Goal: Information Seeking & Learning: Learn about a topic

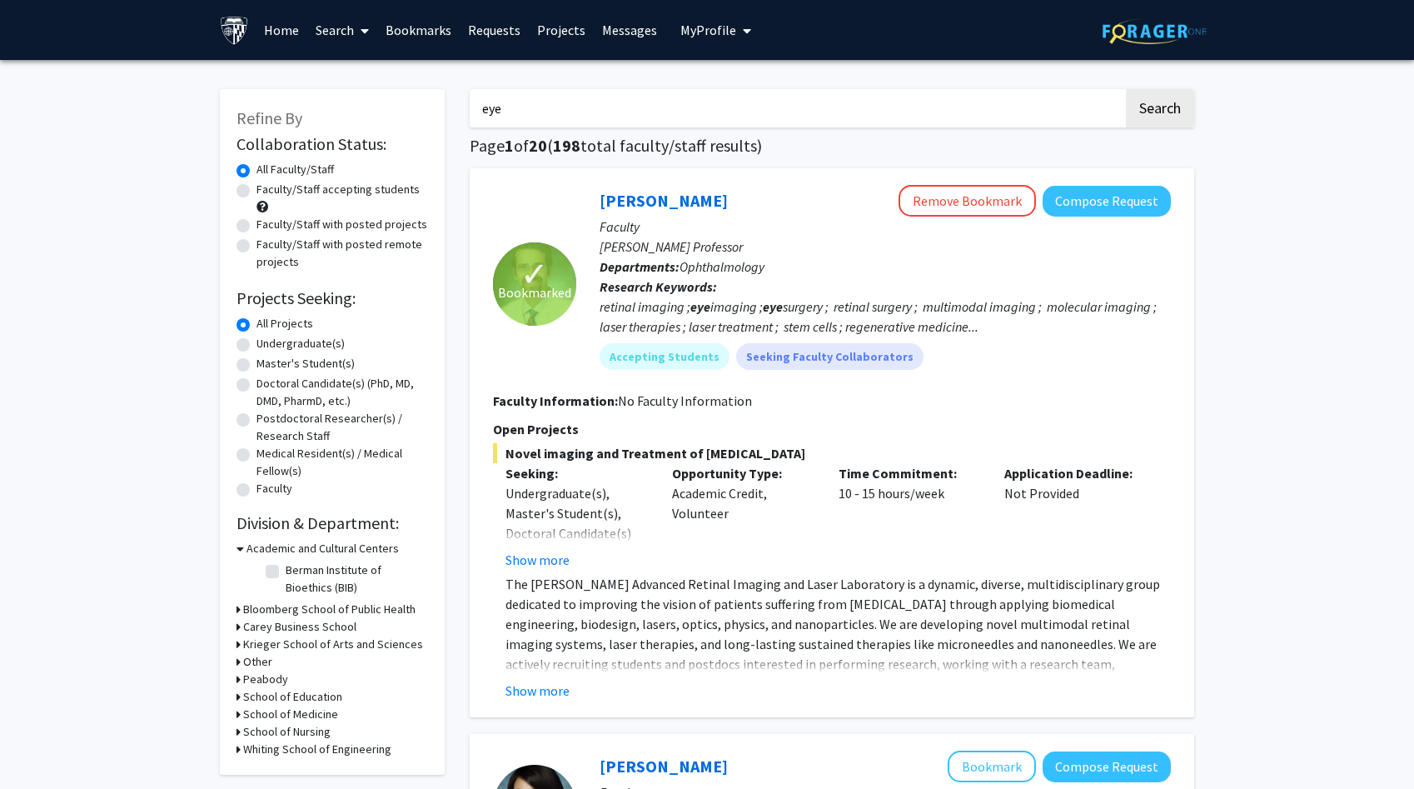
click at [291, 41] on link "Home" at bounding box center [282, 30] width 52 height 58
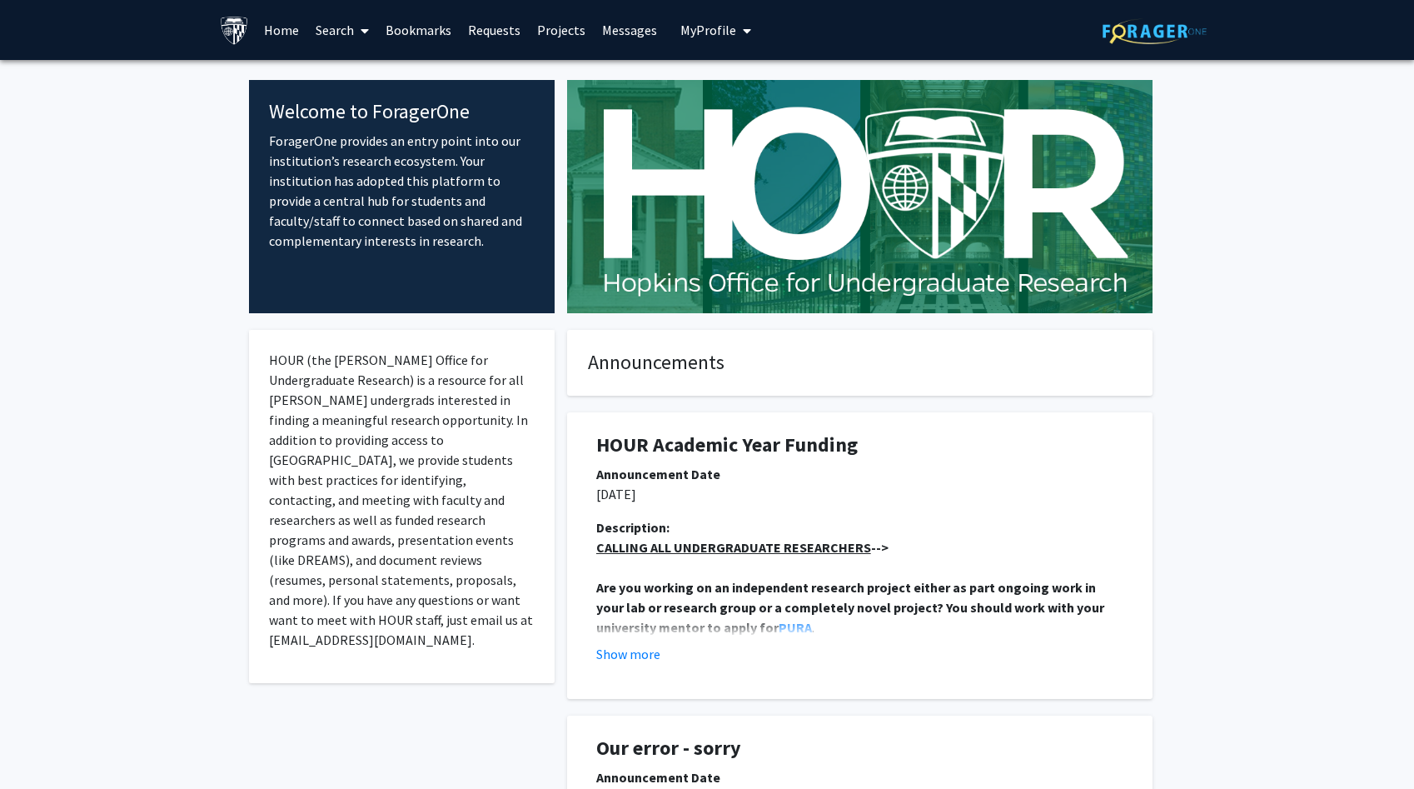
click at [335, 36] on link "Search" at bounding box center [342, 30] width 70 height 58
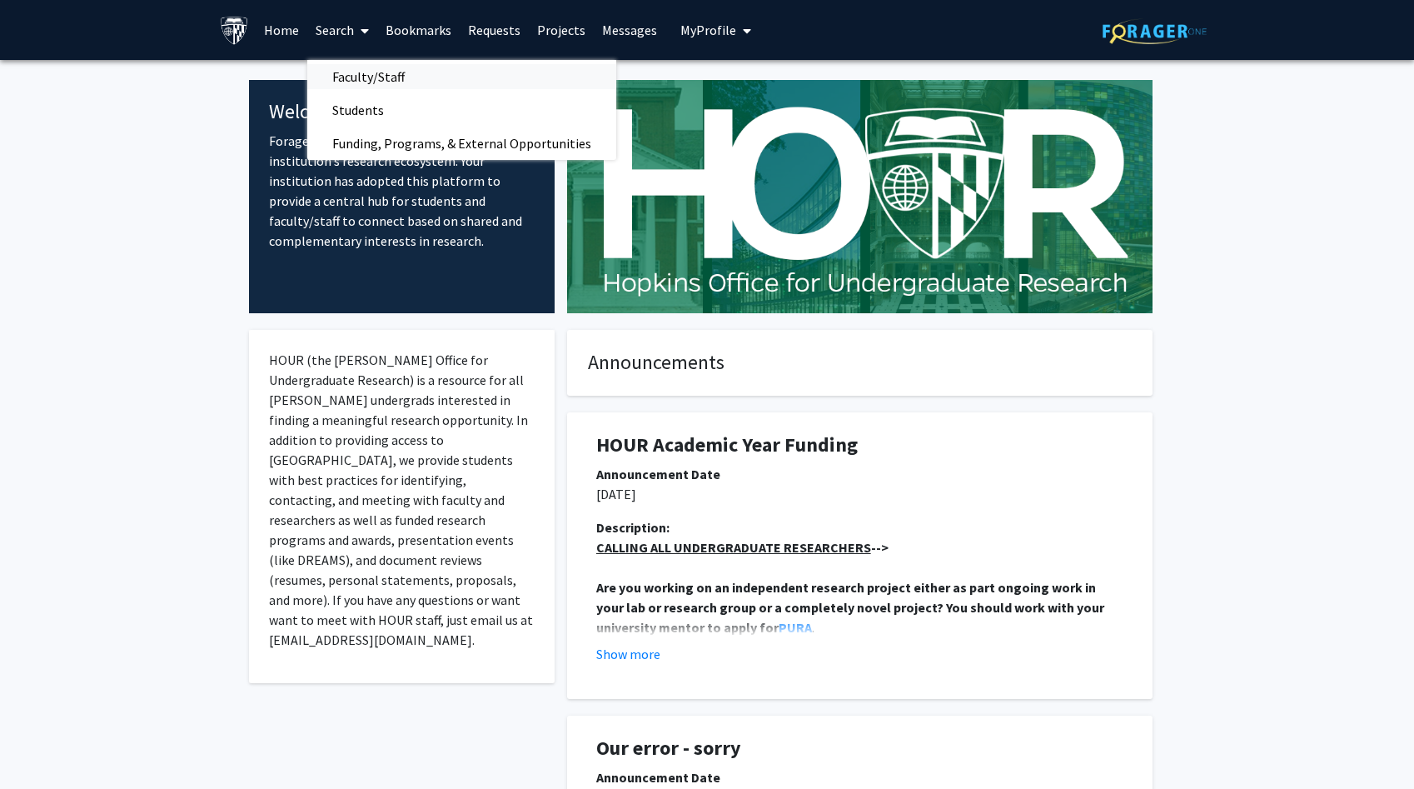
click at [349, 70] on span "Faculty/Staff" at bounding box center [368, 76] width 122 height 33
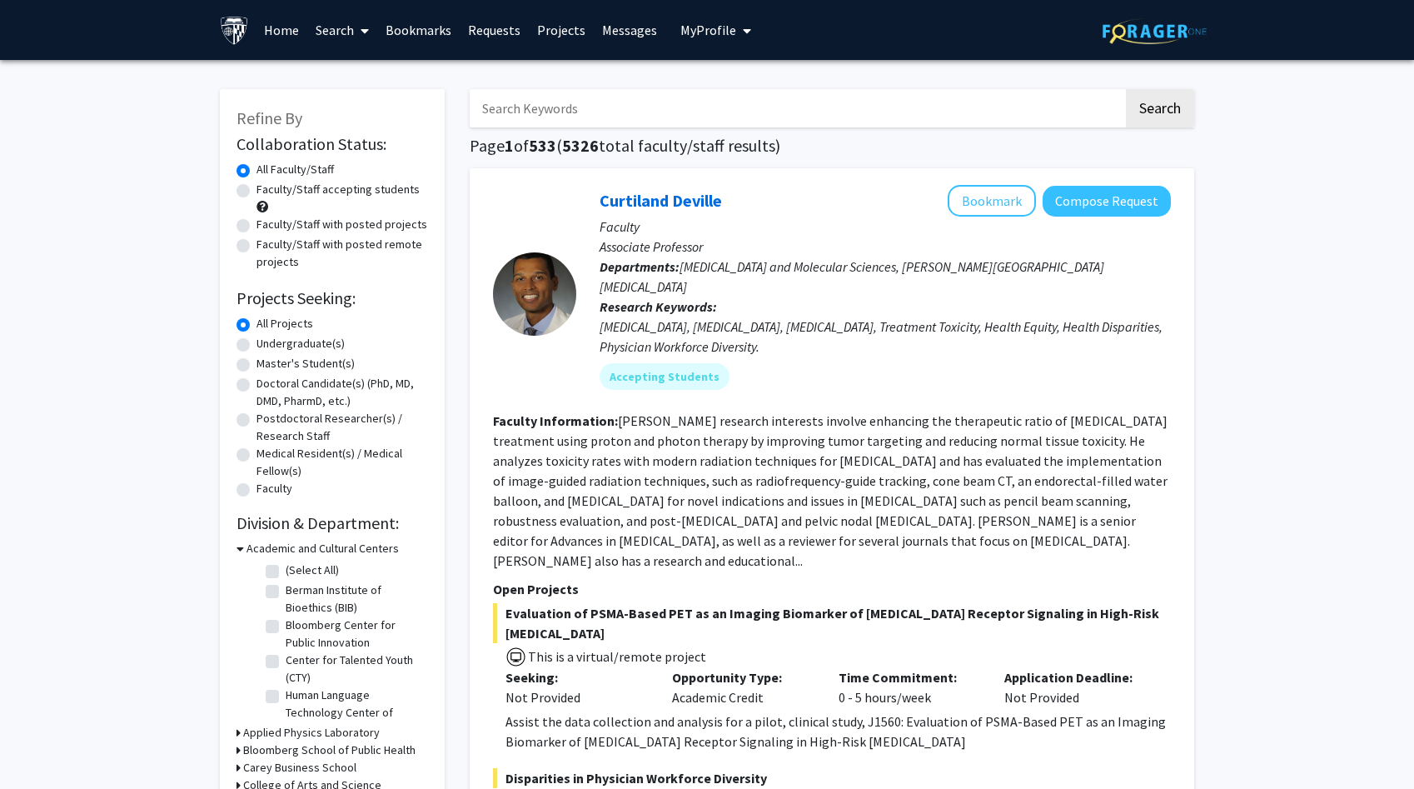
click at [346, 188] on label "Faculty/Staff accepting students" at bounding box center [338, 189] width 163 height 17
click at [267, 188] on input "Faculty/Staff accepting students" at bounding box center [262, 186] width 11 height 11
radio input "true"
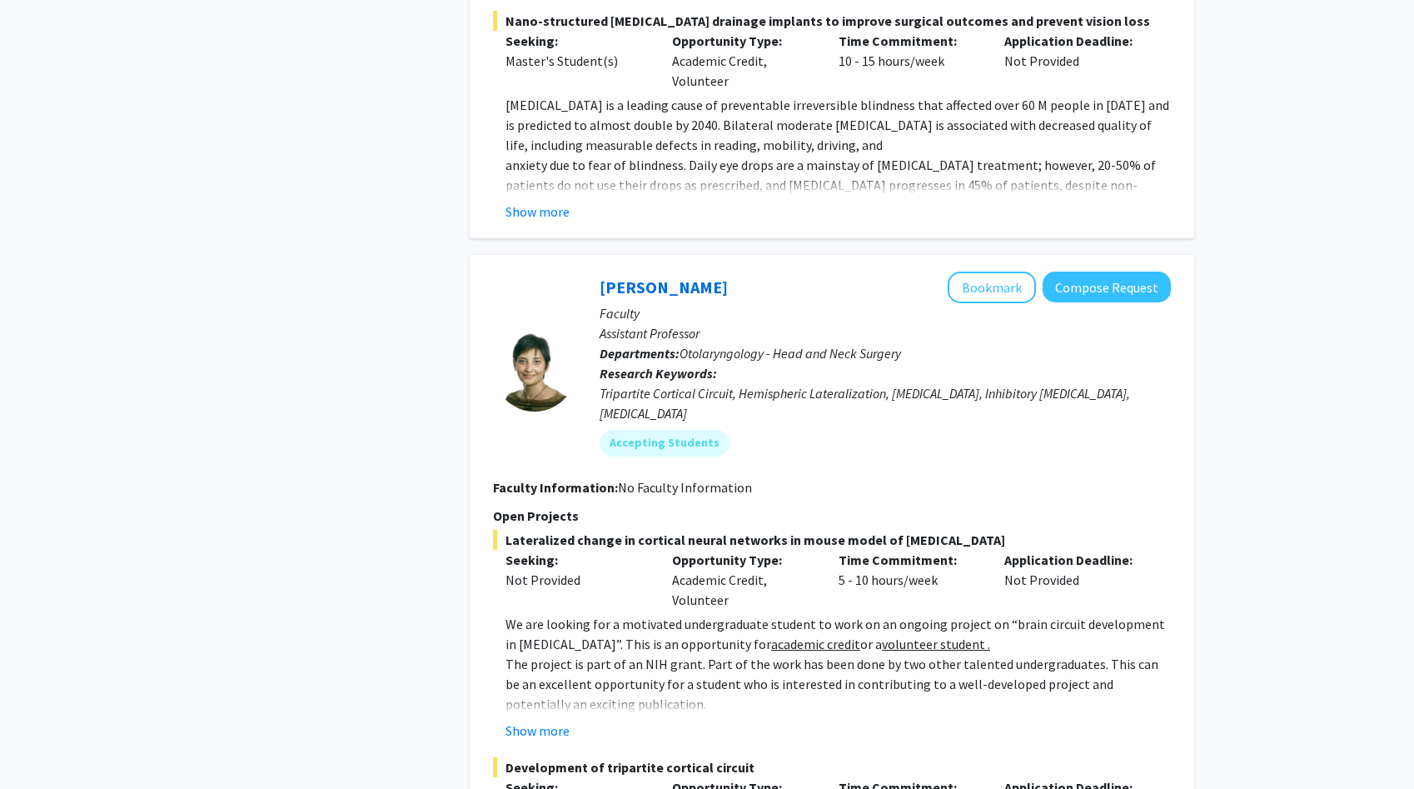
scroll to position [4257, 0]
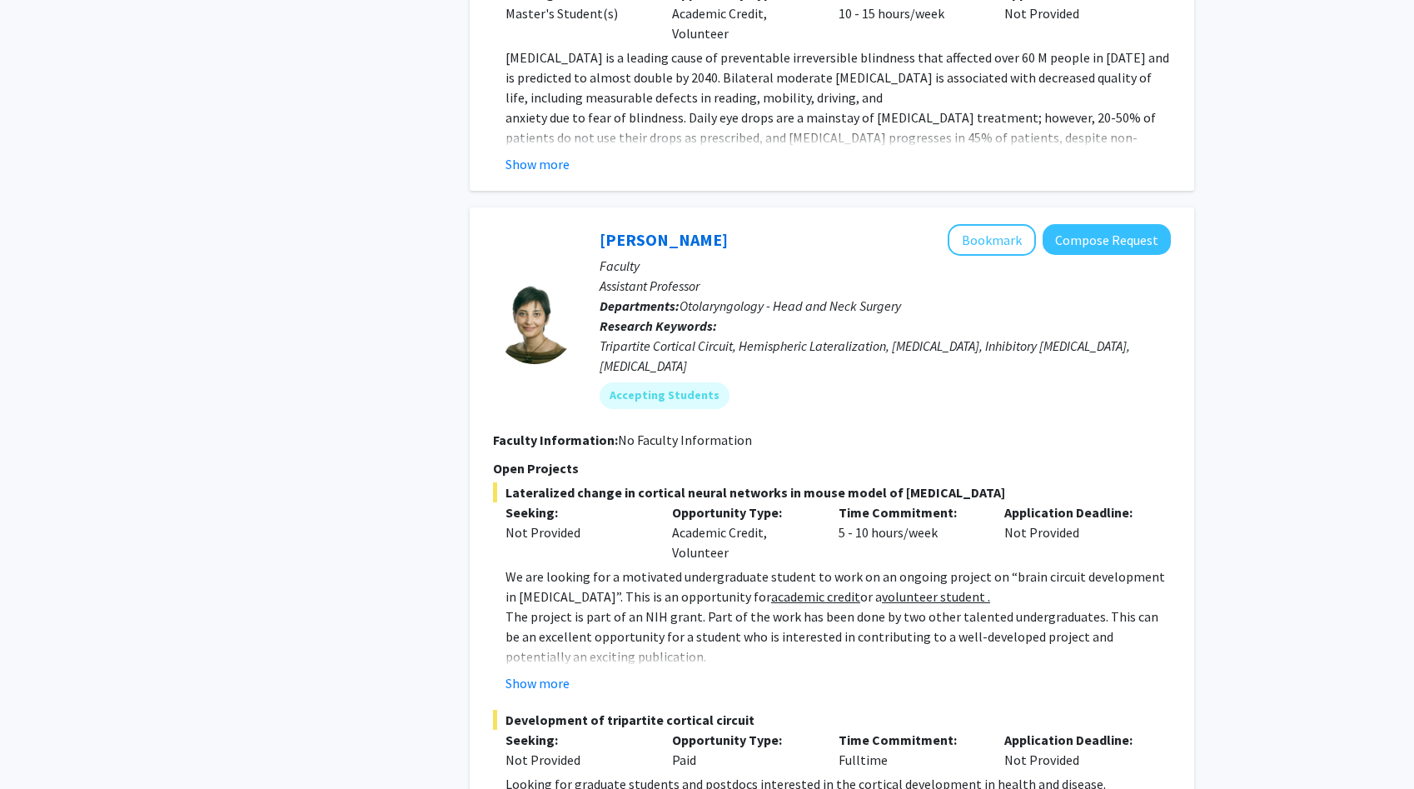
click at [660, 606] on p "The project is part of an NIH grant. Part of the work has been done by two othe…" at bounding box center [838, 636] width 665 height 60
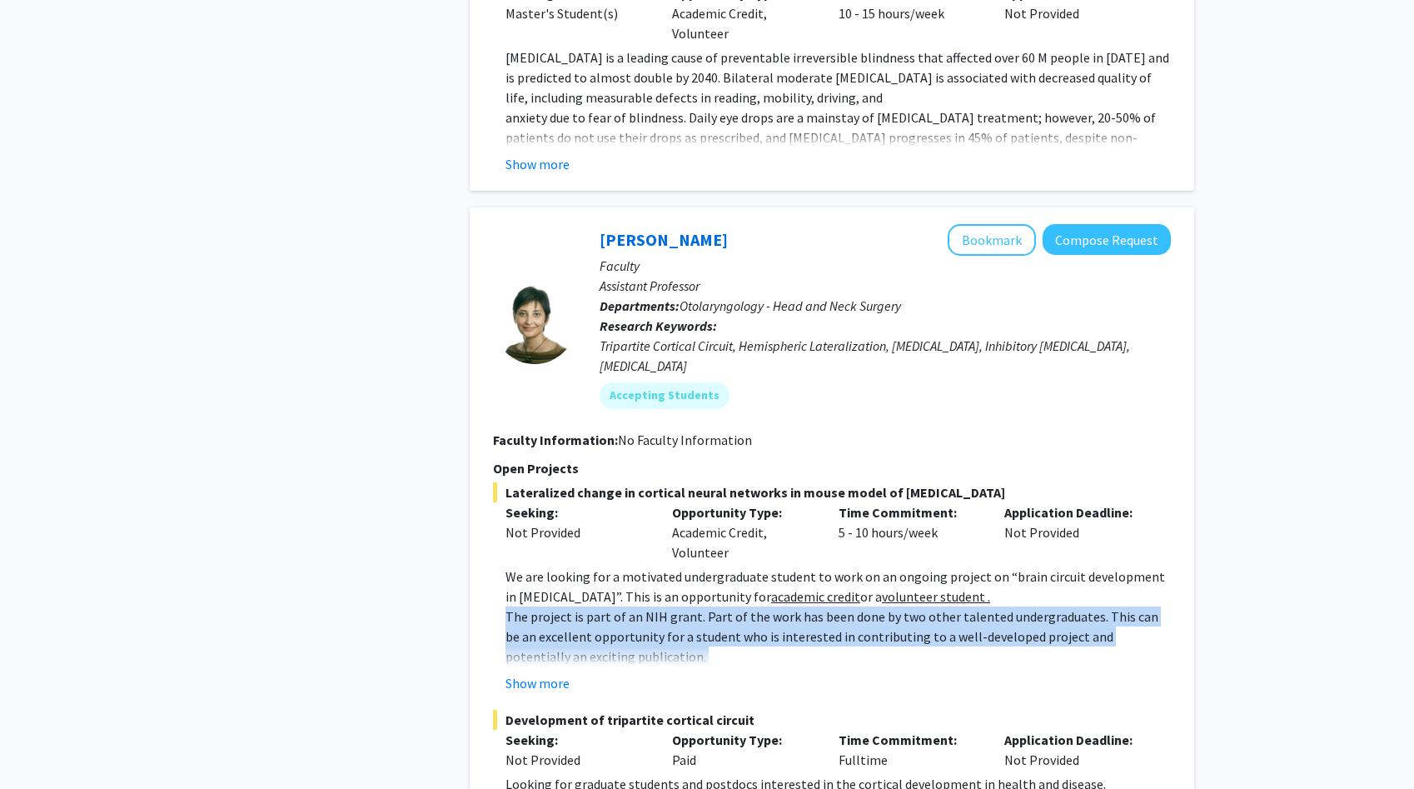
click at [641, 566] on p "We are looking for a motivated undergraduate student to work on an ongoing proj…" at bounding box center [838, 586] width 665 height 40
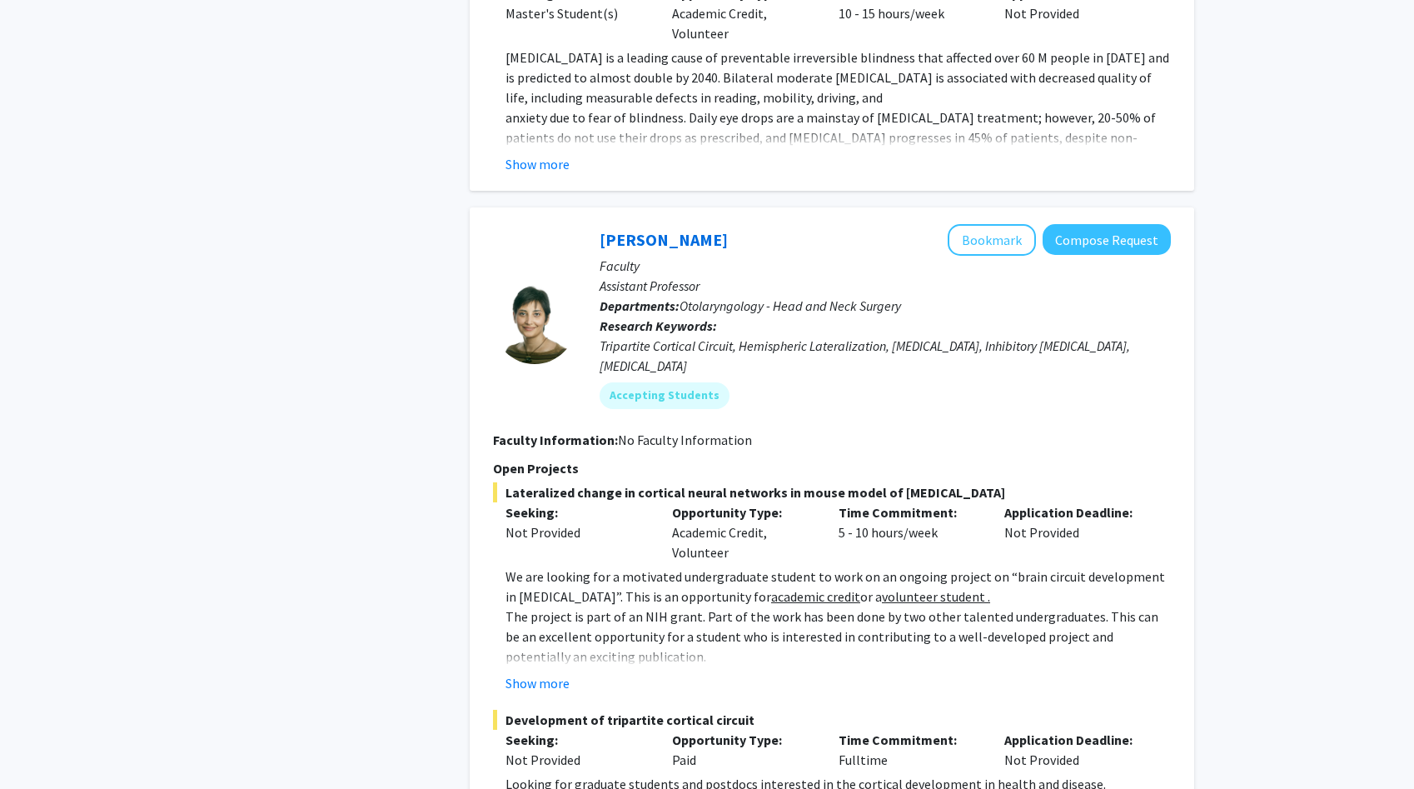
click at [641, 566] on p "We are looking for a motivated undergraduate student to work on an ongoing proj…" at bounding box center [838, 586] width 665 height 40
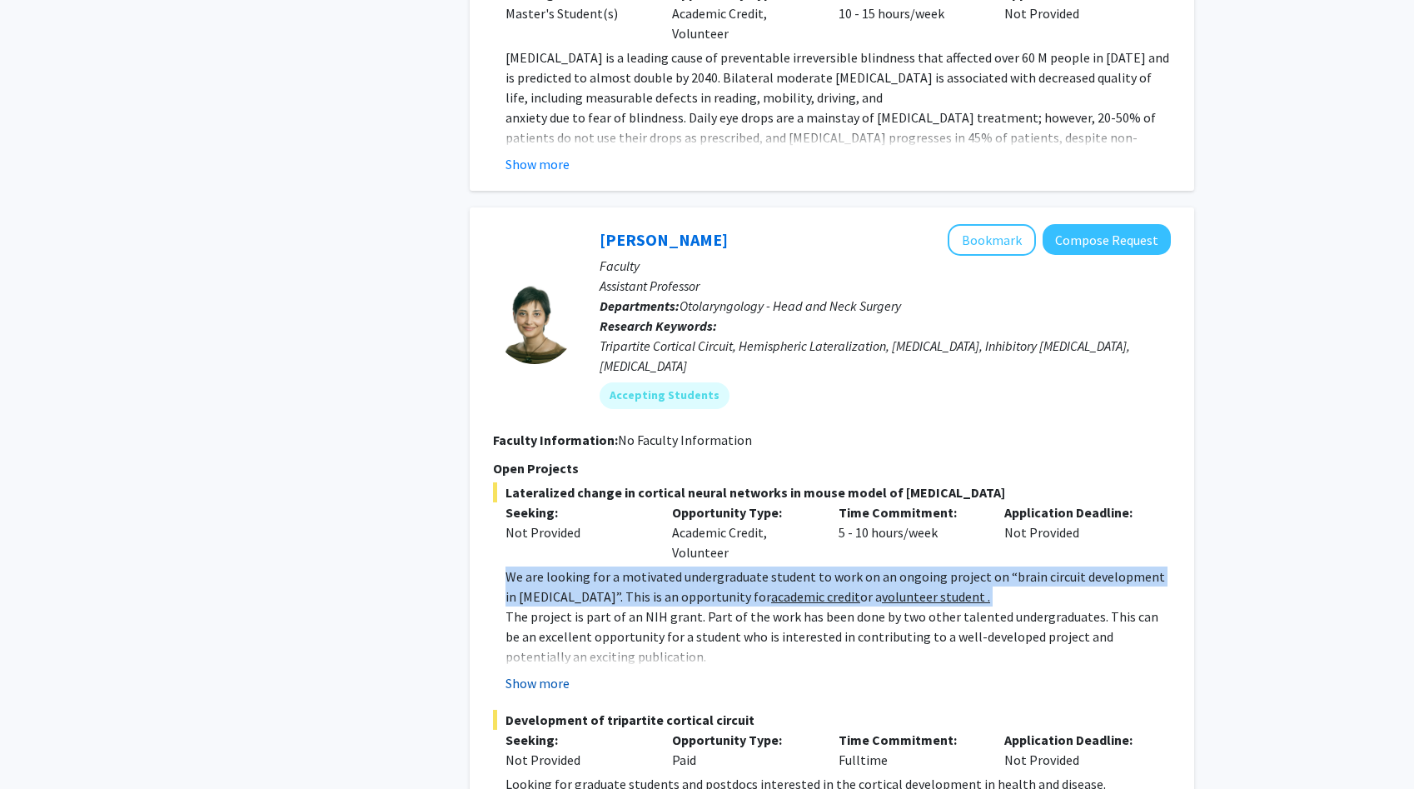
click at [551, 673] on button "Show more" at bounding box center [538, 683] width 64 height 20
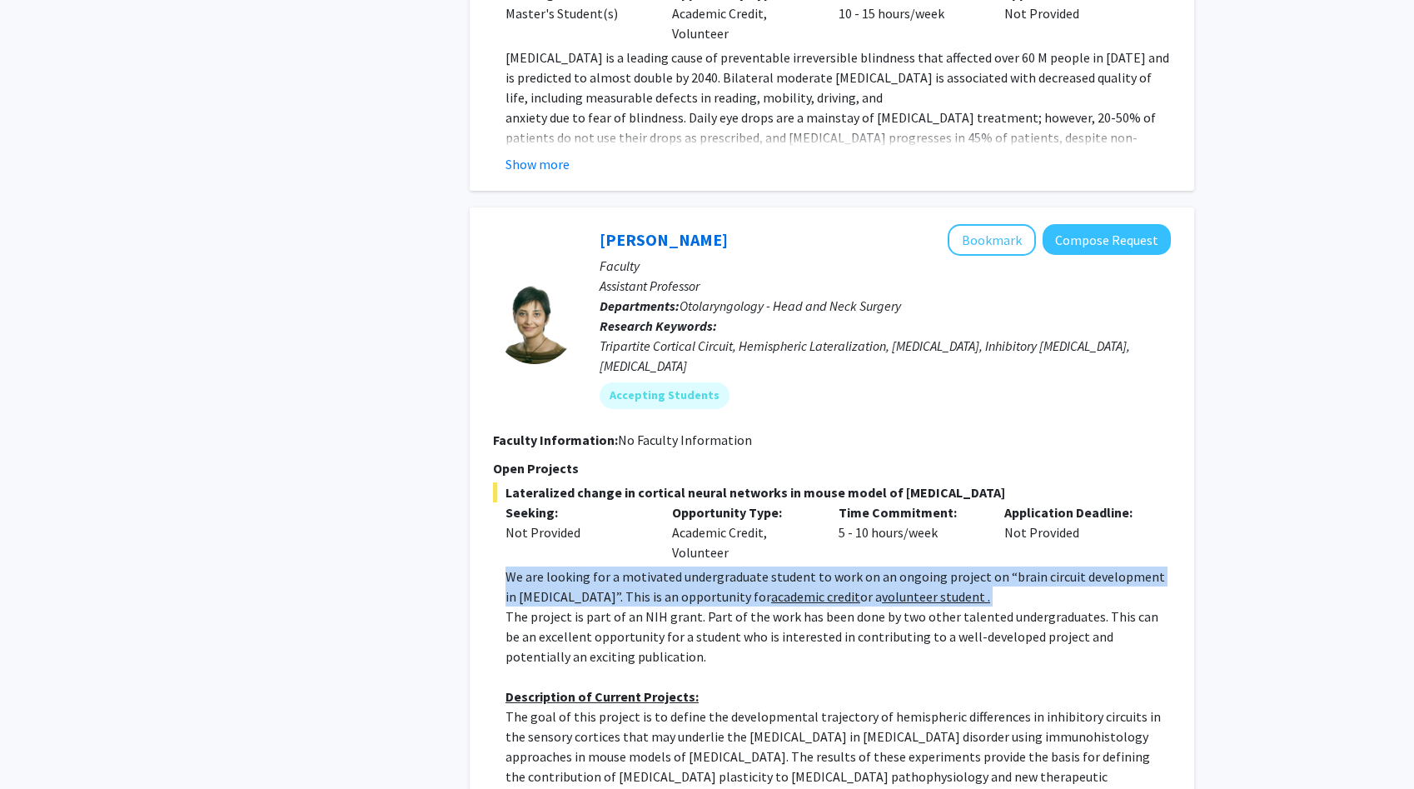
click at [578, 606] on p "The project is part of an NIH grant. Part of the work has been done by two othe…" at bounding box center [838, 636] width 665 height 60
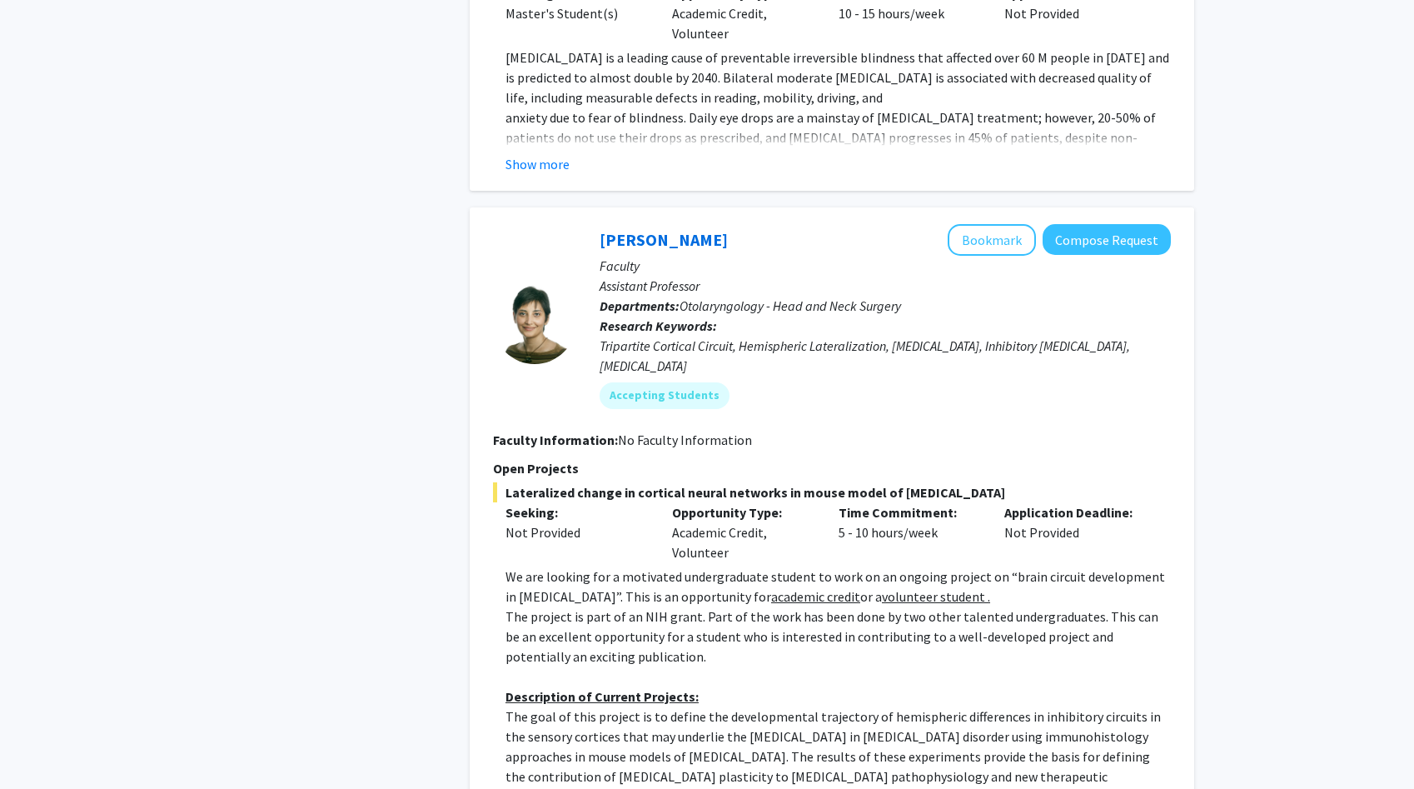
click at [578, 606] on p "The project is part of an NIH grant. Part of the work has been done by two othe…" at bounding box center [838, 636] width 665 height 60
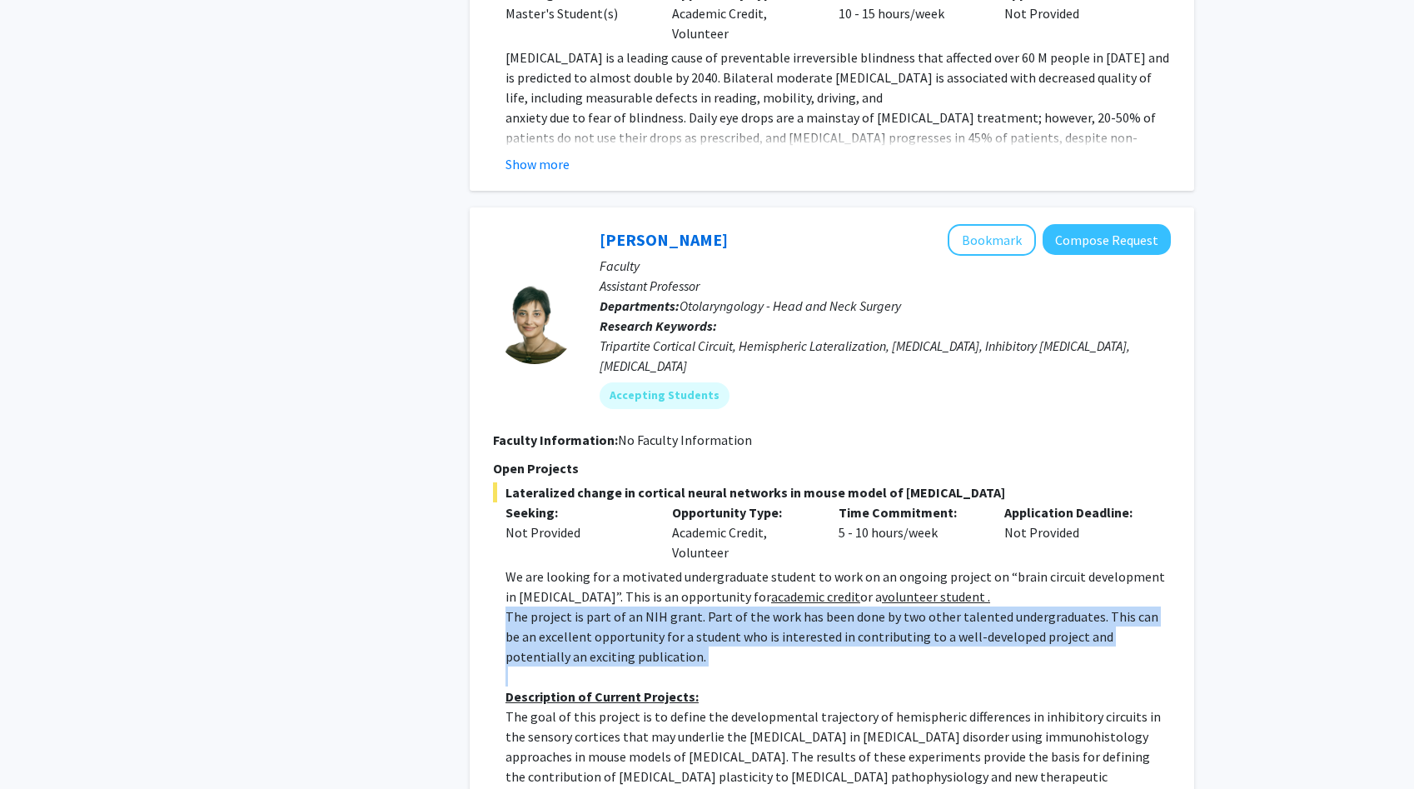
click at [578, 606] on p "The project is part of an NIH grant. Part of the work has been done by two othe…" at bounding box center [838, 636] width 665 height 60
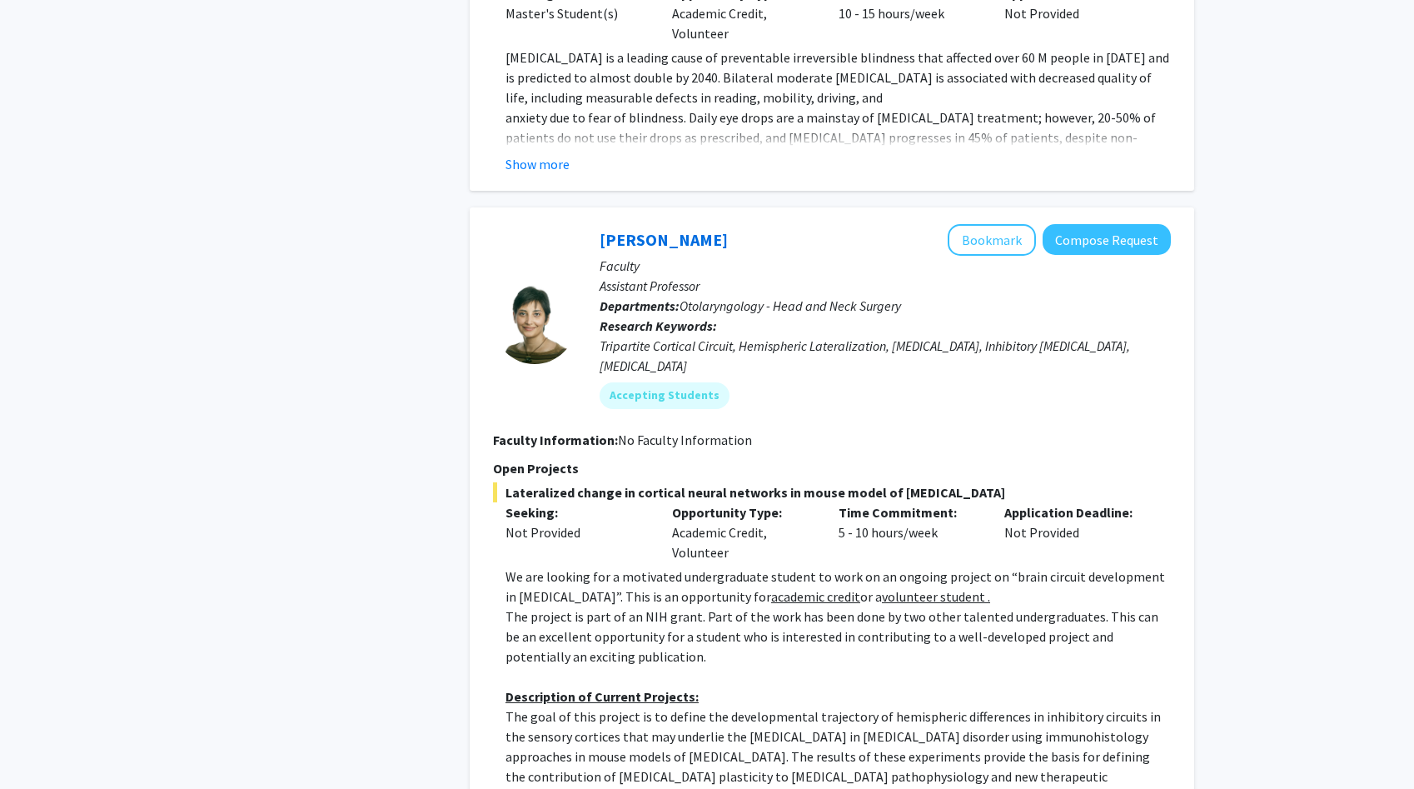
click at [578, 606] on p "The project is part of an NIH grant. Part of the work has been done by two othe…" at bounding box center [838, 636] width 665 height 60
click at [563, 706] on p "The goal of this project is to define the developmental trajectory of hemispher…" at bounding box center [838, 756] width 665 height 100
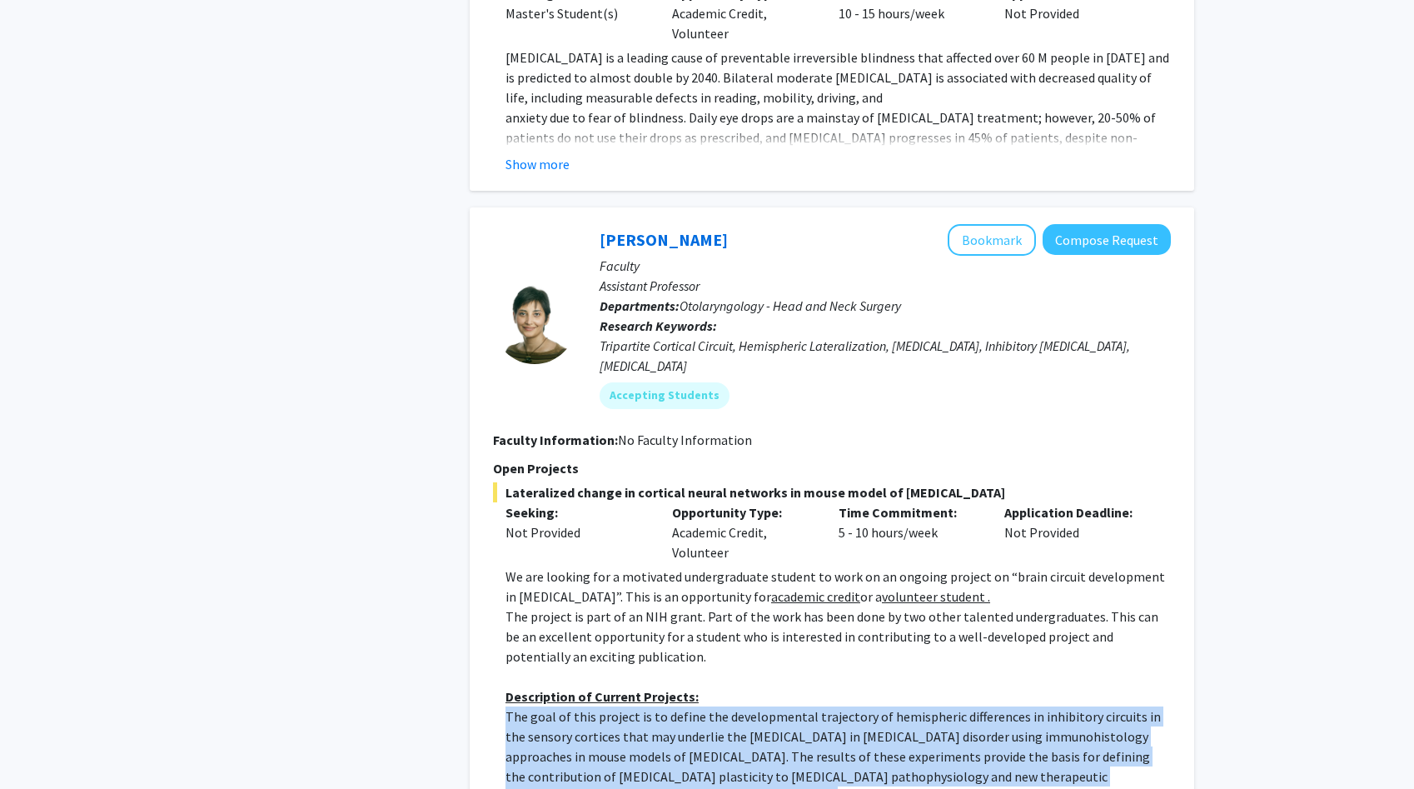
click at [563, 706] on p "The goal of this project is to define the developmental trajectory of hemispher…" at bounding box center [838, 756] width 665 height 100
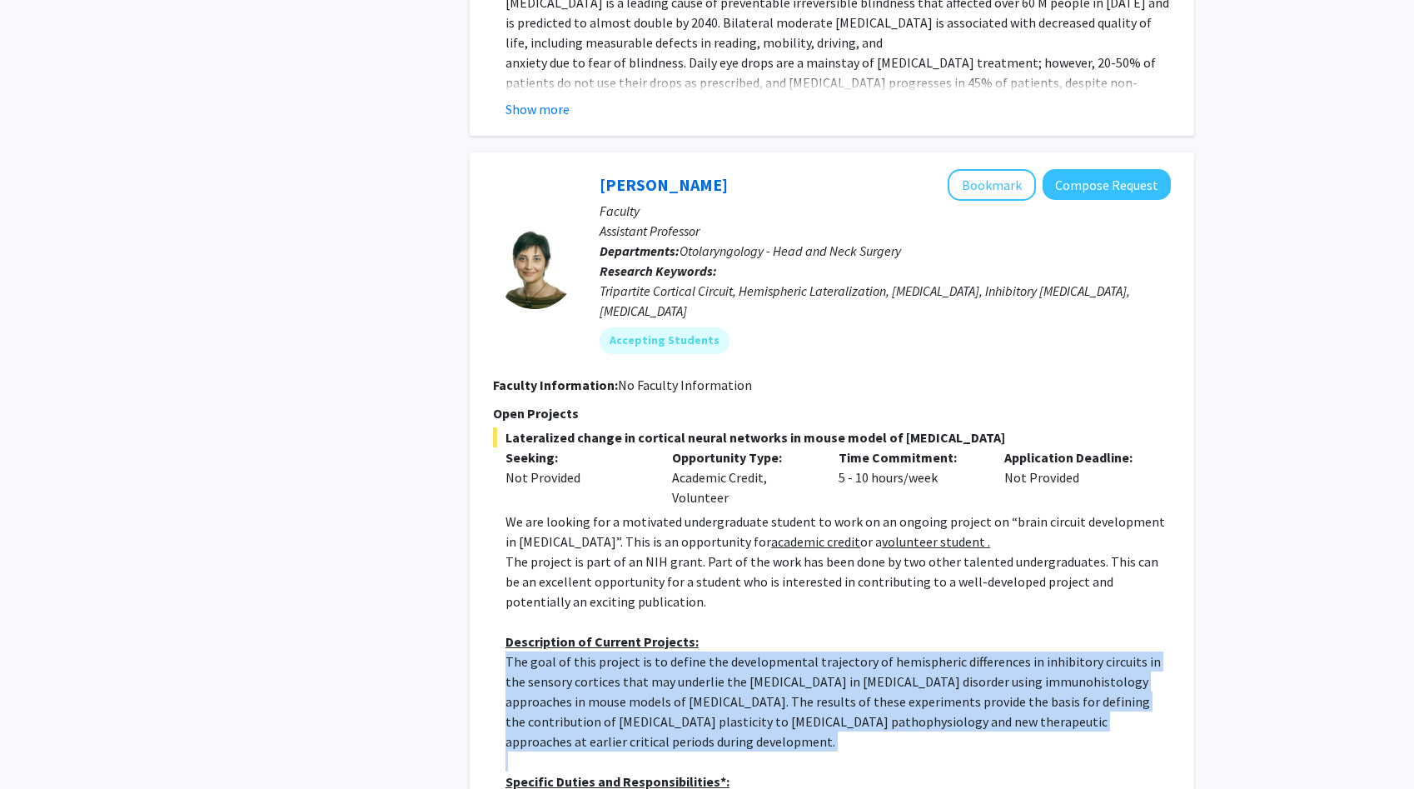
scroll to position [4325, 0]
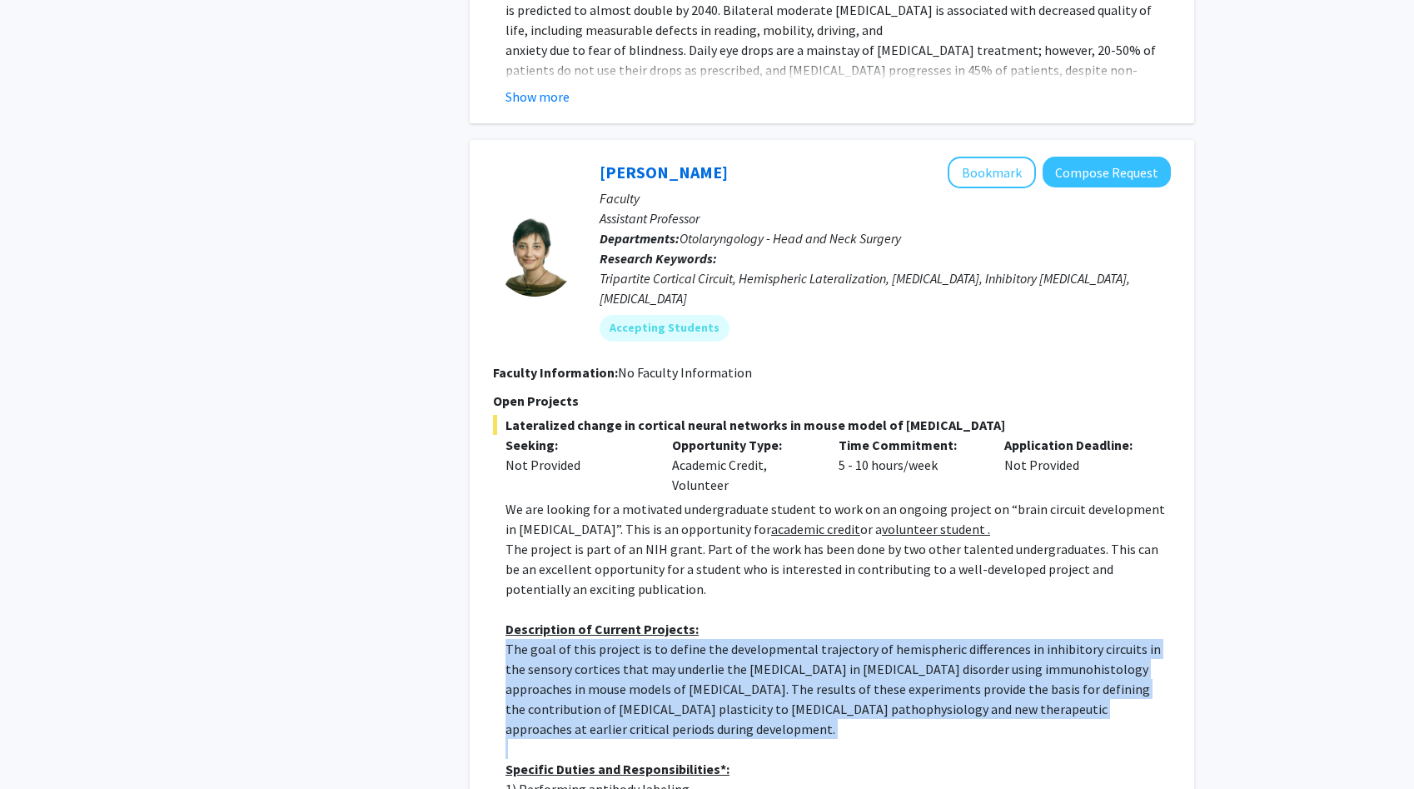
click at [563, 639] on p "The goal of this project is to define the developmental trajectory of hemispher…" at bounding box center [838, 689] width 665 height 100
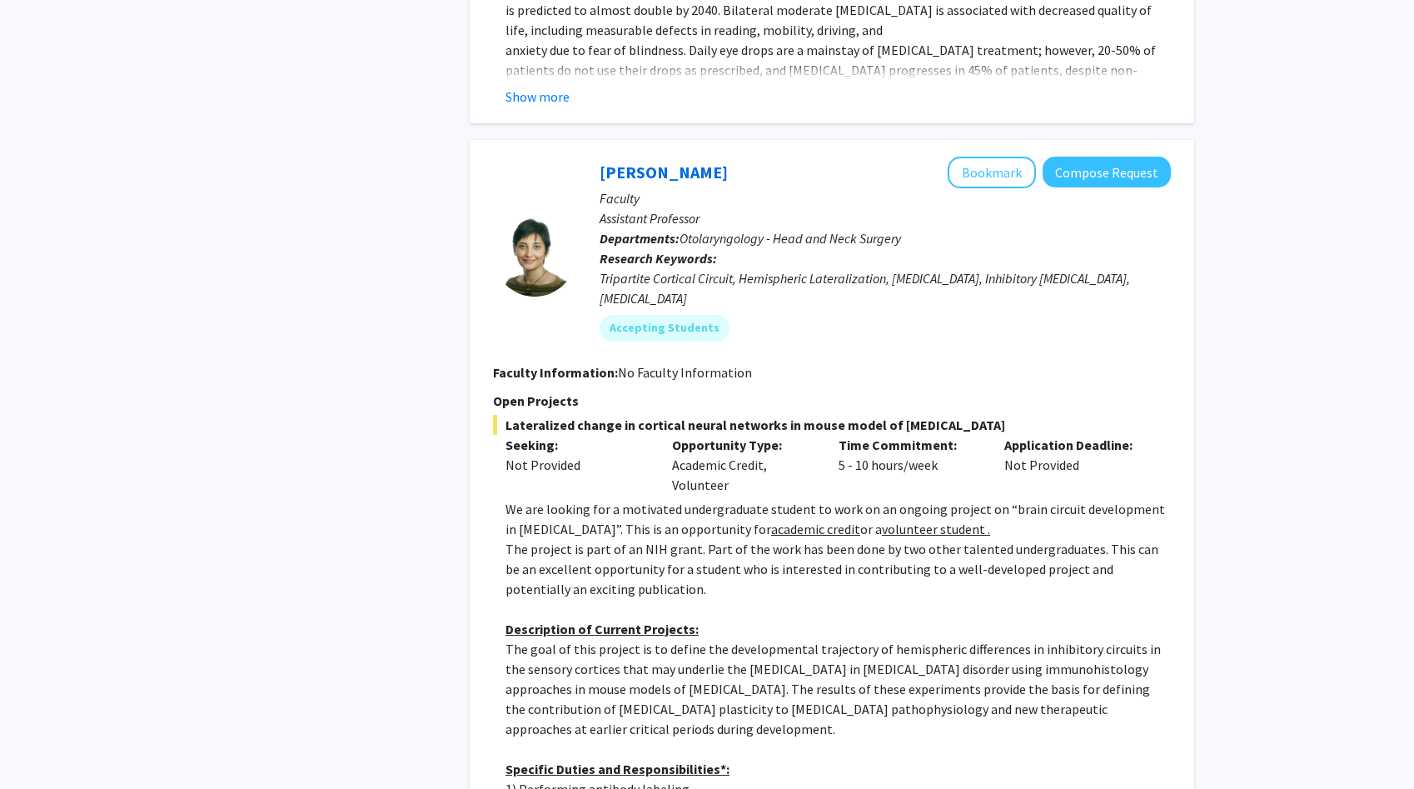
click at [563, 639] on p "The goal of this project is to define the developmental trajectory of hemispher…" at bounding box center [838, 689] width 665 height 100
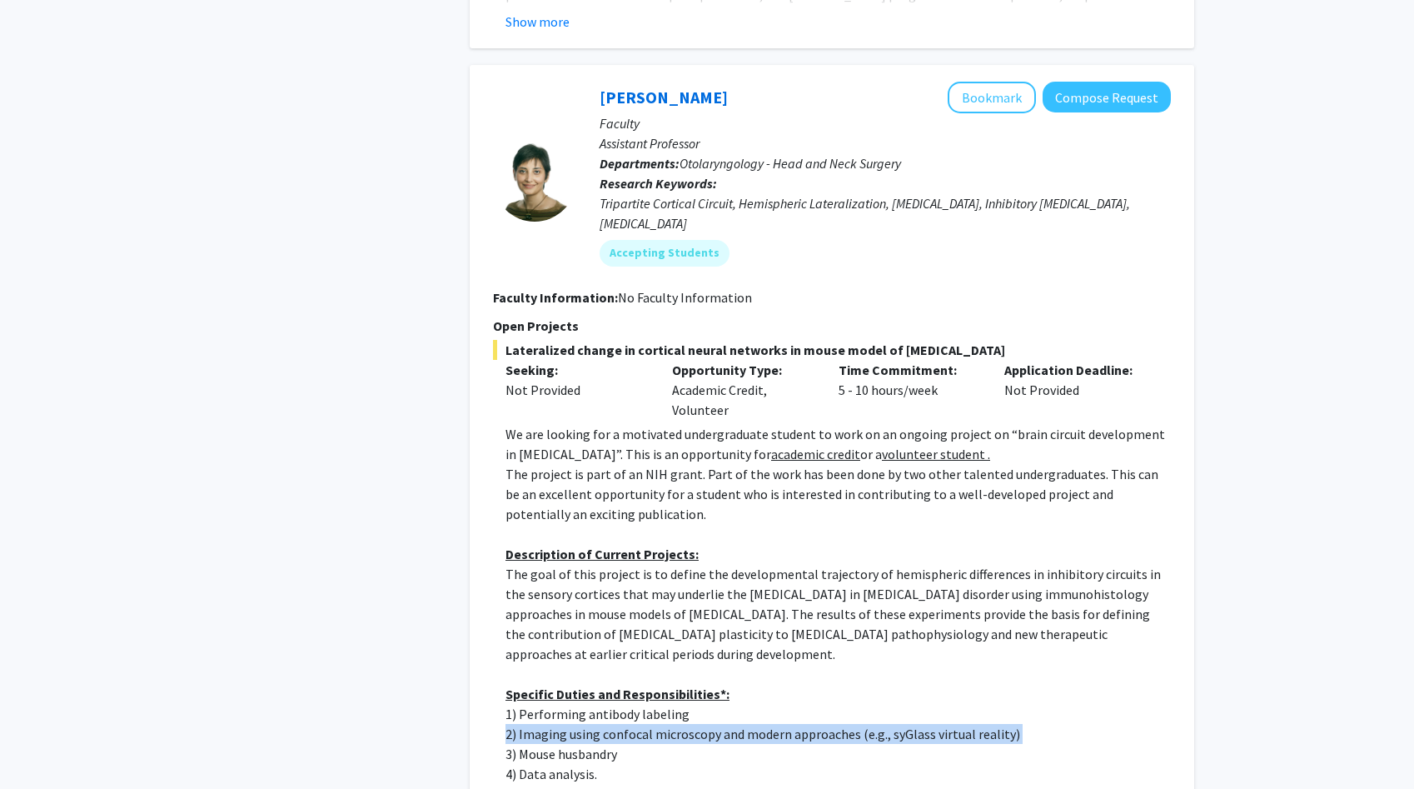
scroll to position [4407, 0]
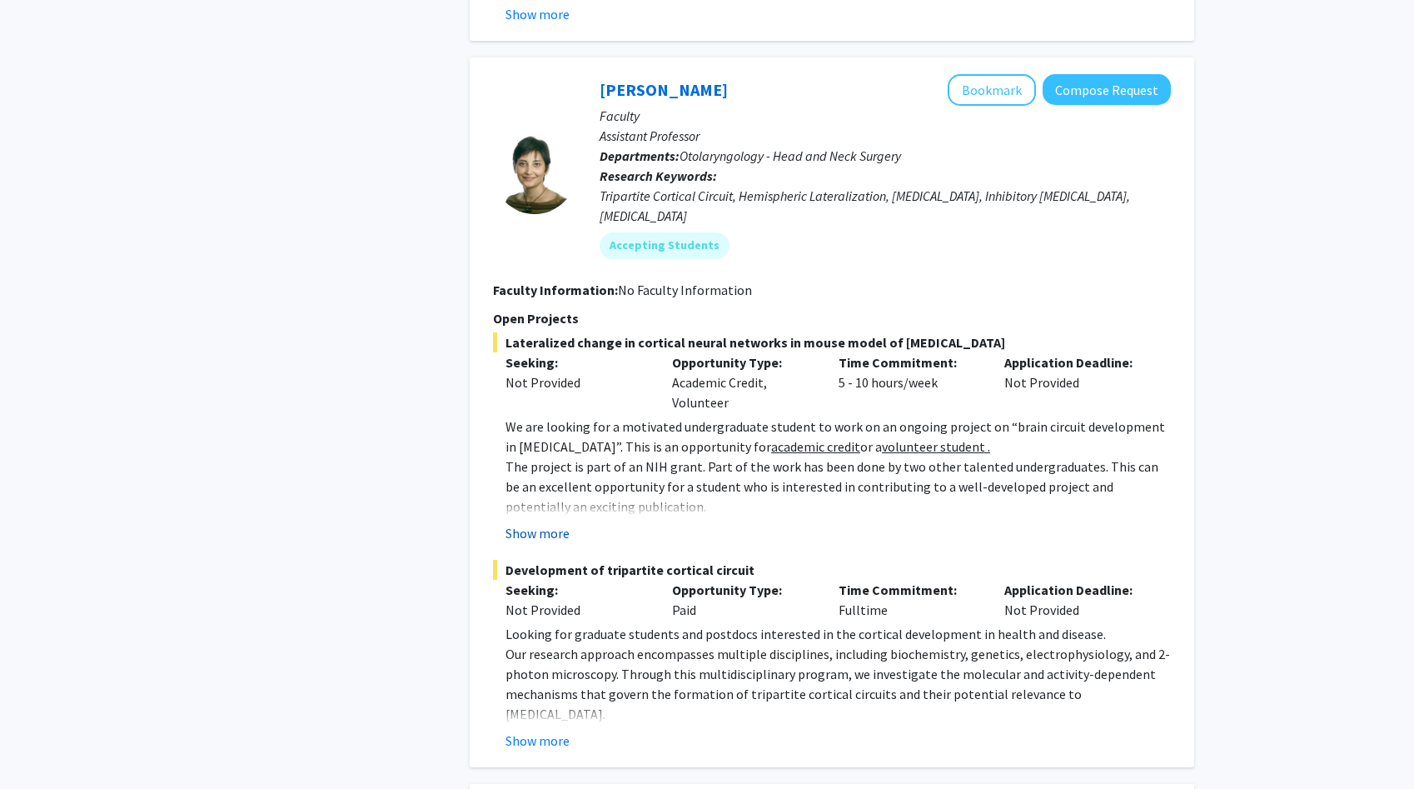
click at [552, 523] on button "Show more" at bounding box center [538, 533] width 64 height 20
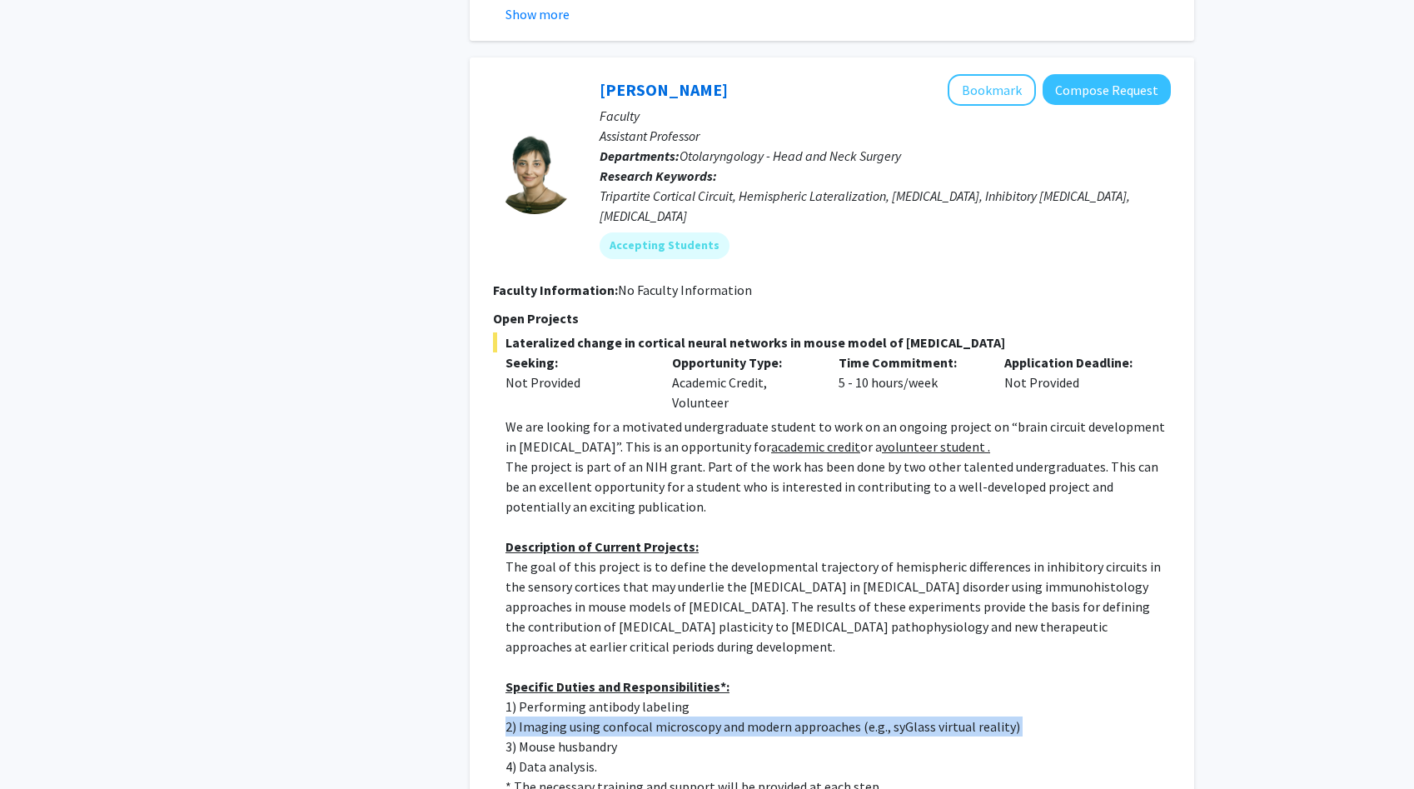
click at [544, 556] on p "The goal of this project is to define the developmental trajectory of hemispher…" at bounding box center [838, 606] width 665 height 100
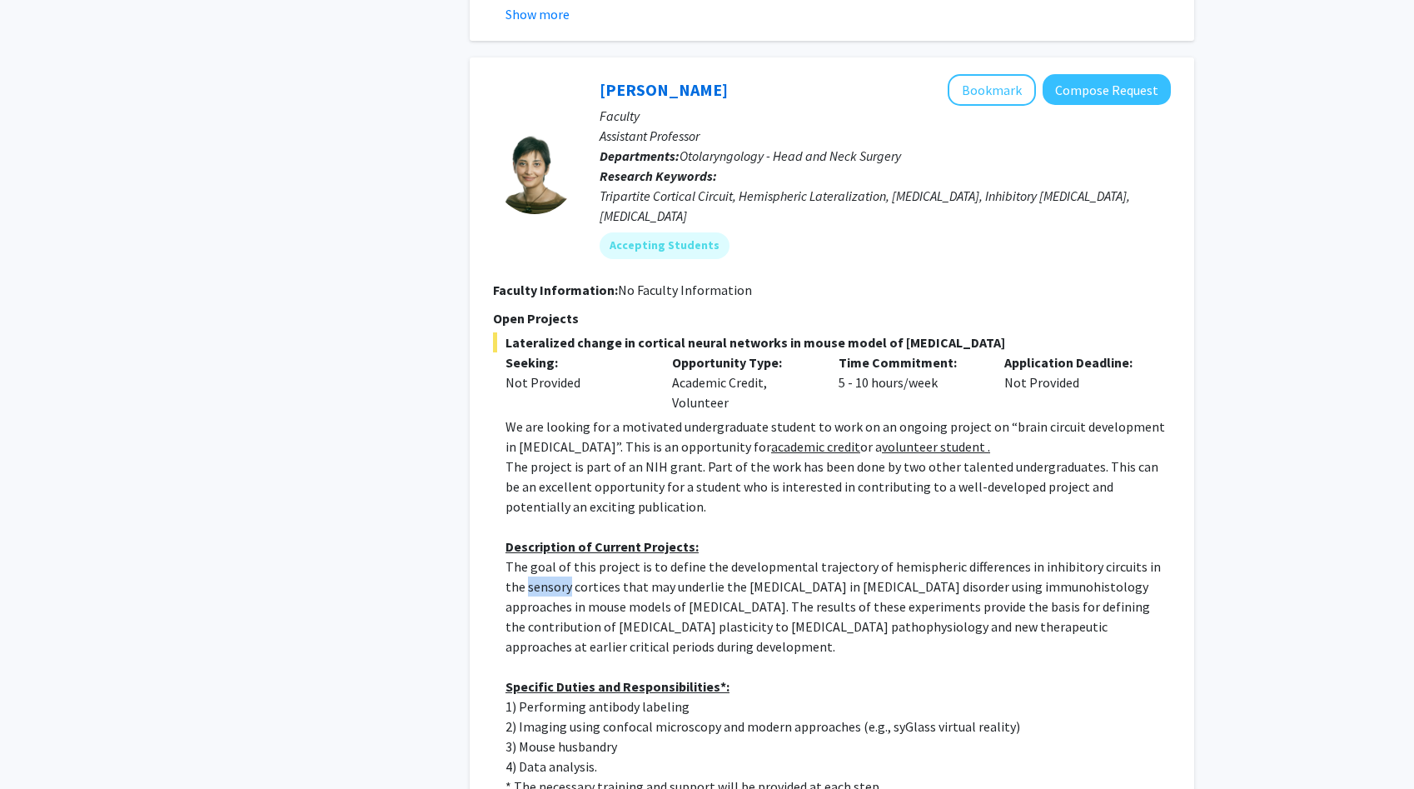
click at [544, 556] on p "The goal of this project is to define the developmental trajectory of hemispher…" at bounding box center [838, 606] width 665 height 100
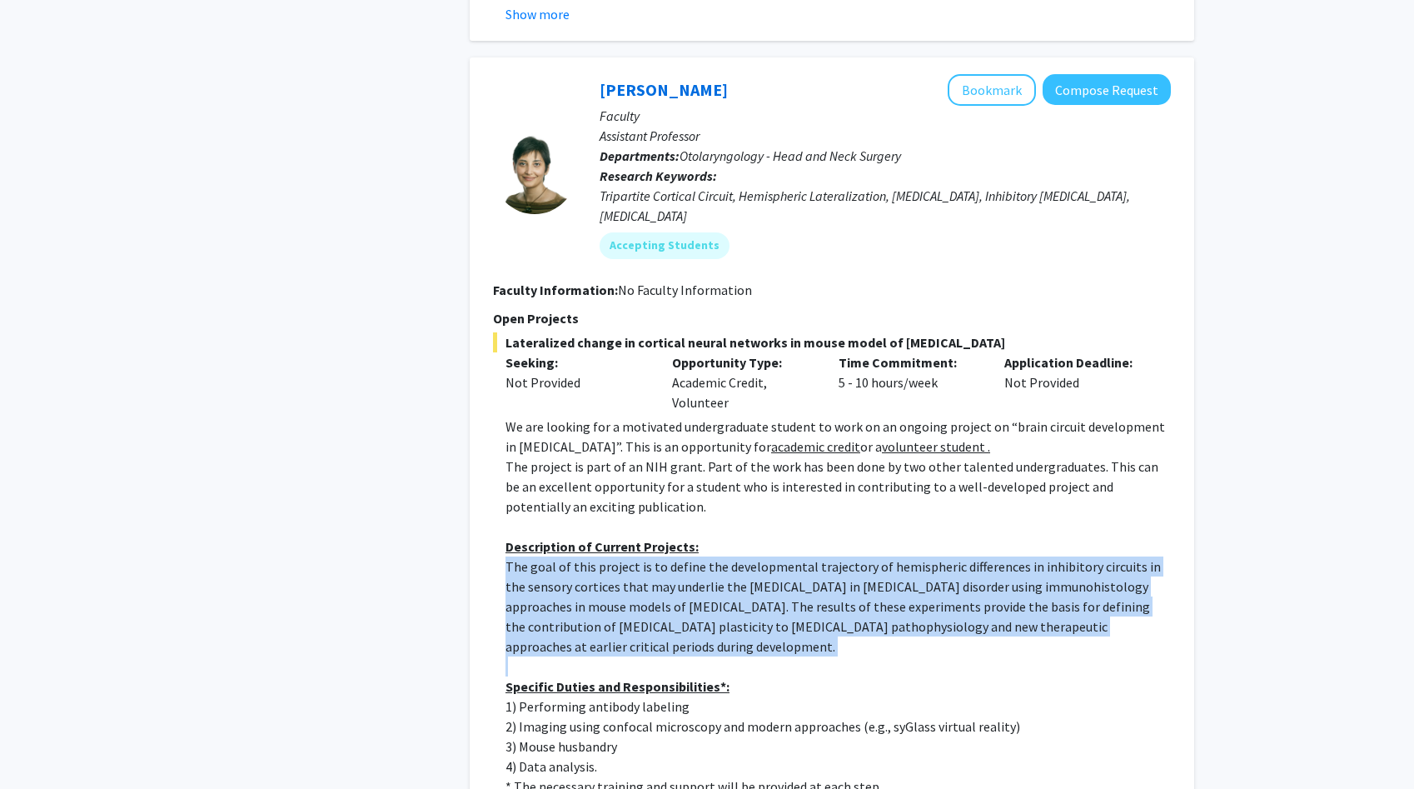
click at [544, 556] on p "The goal of this project is to define the developmental trajectory of hemispher…" at bounding box center [838, 606] width 665 height 100
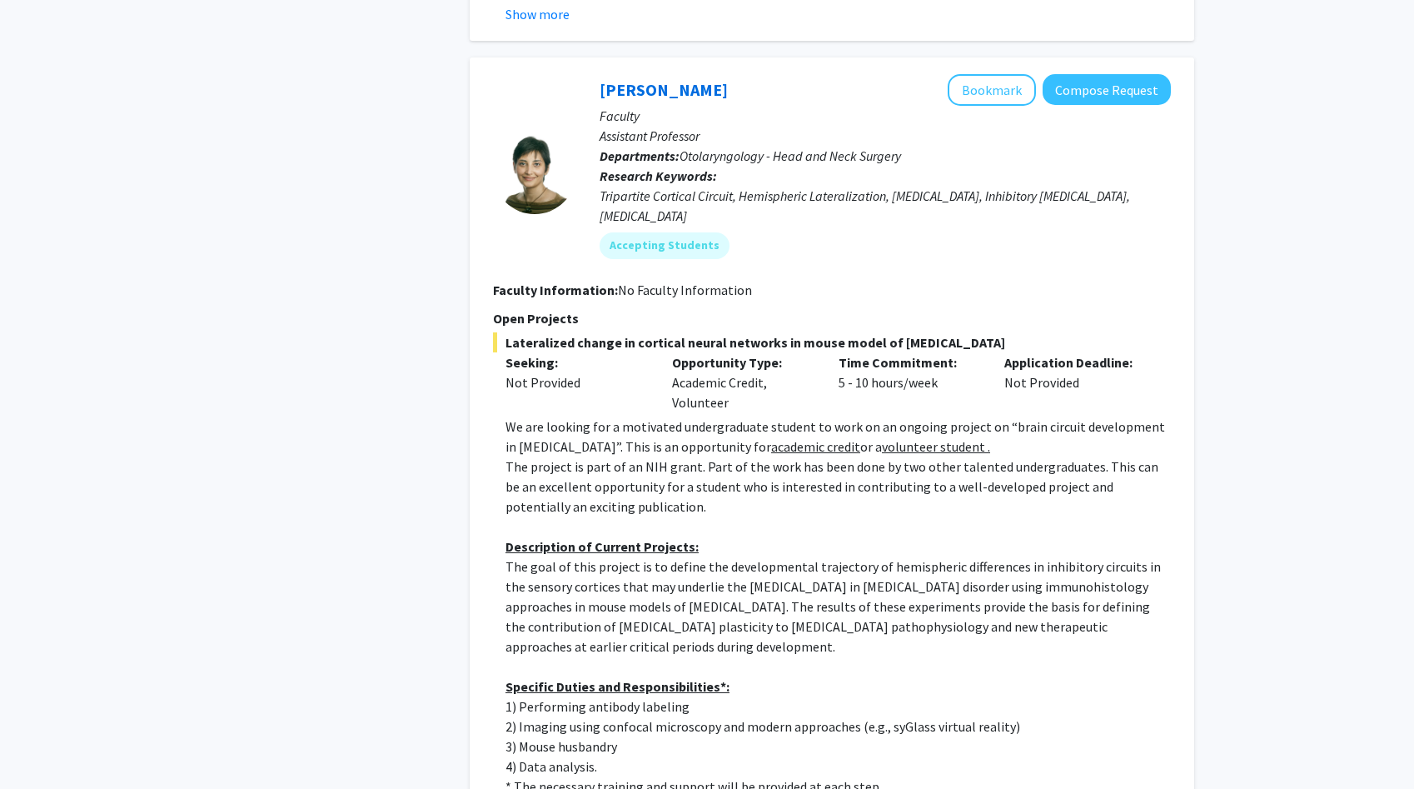
click at [544, 556] on p "The goal of this project is to define the developmental trajectory of hemispher…" at bounding box center [838, 606] width 665 height 100
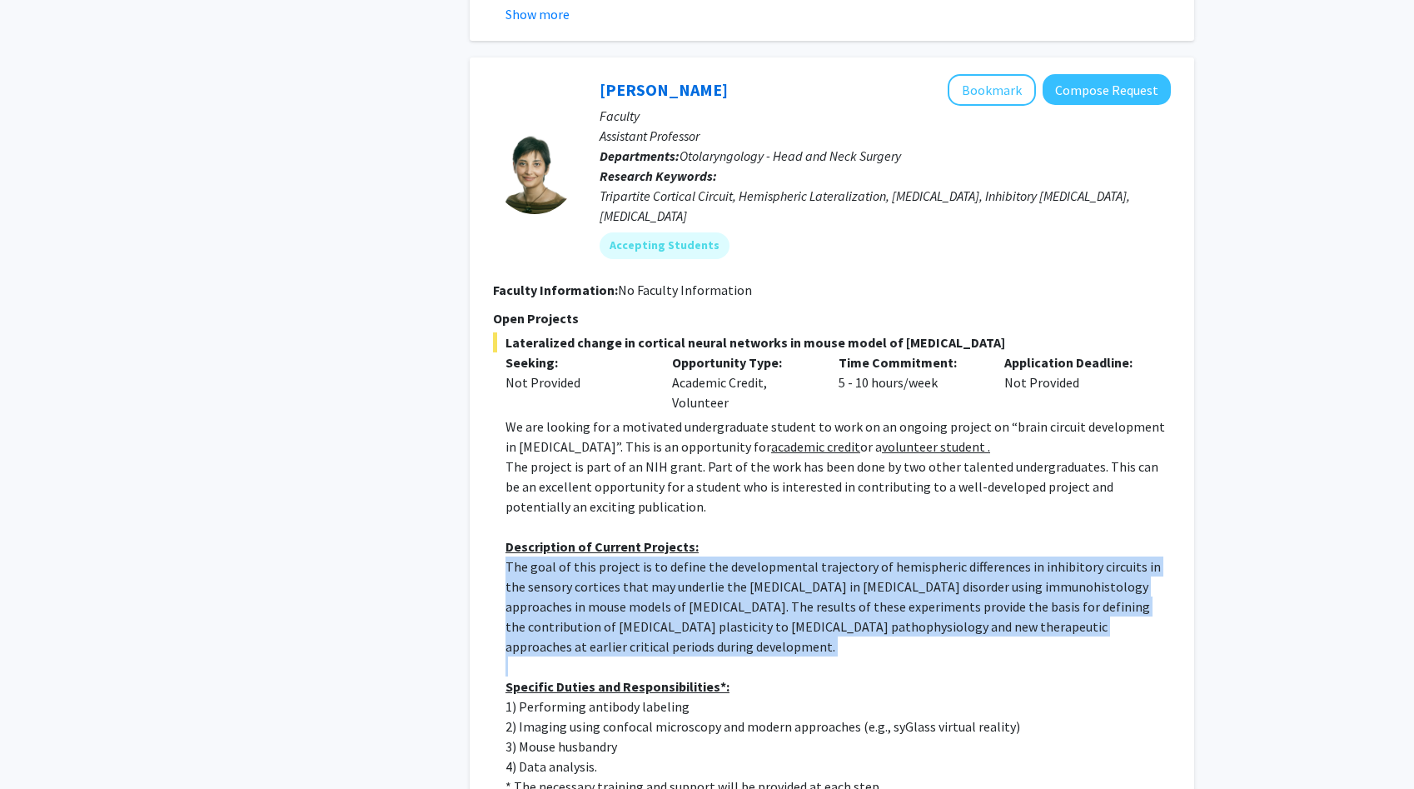
click at [544, 556] on p "The goal of this project is to define the developmental trajectory of hemispher…" at bounding box center [838, 606] width 665 height 100
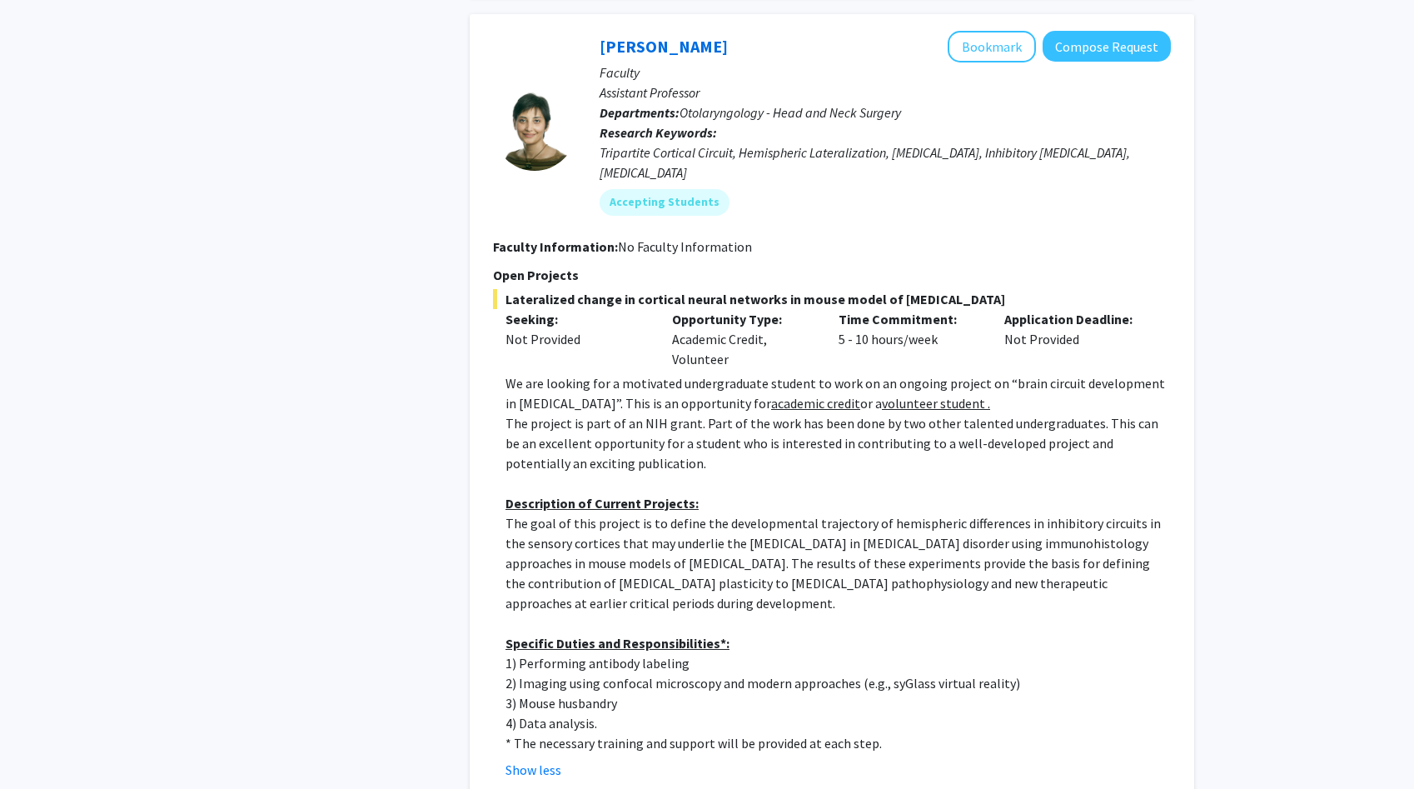
scroll to position [4451, 0]
click at [544, 512] on p "The goal of this project is to define the developmental trajectory of hemispher…" at bounding box center [838, 562] width 665 height 100
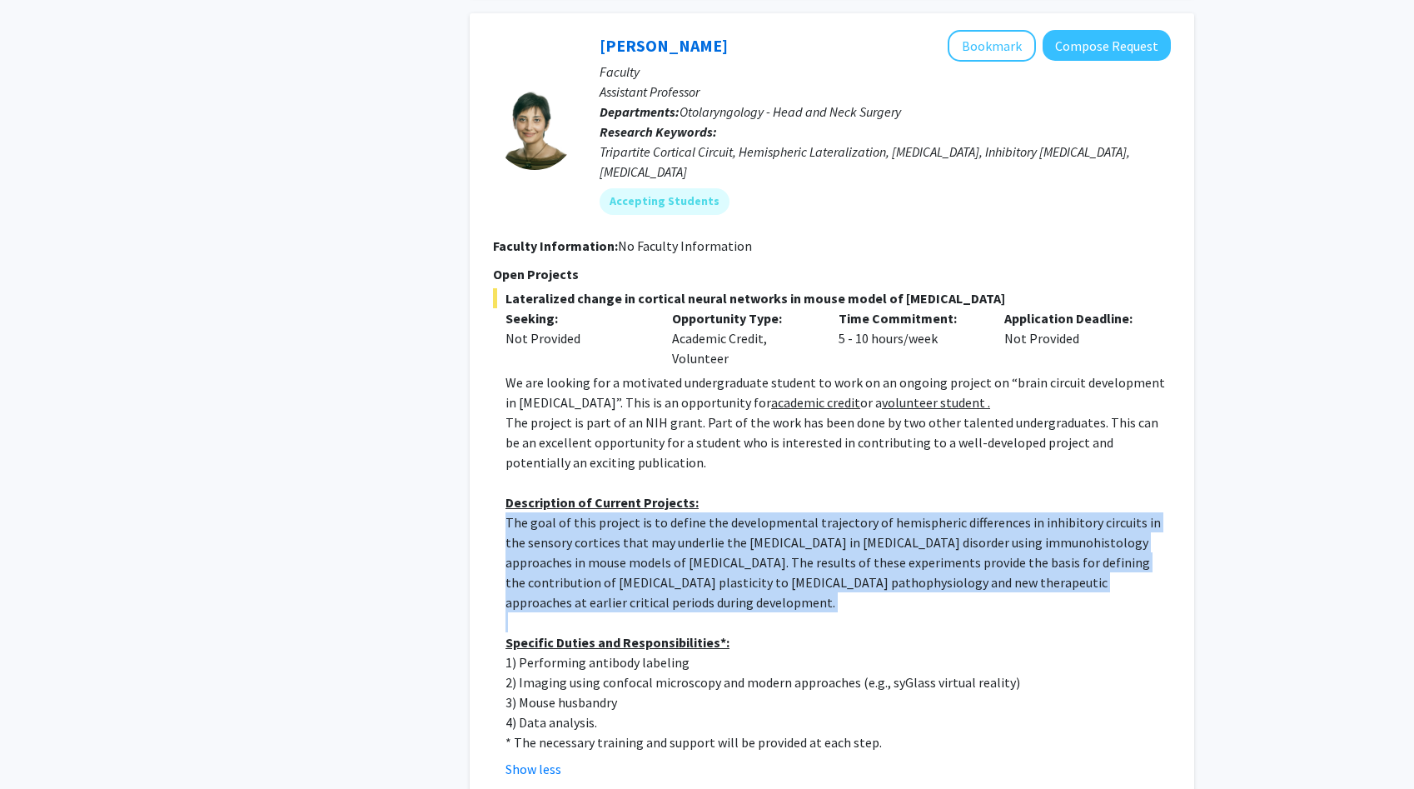
click at [544, 512] on p "The goal of this project is to define the developmental trajectory of hemispher…" at bounding box center [838, 562] width 665 height 100
click at [533, 632] on p "Specific Duties and Responsibilities*:" at bounding box center [838, 642] width 665 height 20
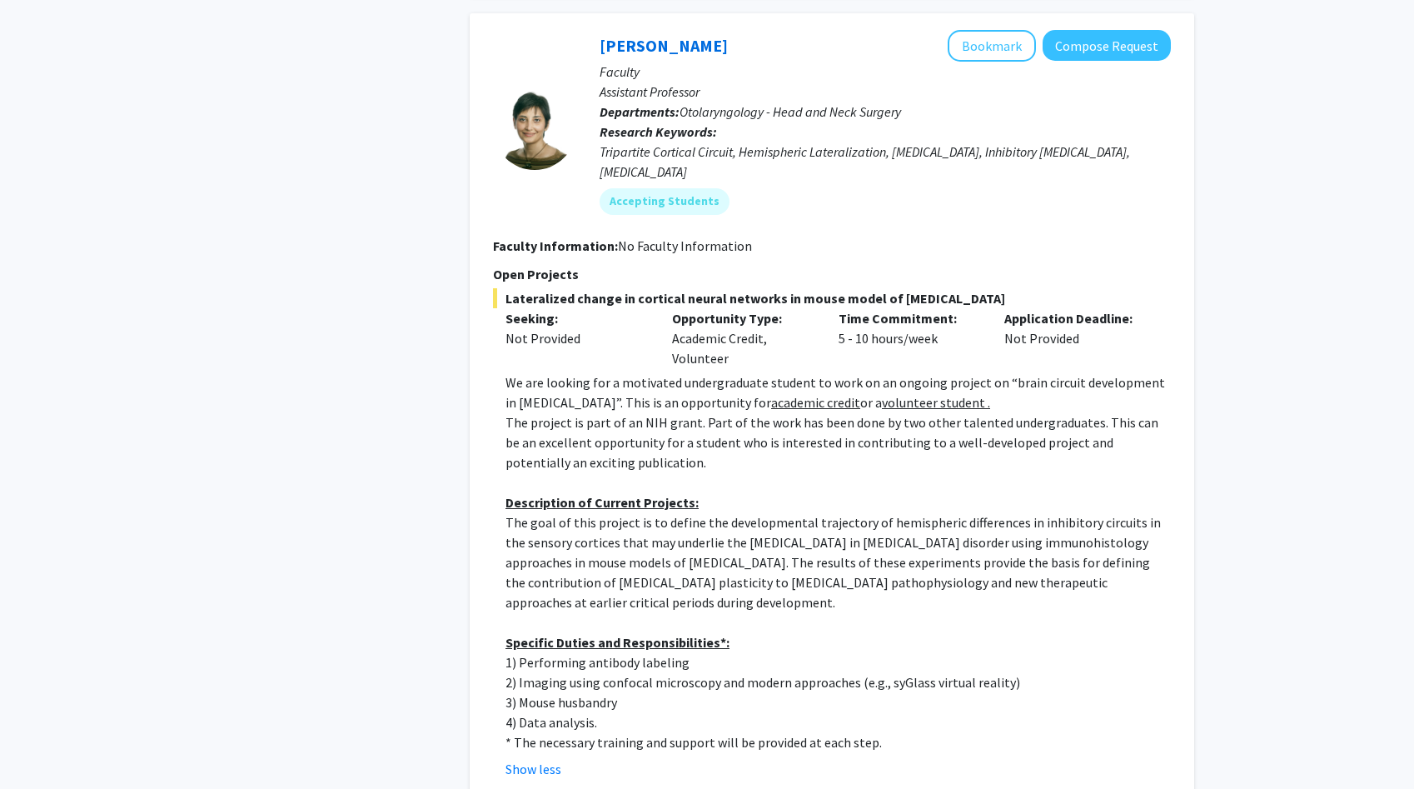
click at [533, 632] on p "Specific Duties and Responsibilities*:" at bounding box center [838, 642] width 665 height 20
click at [529, 652] on p "1) Performing antibody labeling" at bounding box center [838, 662] width 665 height 20
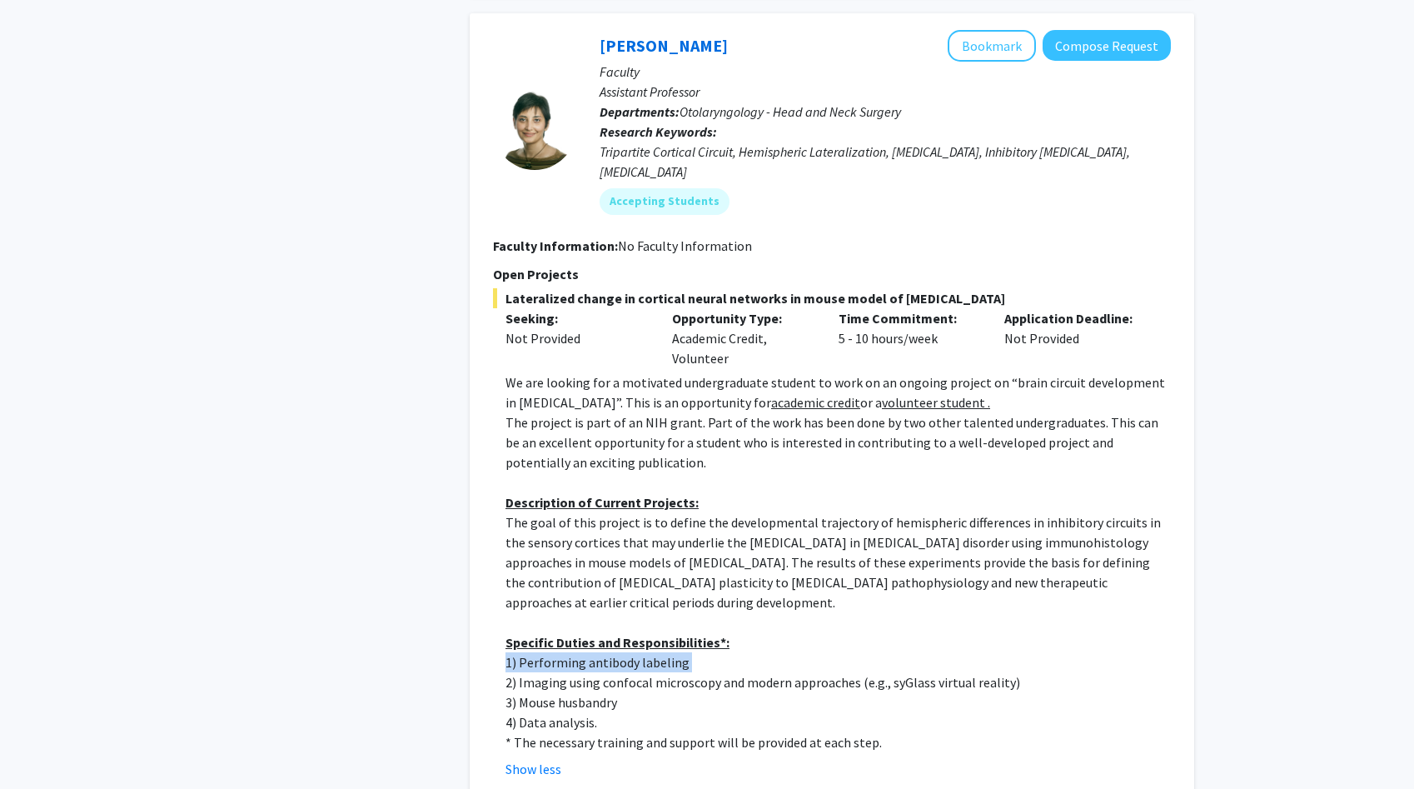
click at [525, 672] on p "2) Imaging using confocal microscopy and modern approaches (e.g., syGlass virtu…" at bounding box center [838, 682] width 665 height 20
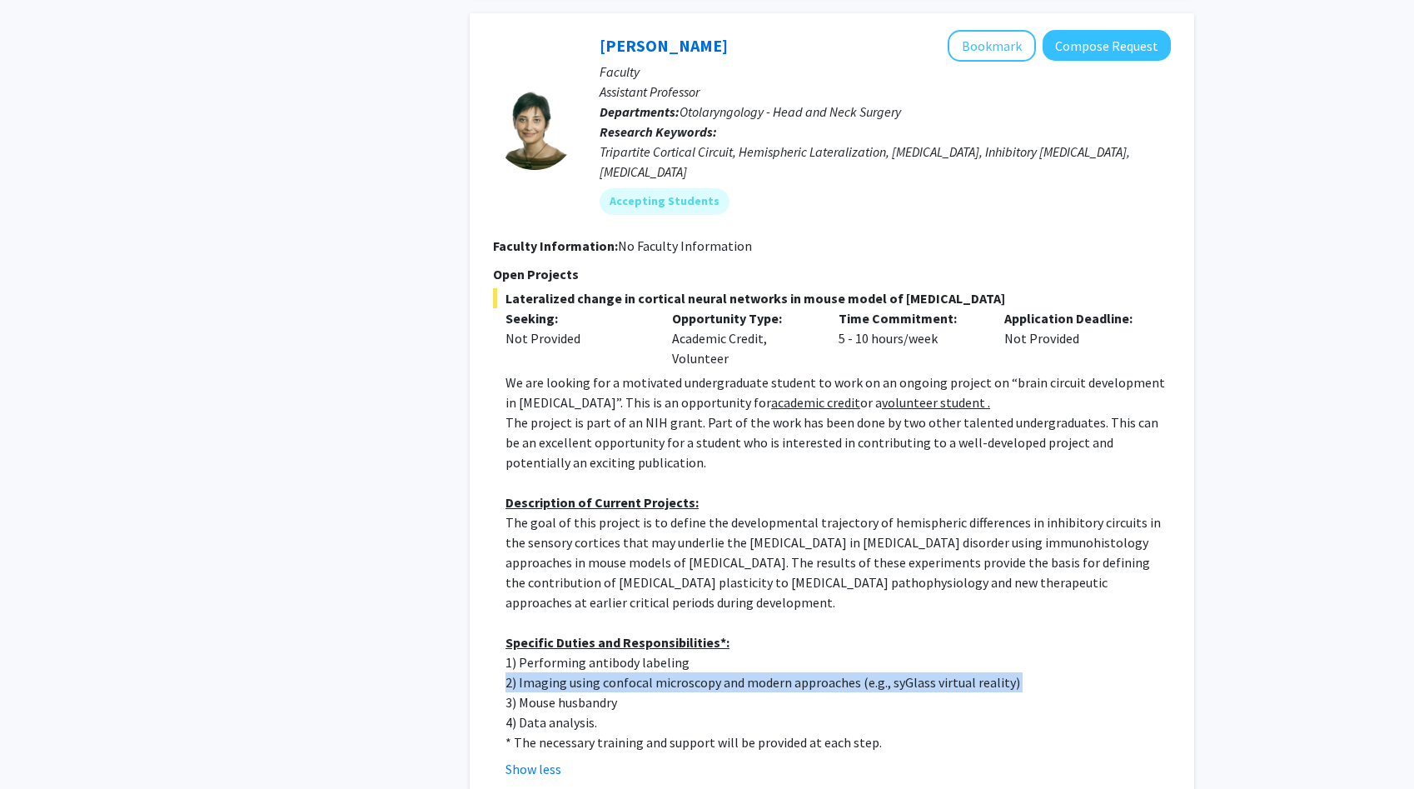
click at [522, 692] on p "3) Mouse husbandry" at bounding box center [838, 702] width 665 height 20
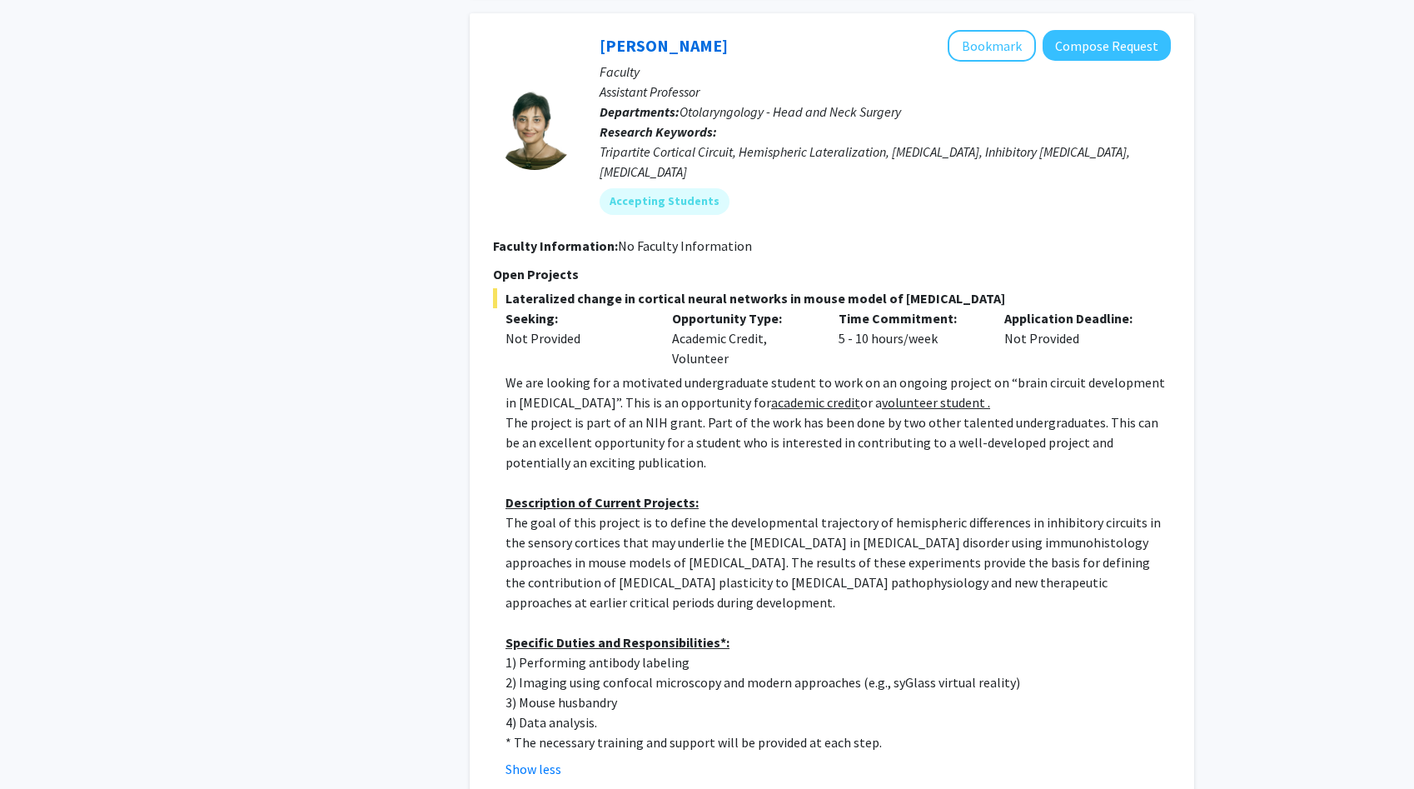
click at [522, 692] on p "3) Mouse husbandry" at bounding box center [838, 702] width 665 height 20
click at [519, 732] on p "* The necessary training and support will be provided at each step." at bounding box center [838, 742] width 665 height 20
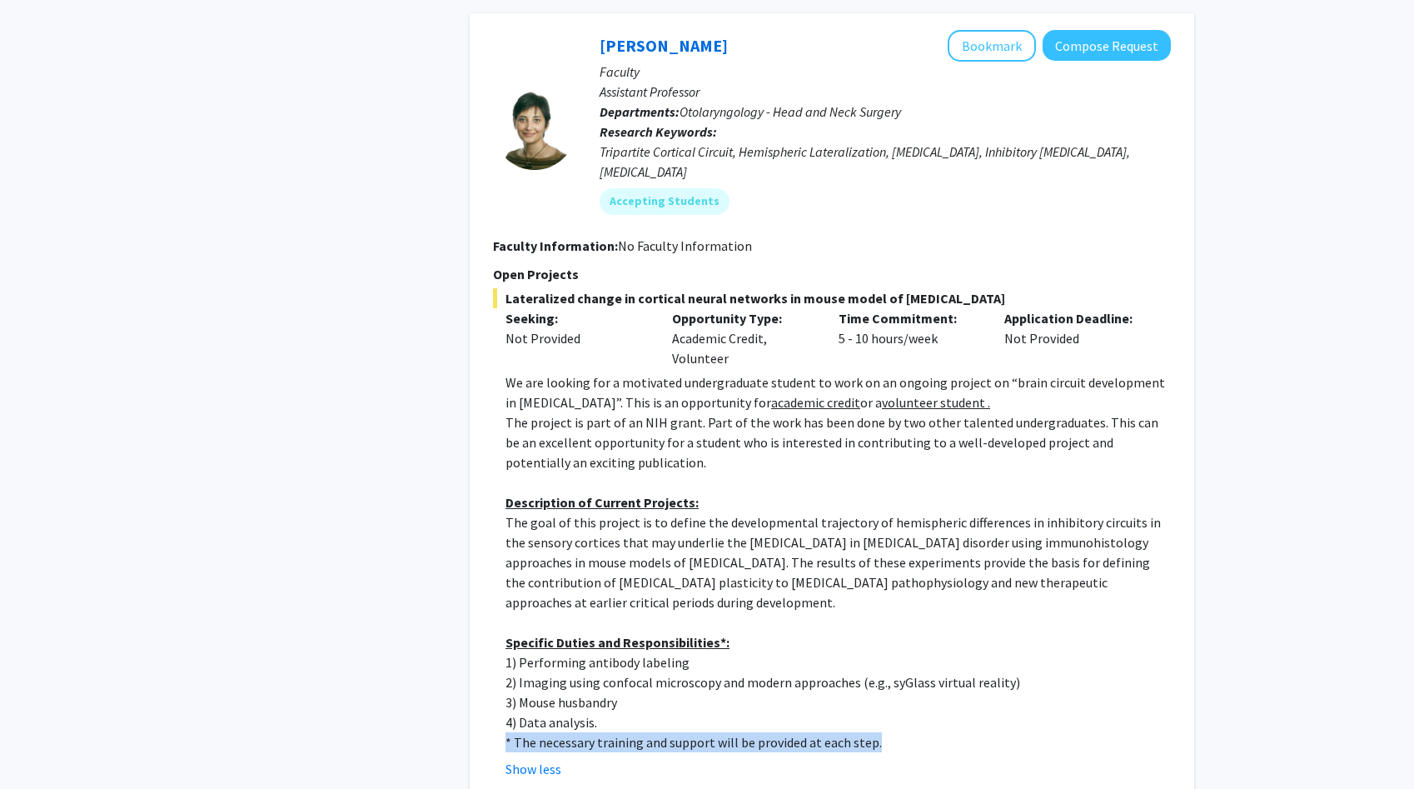
click at [519, 732] on p "* The necessary training and support will be provided at each step." at bounding box center [838, 742] width 665 height 20
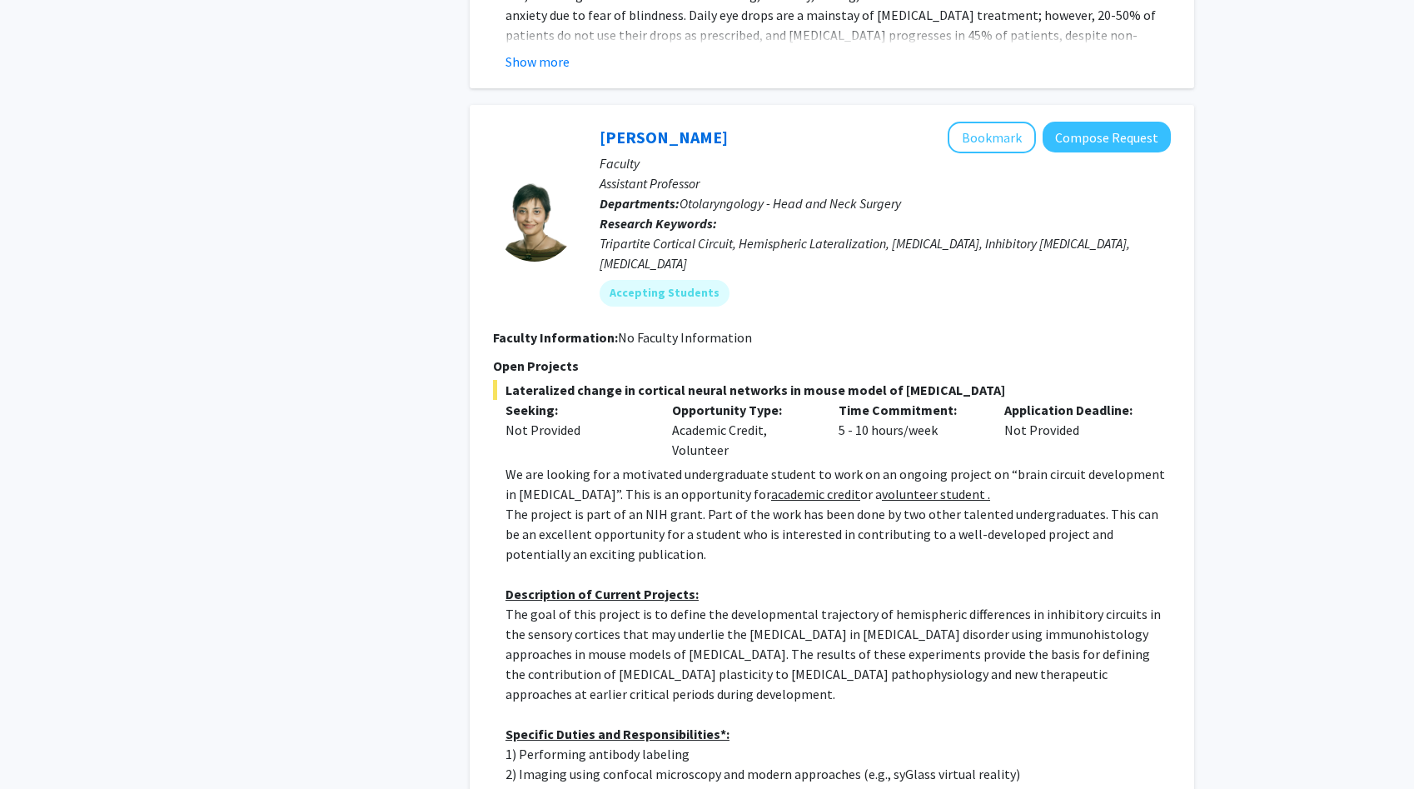
scroll to position [4358, 0]
click at [700, 197] on span "Otolaryngology - Head and Neck Surgery" at bounding box center [791, 205] width 222 height 17
copy span "Otolaryngology"
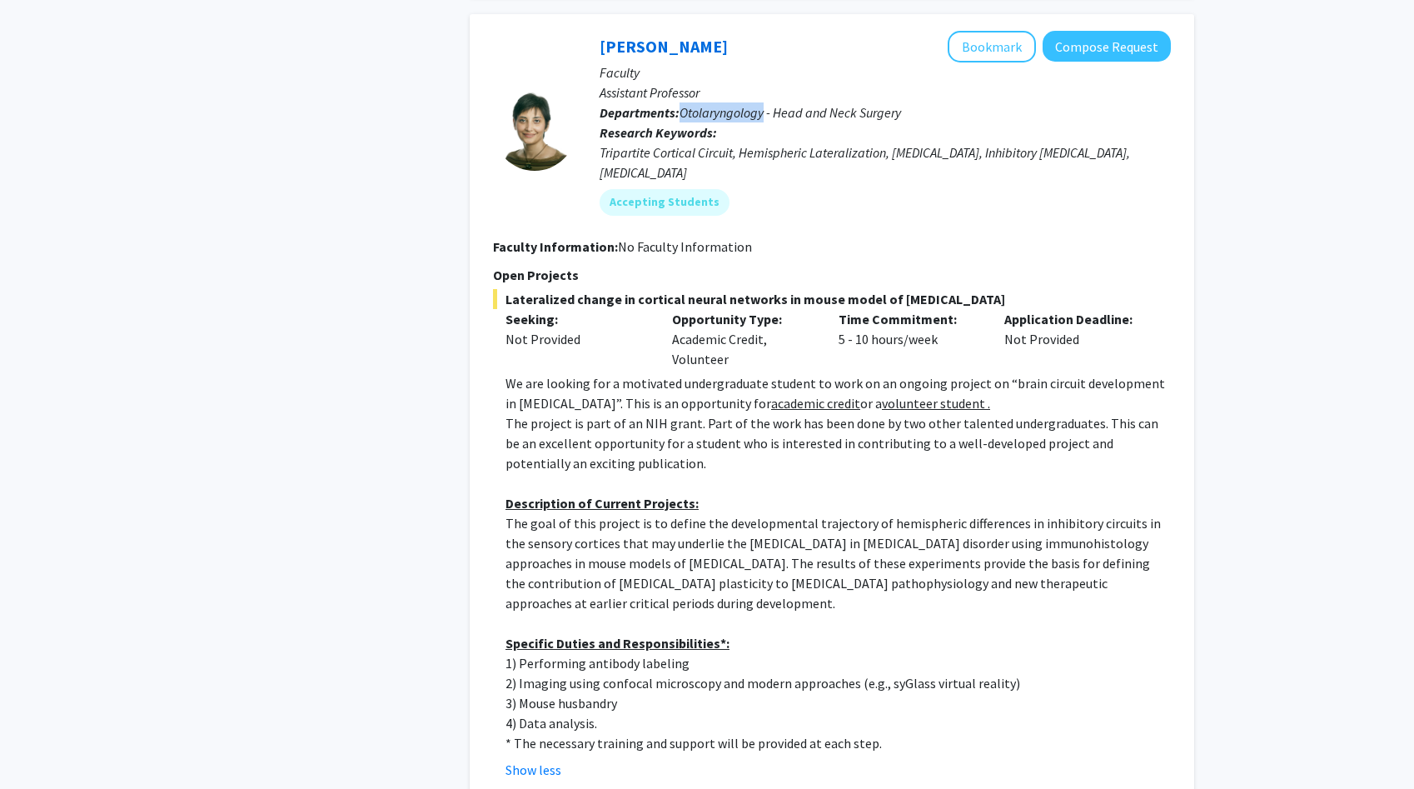
scroll to position [4455, 0]
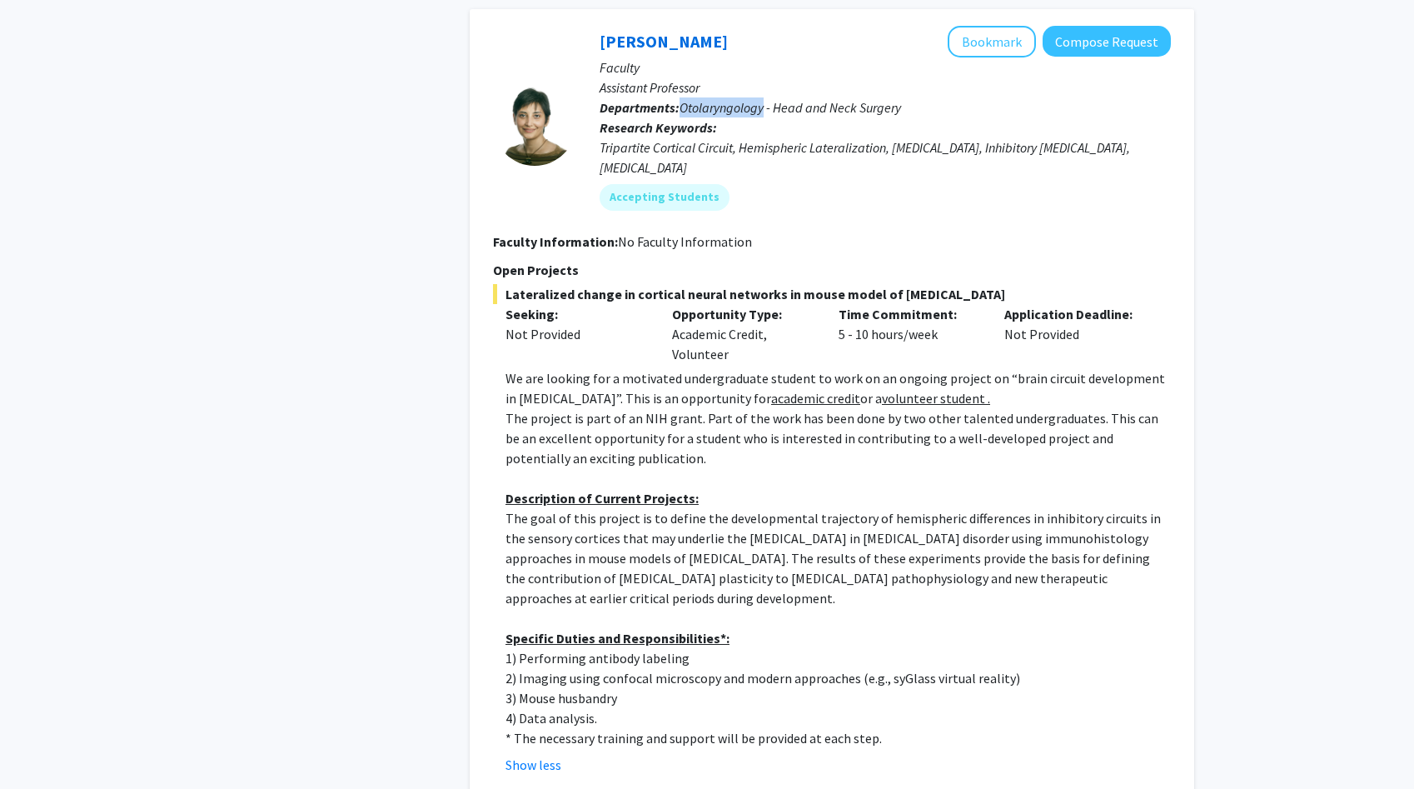
click at [527, 488] on p "Description of Current Projects:" at bounding box center [838, 498] width 665 height 20
click at [527, 508] on p "The goal of this project is to define the developmental trajectory of hemispher…" at bounding box center [838, 558] width 665 height 100
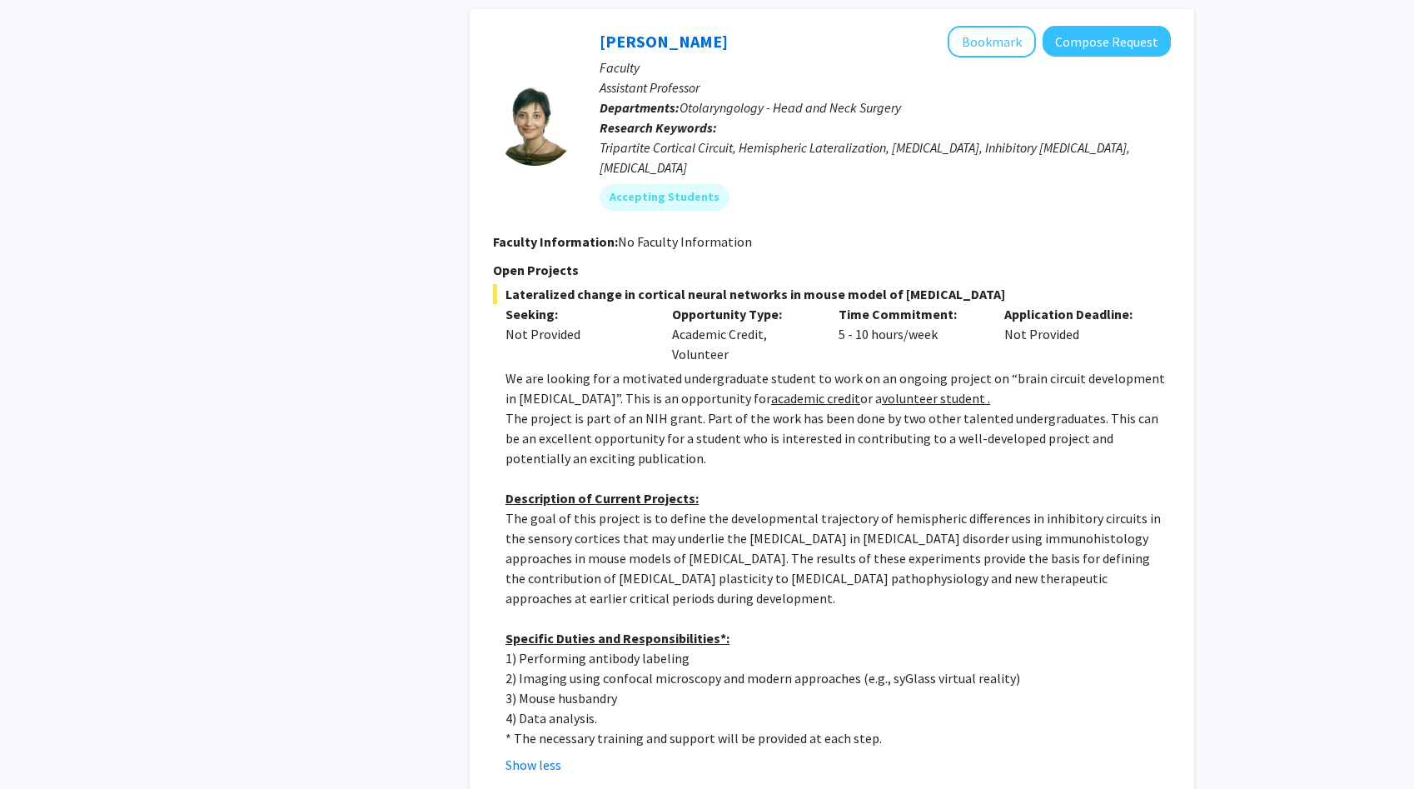
click at [527, 508] on p "The goal of this project is to define the developmental trajectory of hemispher…" at bounding box center [838, 558] width 665 height 100
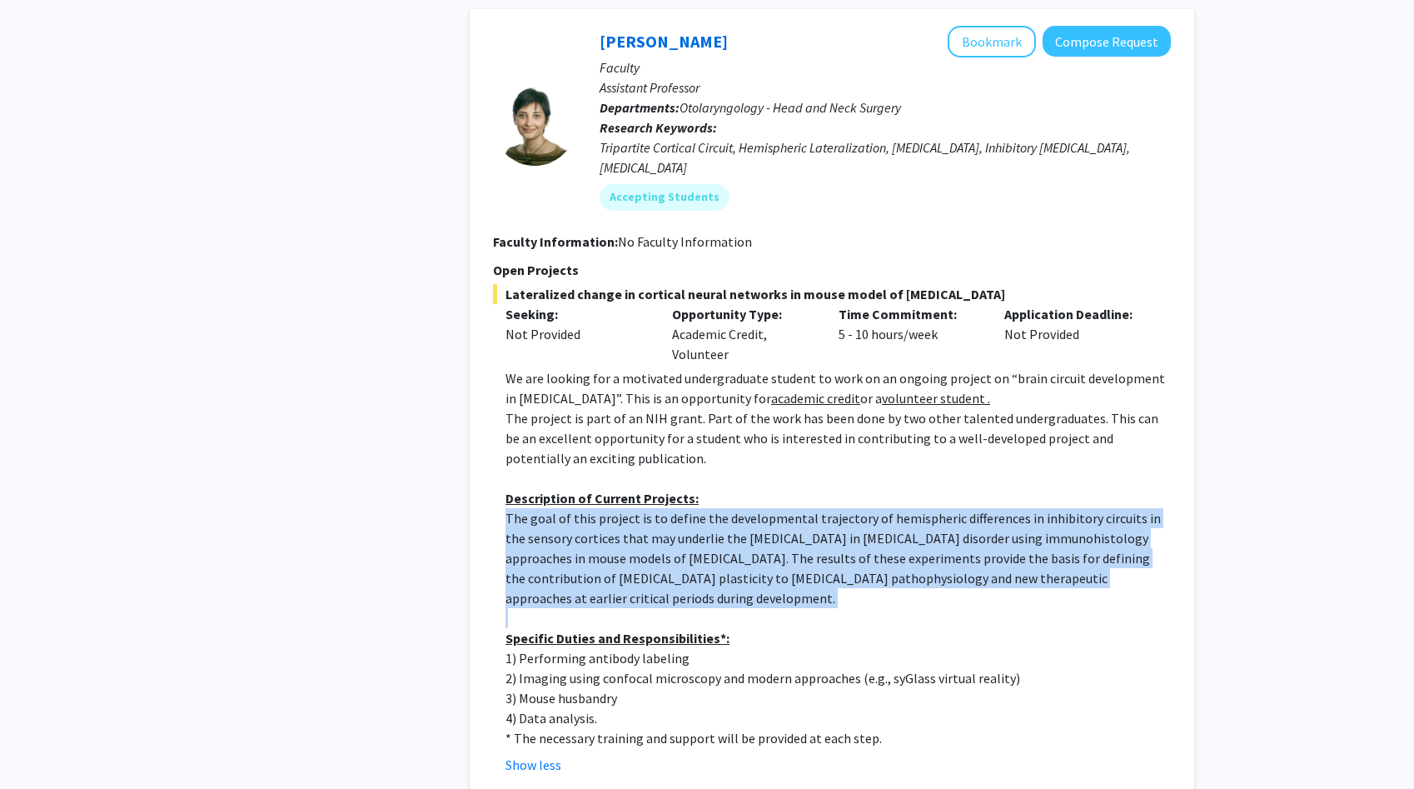
click at [791, 508] on p "The goal of this project is to define the developmental trajectory of hemispher…" at bounding box center [838, 558] width 665 height 100
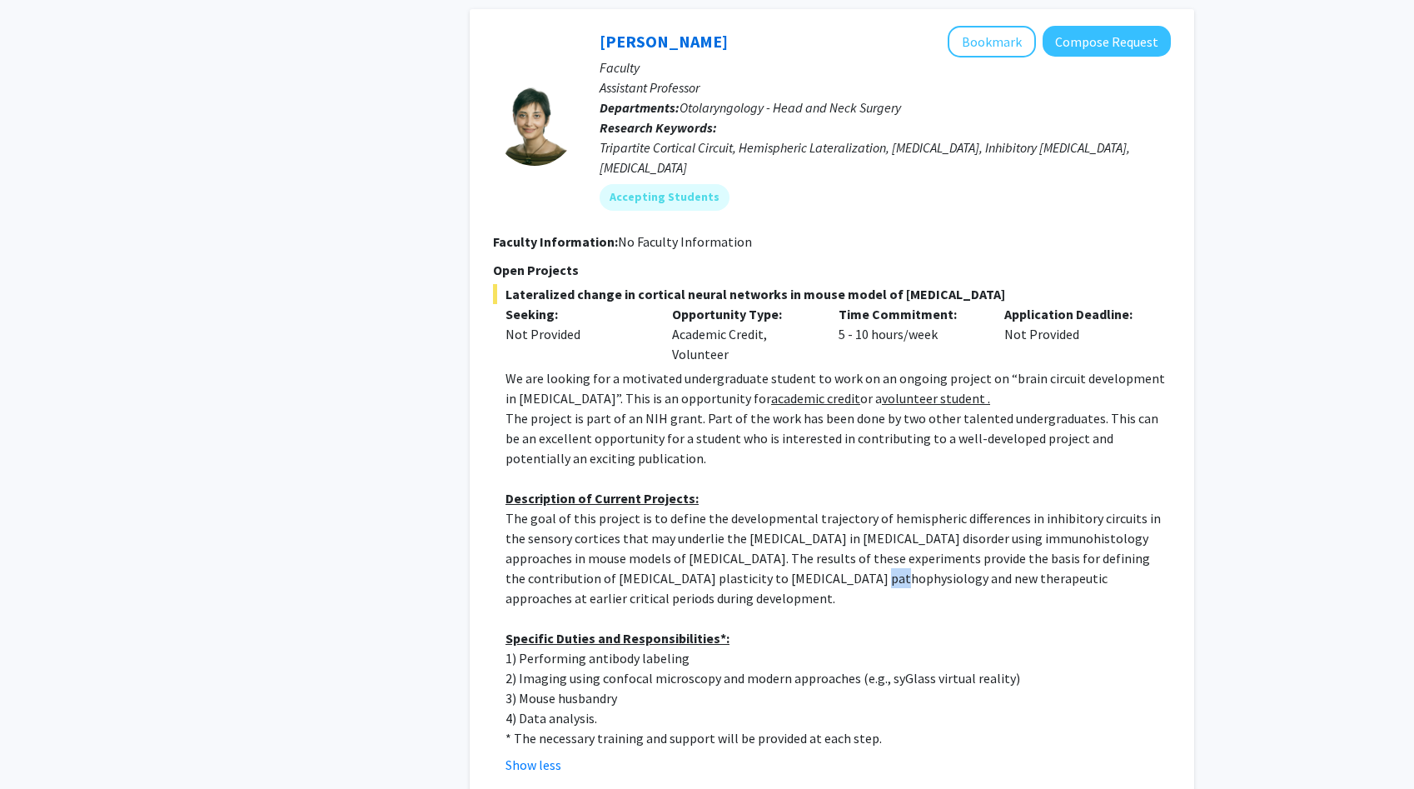
click at [791, 508] on p "The goal of this project is to define the developmental trajectory of hemispher…" at bounding box center [838, 558] width 665 height 100
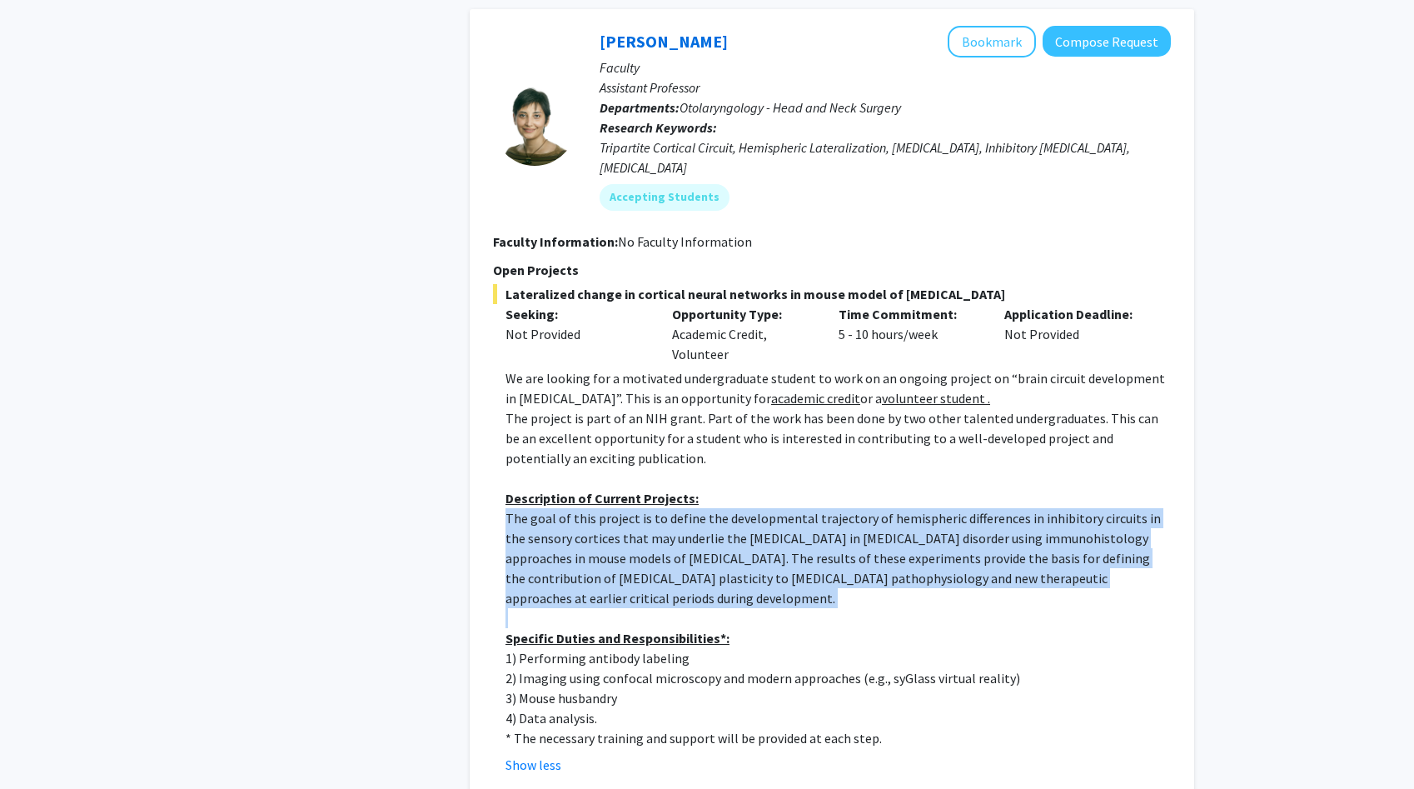
click at [791, 508] on p "The goal of this project is to define the developmental trajectory of hemispher…" at bounding box center [838, 558] width 665 height 100
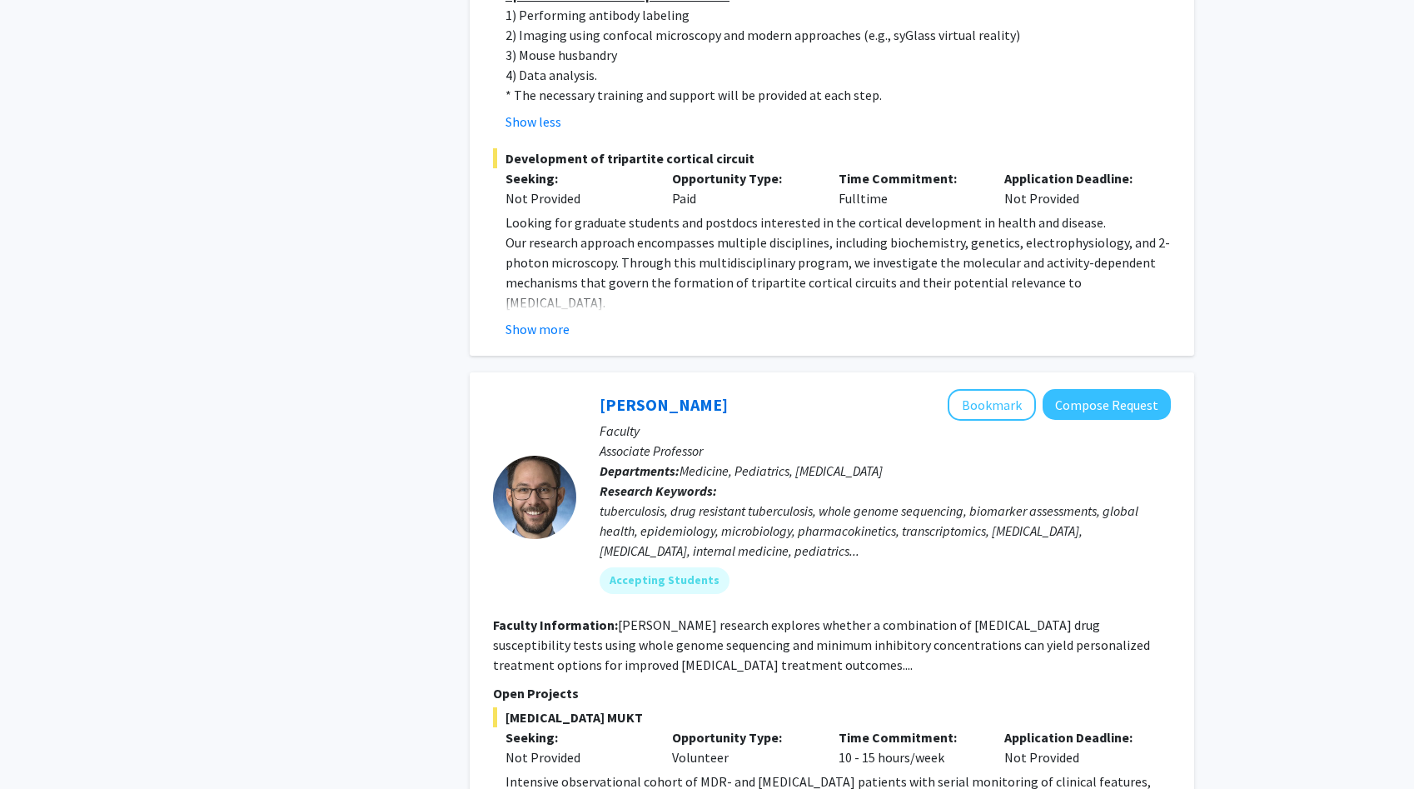
scroll to position [5103, 0]
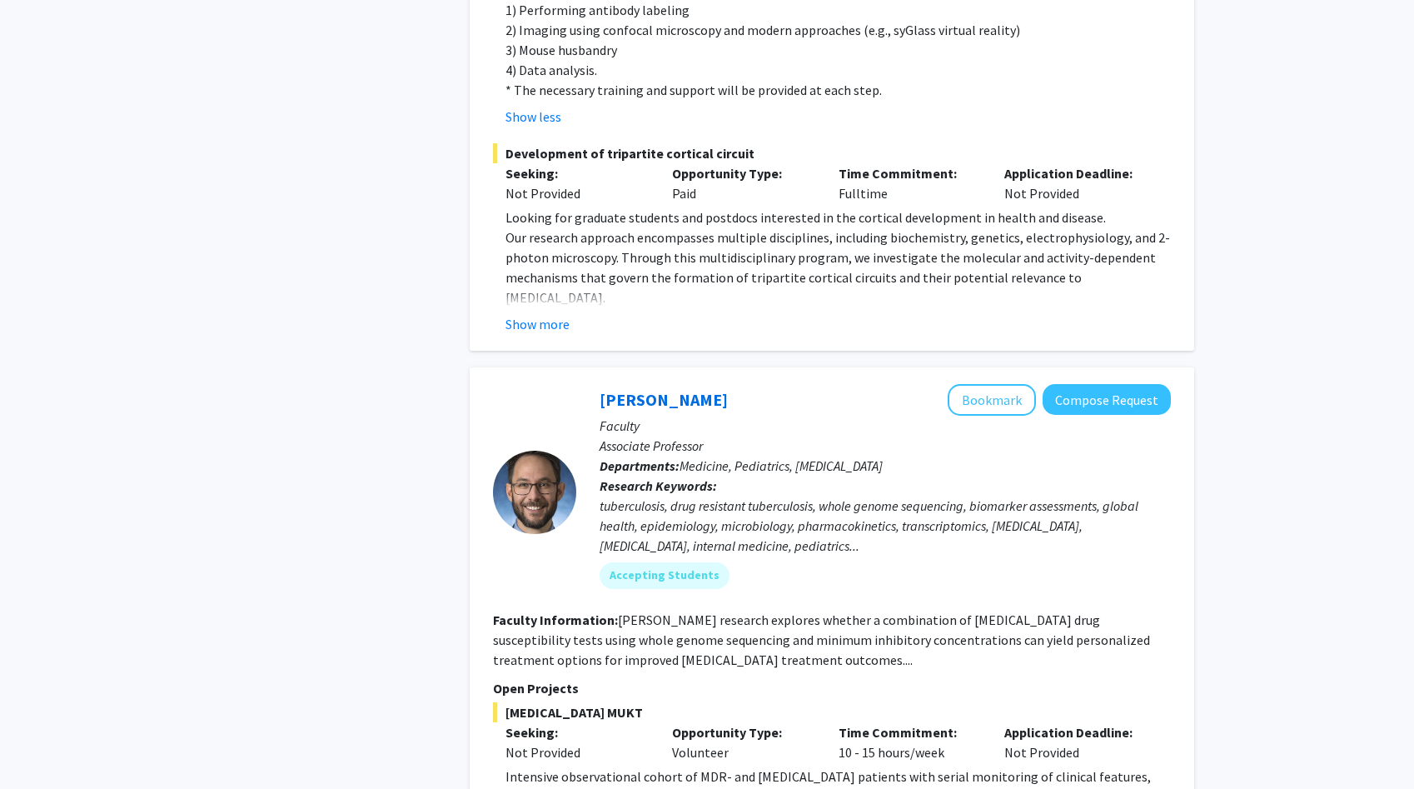
click at [644, 496] on div "tuberculosis, drug resistant tuberculosis, whole genome sequencing, biomarker a…" at bounding box center [885, 526] width 571 height 60
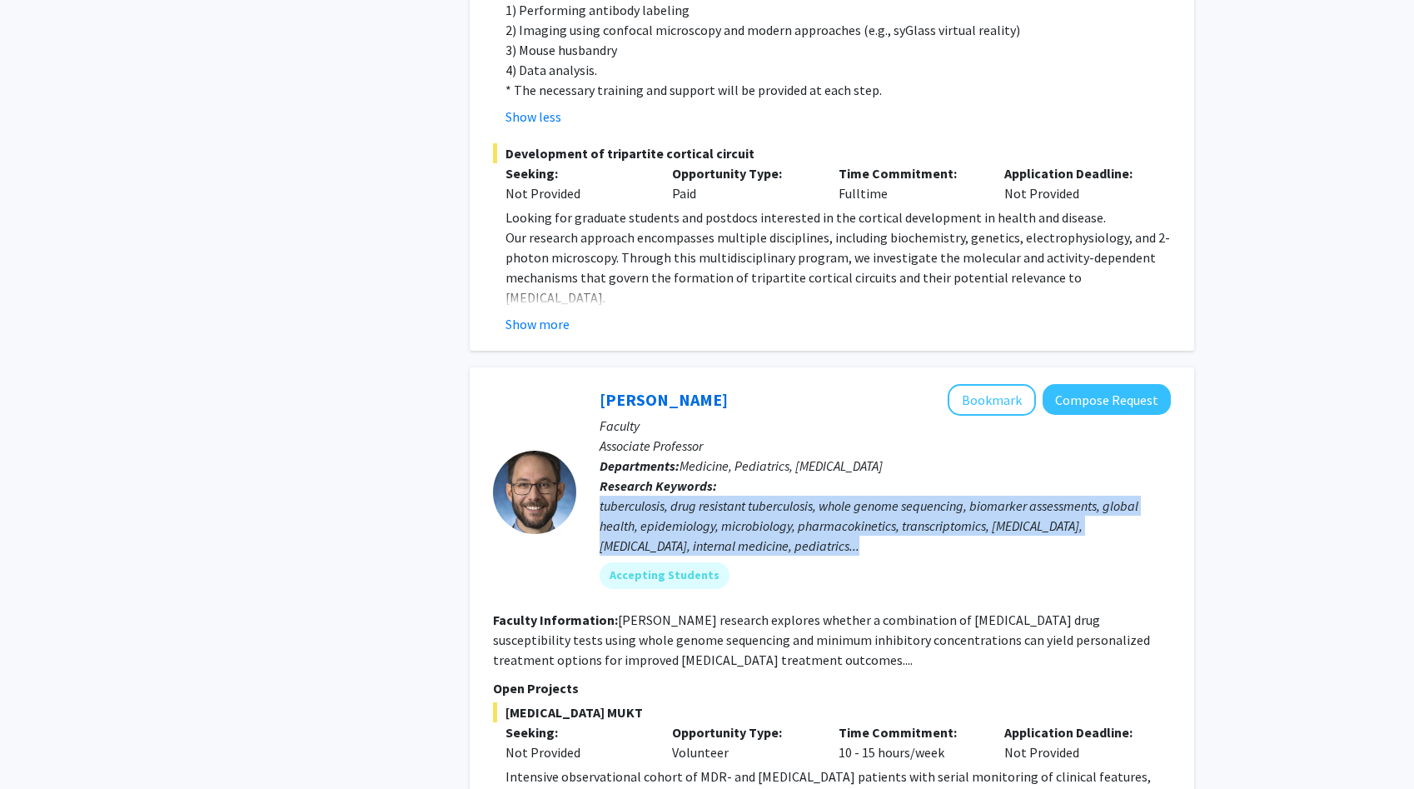
click at [644, 496] on div "tuberculosis, drug resistant tuberculosis, whole genome sequencing, biomarker a…" at bounding box center [885, 526] width 571 height 60
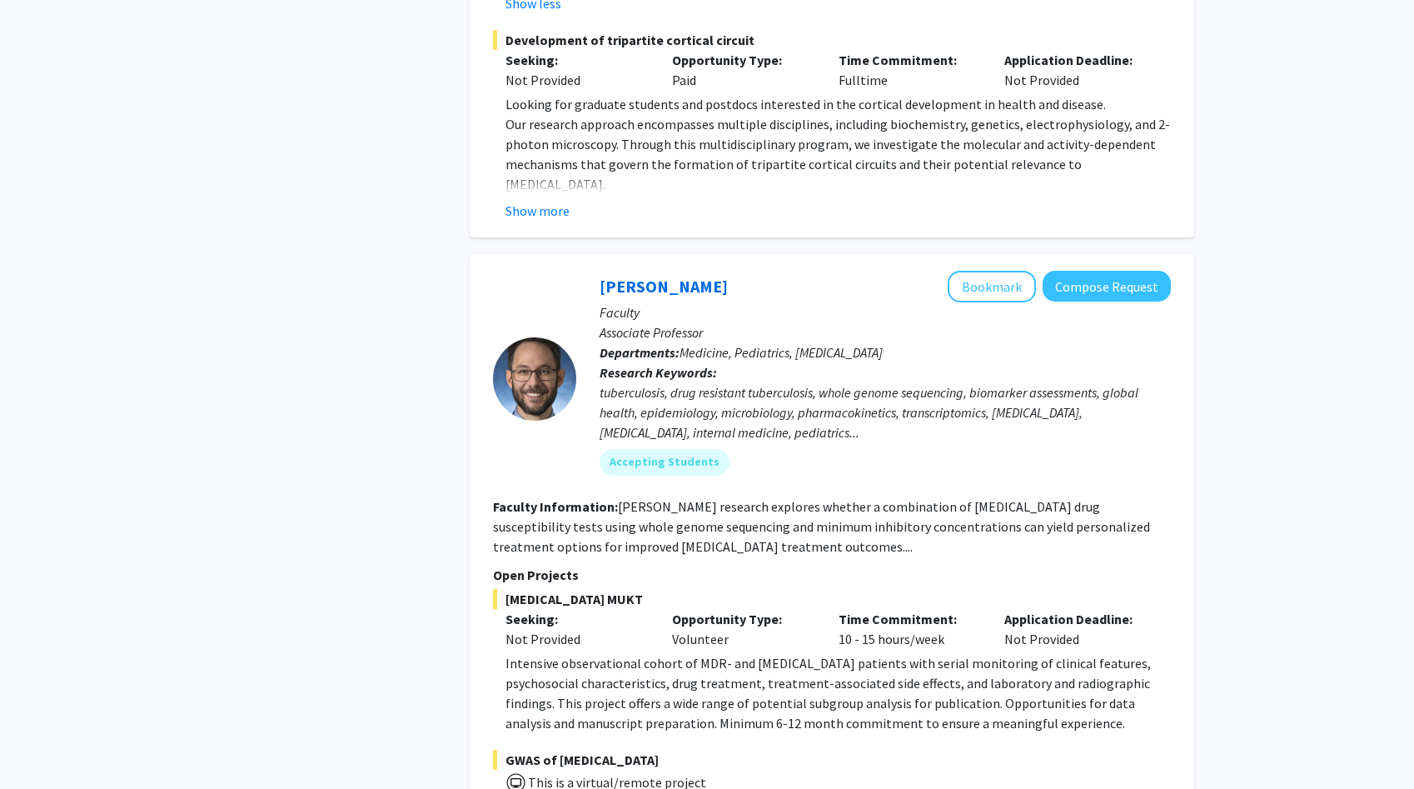
scroll to position [5227, 0]
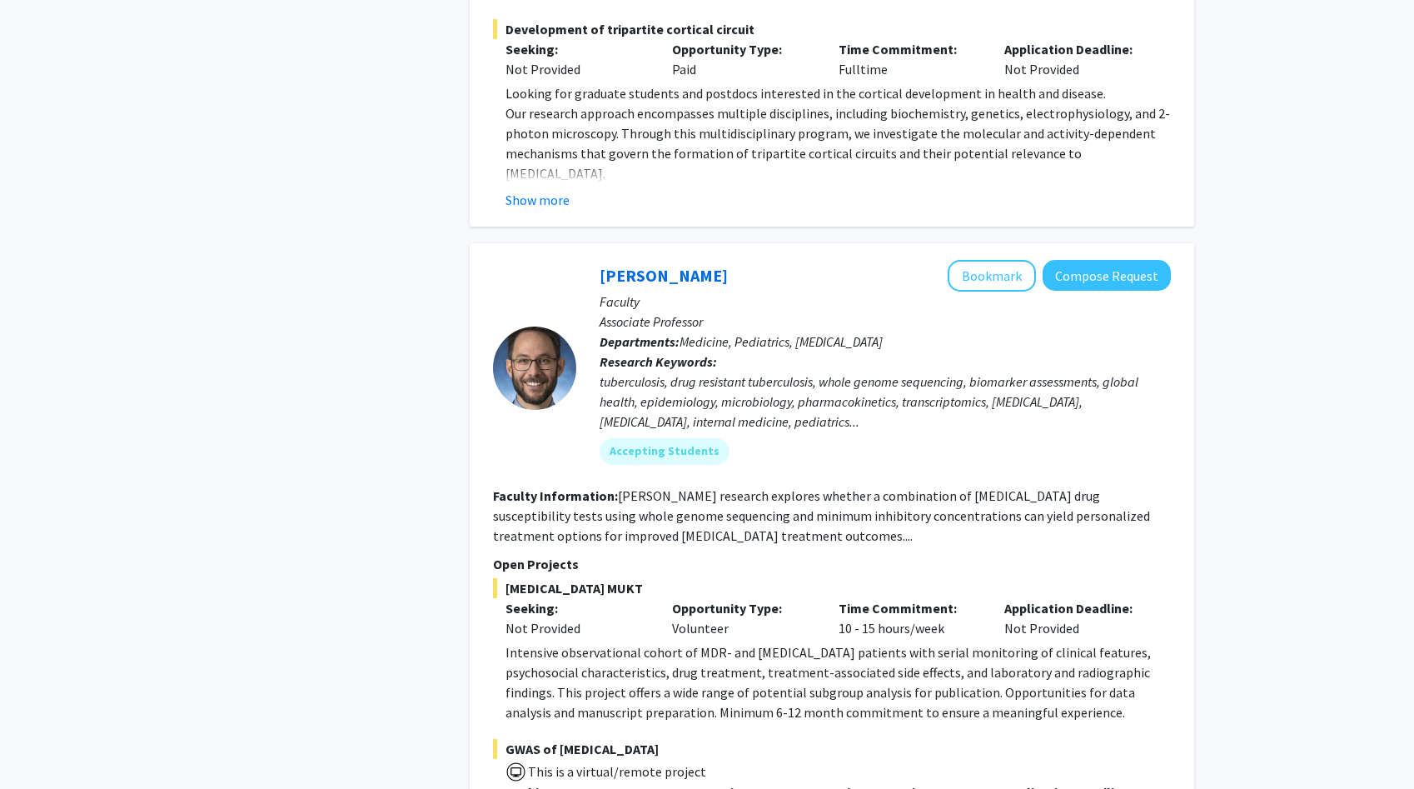
click at [675, 642] on p "Intensive observational cohort of MDR- and [MEDICAL_DATA] patients with serial …" at bounding box center [838, 682] width 665 height 80
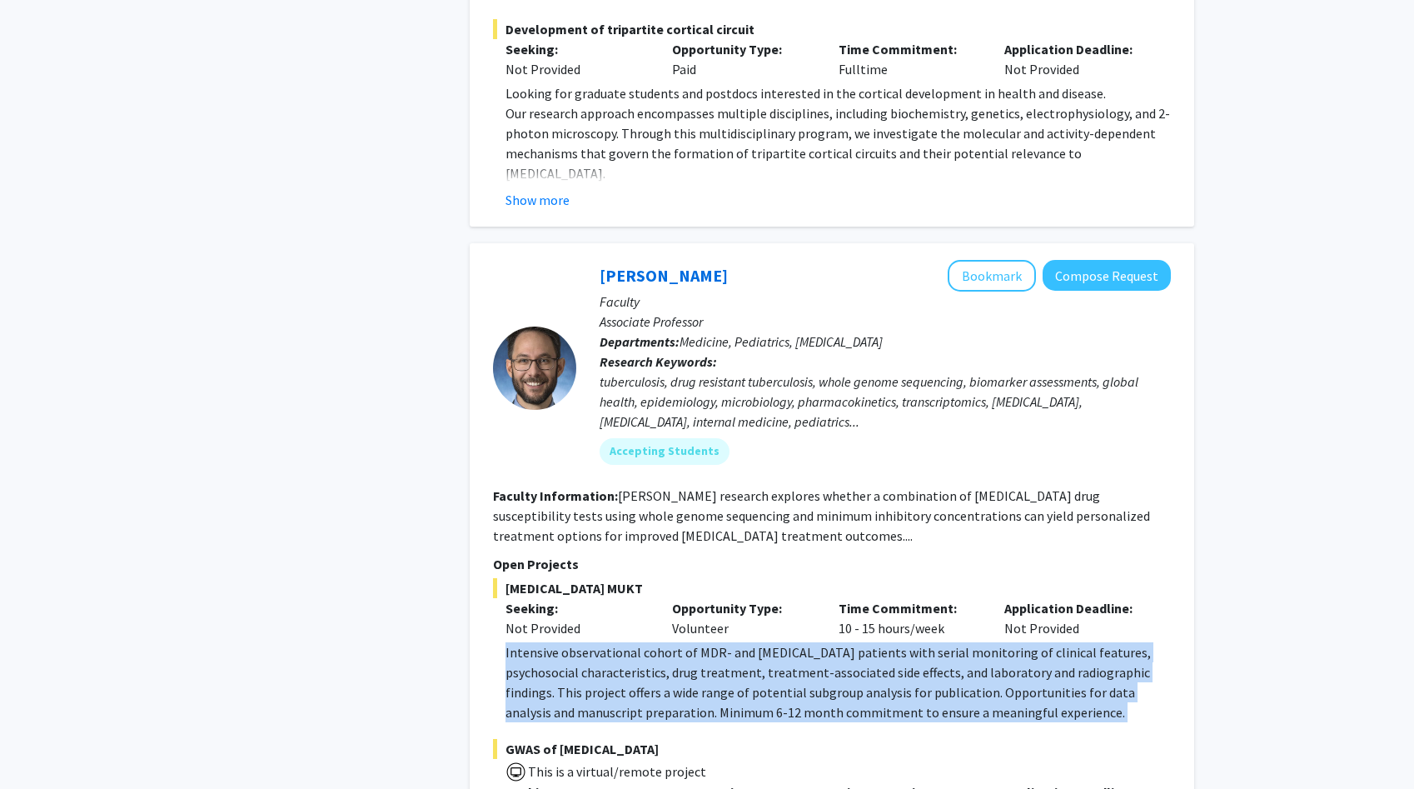
click at [675, 642] on p "Intensive observational cohort of MDR- and [MEDICAL_DATA] patients with serial …" at bounding box center [838, 682] width 665 height 80
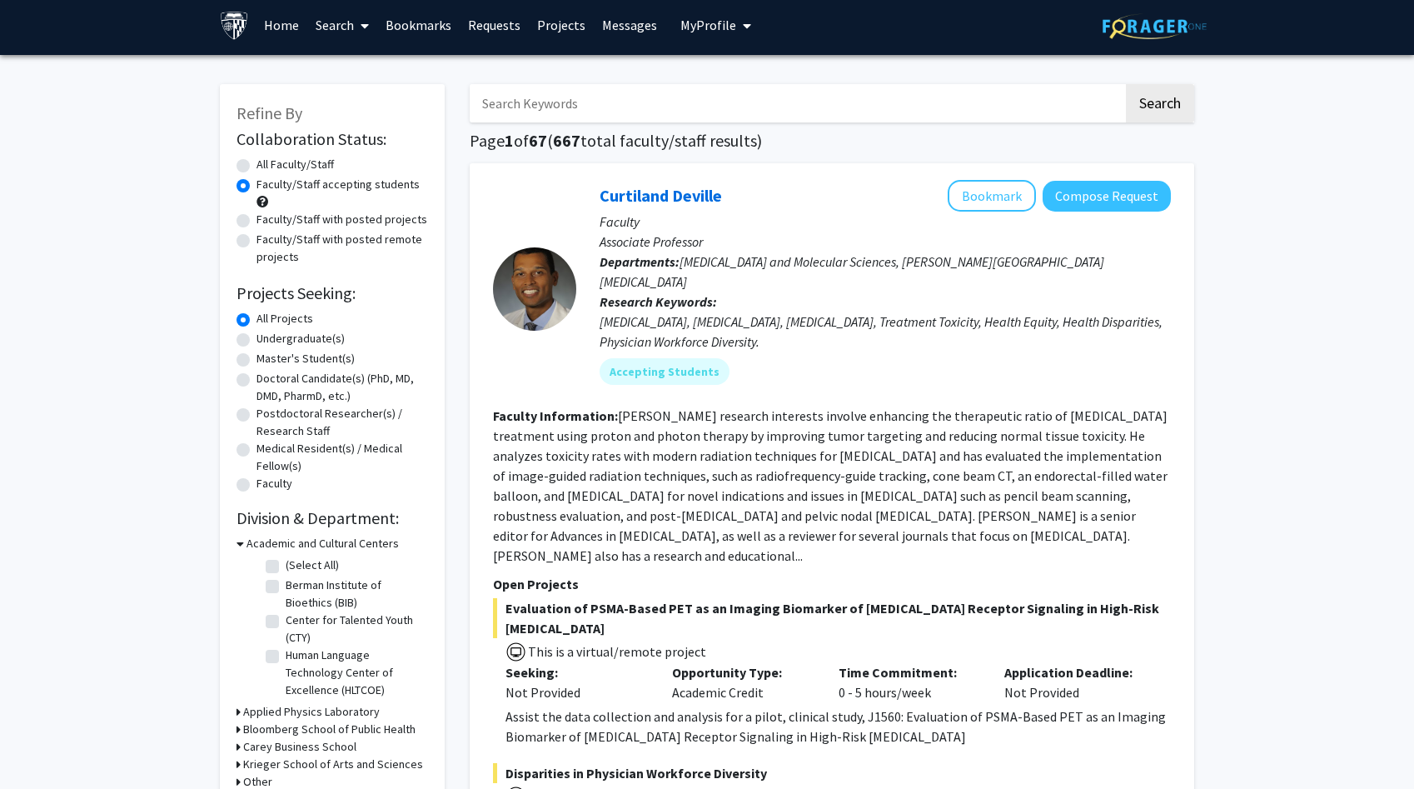
scroll to position [0, 0]
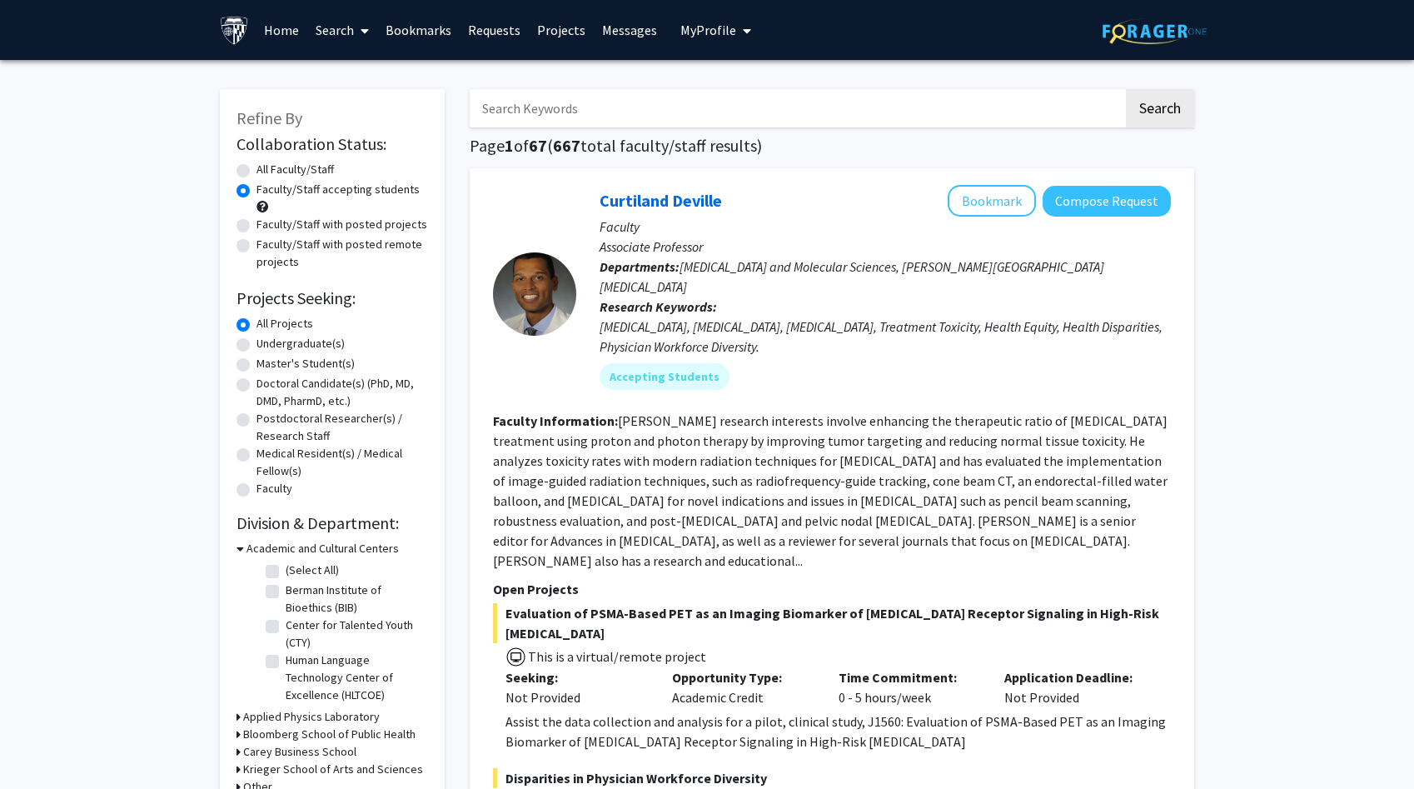
click at [589, 121] on input "Search Keywords" at bounding box center [797, 108] width 654 height 38
type input "[PERSON_NAME]"
click at [1126, 89] on button "Search" at bounding box center [1160, 108] width 68 height 38
radio input "true"
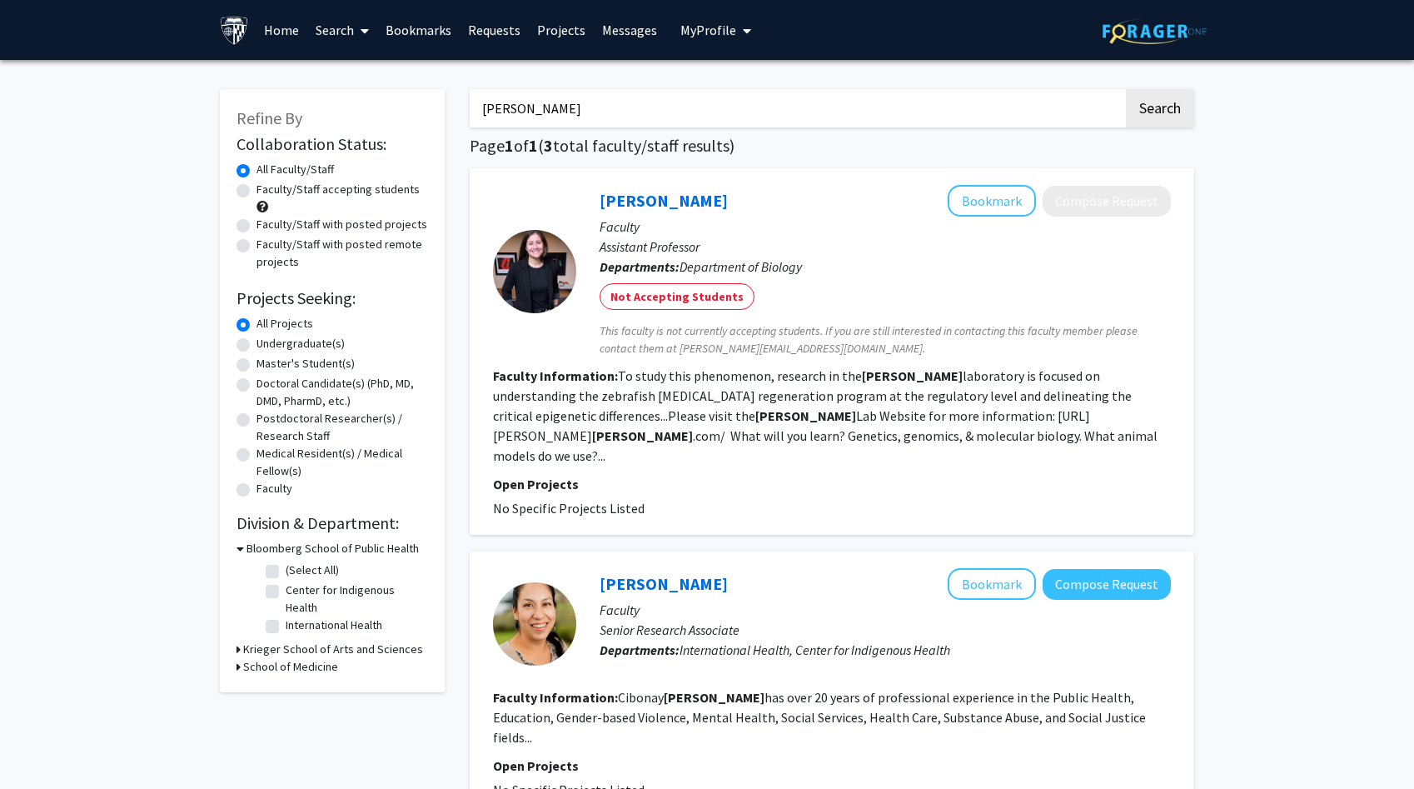
click at [628, 106] on input "[PERSON_NAME]" at bounding box center [797, 108] width 654 height 38
click at [1126, 89] on button "Search" at bounding box center [1160, 108] width 68 height 38
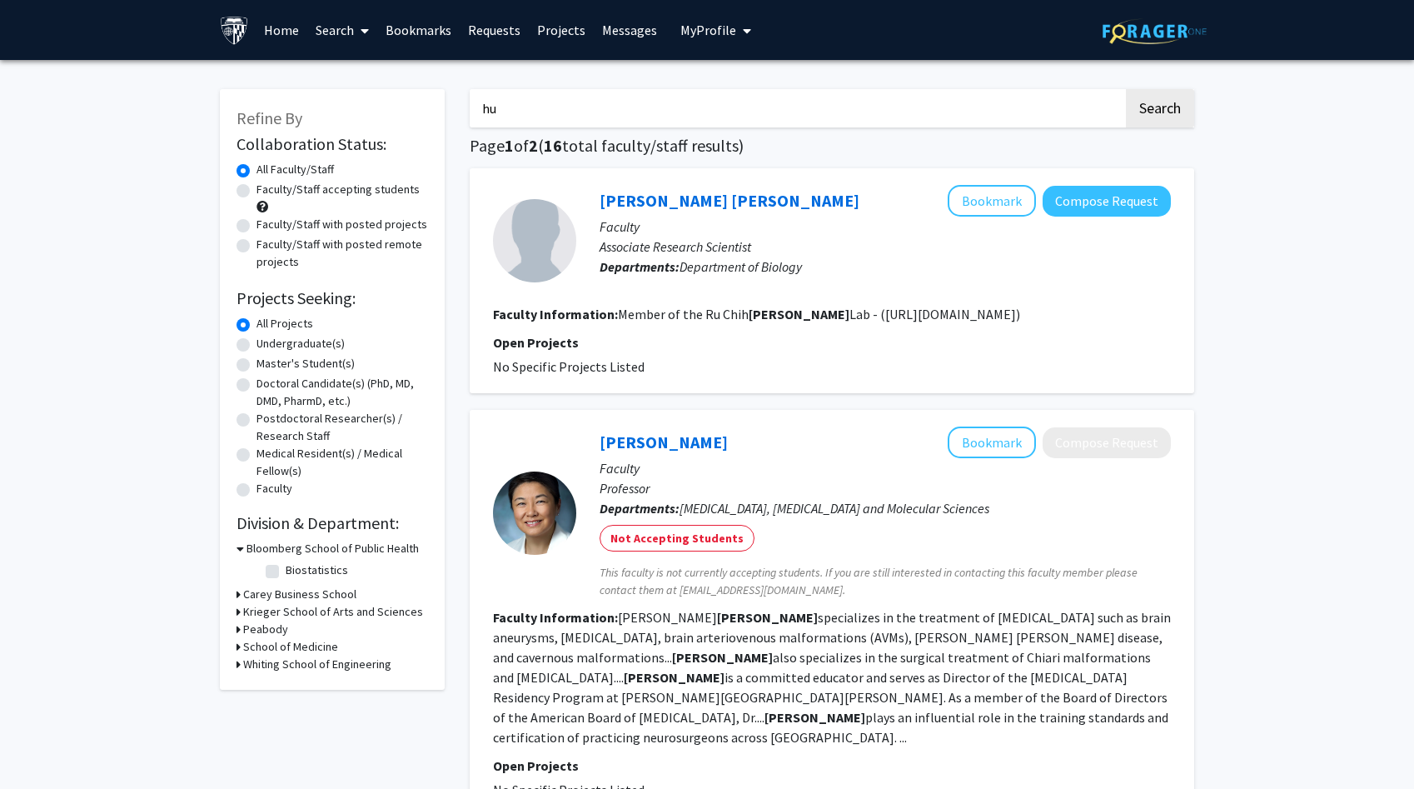
type input "h"
type input "xiongyi"
click at [1126, 89] on button "Search" at bounding box center [1160, 108] width 68 height 38
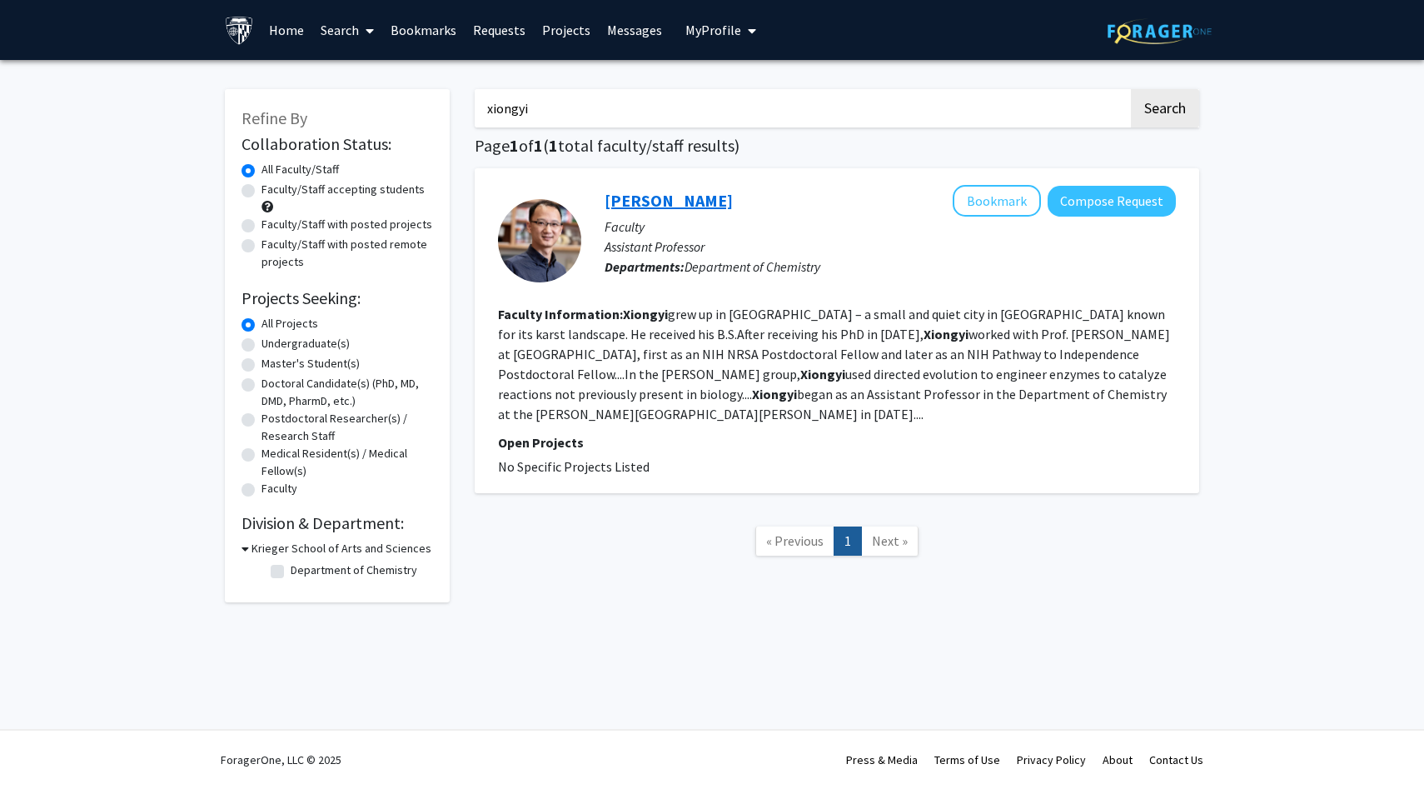
click at [681, 197] on link "[PERSON_NAME]" at bounding box center [669, 200] width 128 height 21
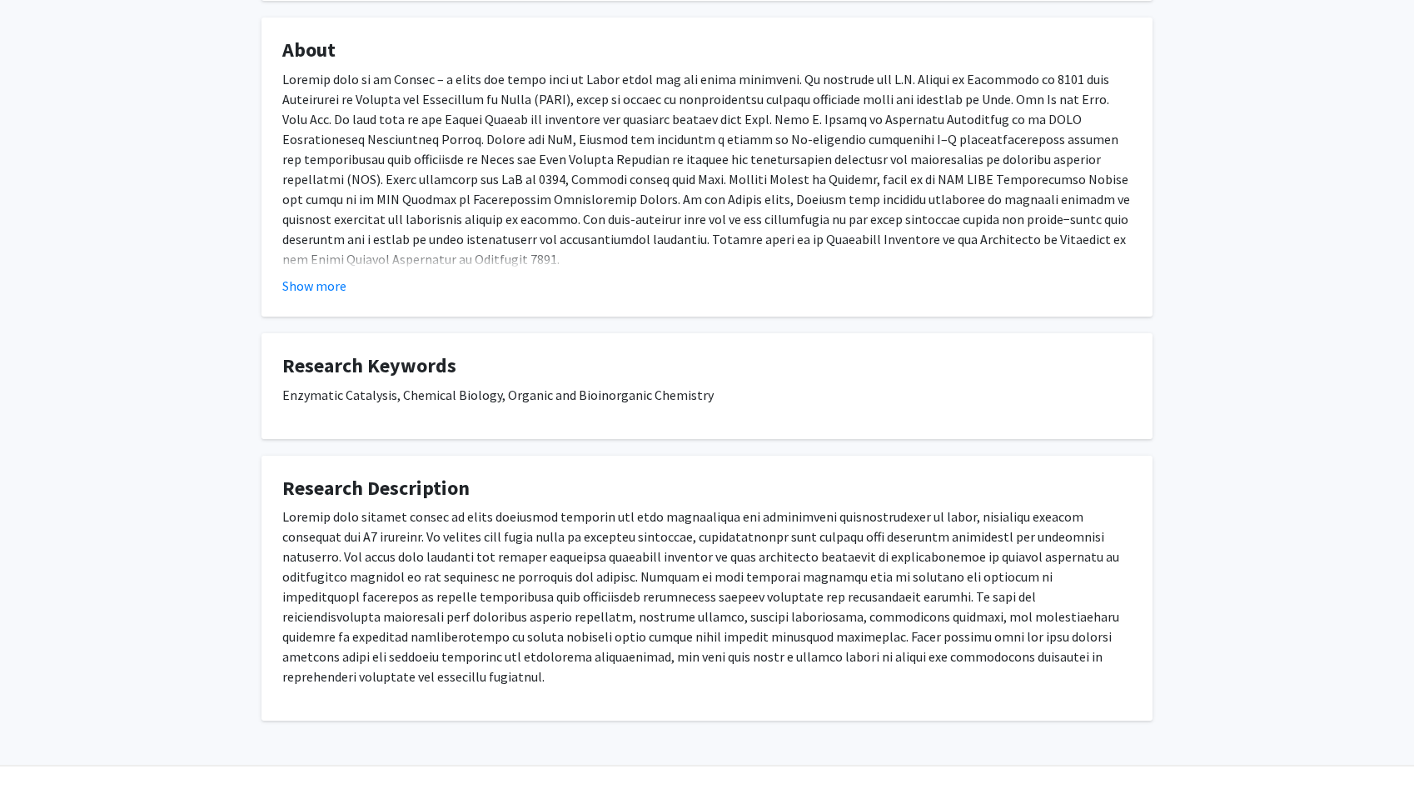
scroll to position [274, 0]
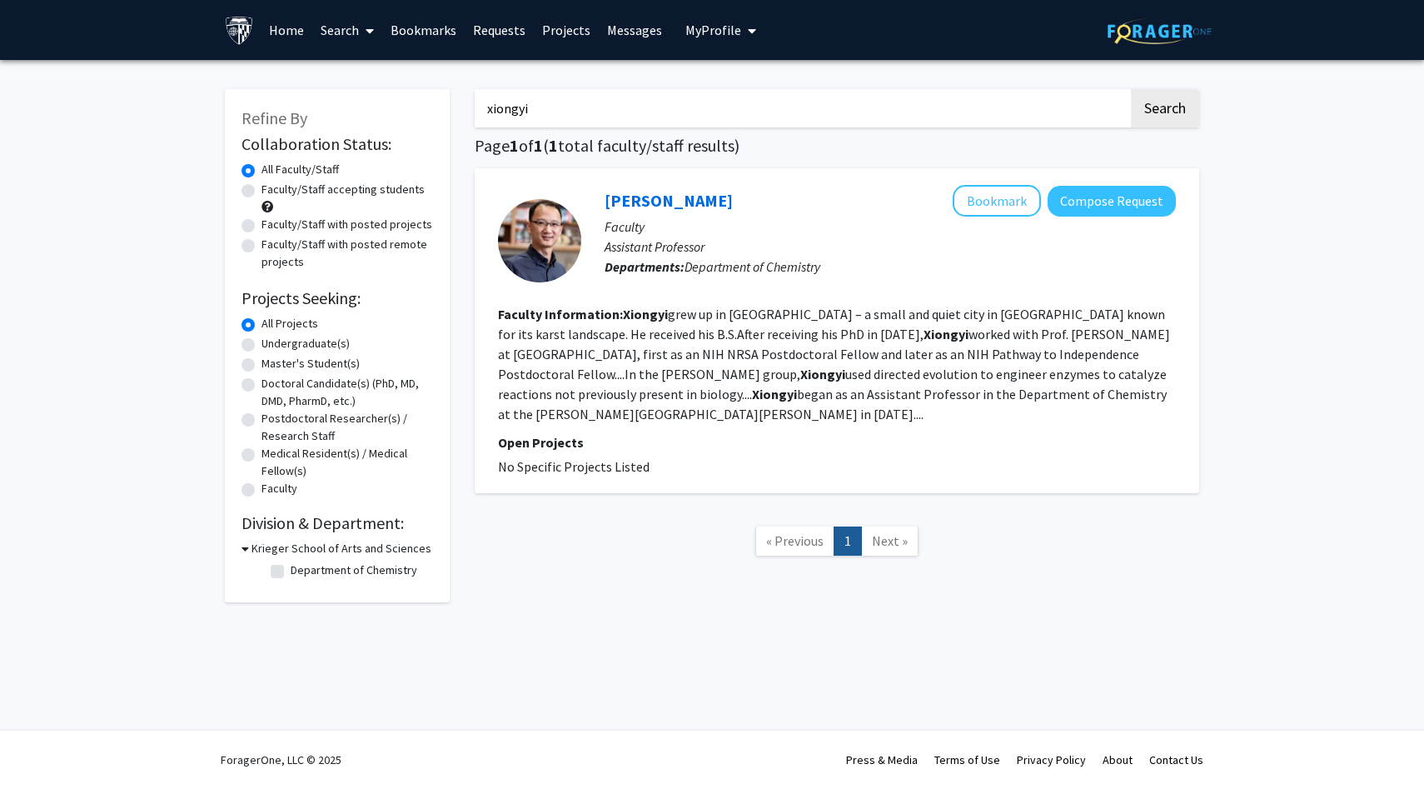
click at [548, 111] on input "xiongyi" at bounding box center [802, 108] width 654 height 38
type input "chemistry"
click at [1131, 89] on button "Search" at bounding box center [1165, 108] width 68 height 38
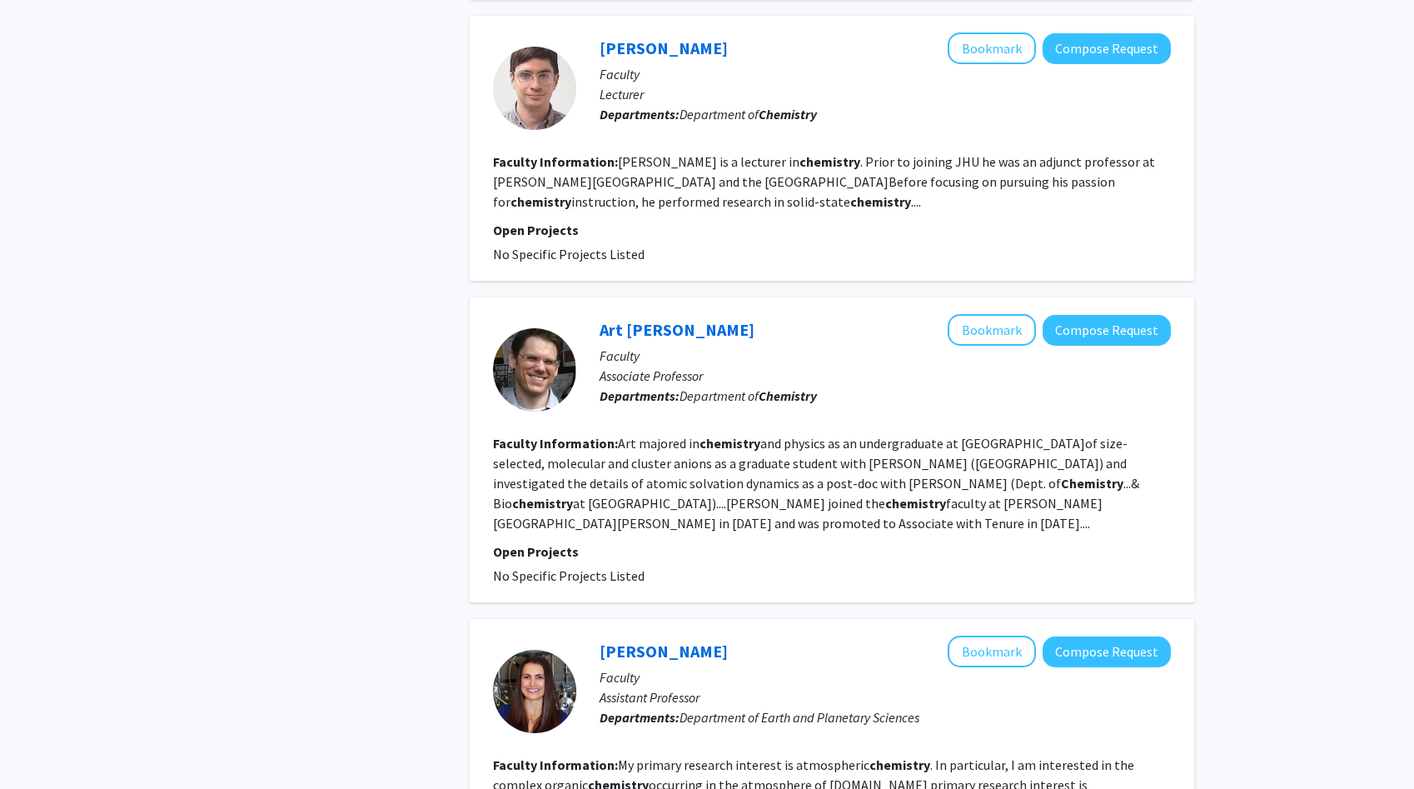
scroll to position [3159, 0]
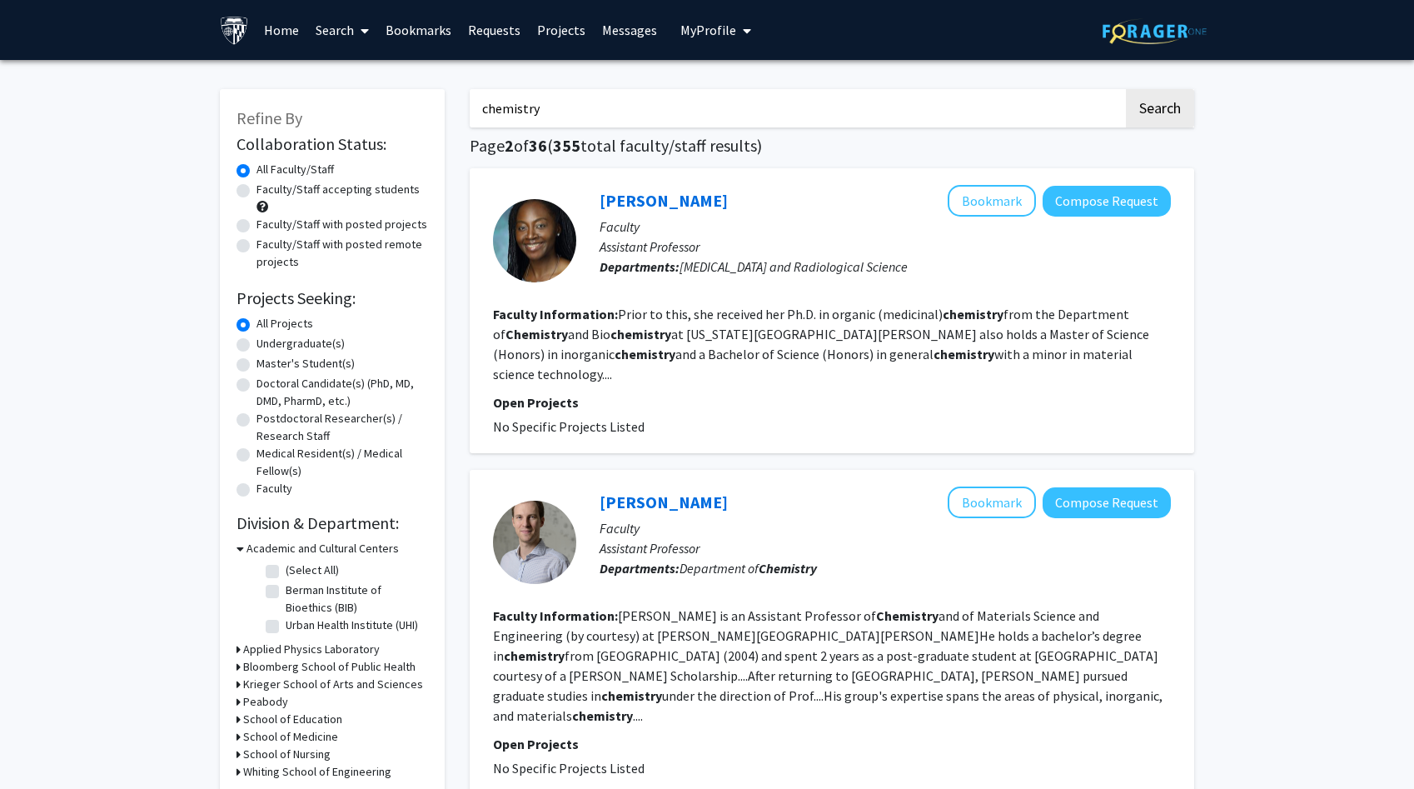
click at [710, 122] on input "chemistry" at bounding box center [797, 108] width 654 height 38
type input "[PERSON_NAME]"
click at [1126, 89] on button "Search" at bounding box center [1160, 108] width 68 height 38
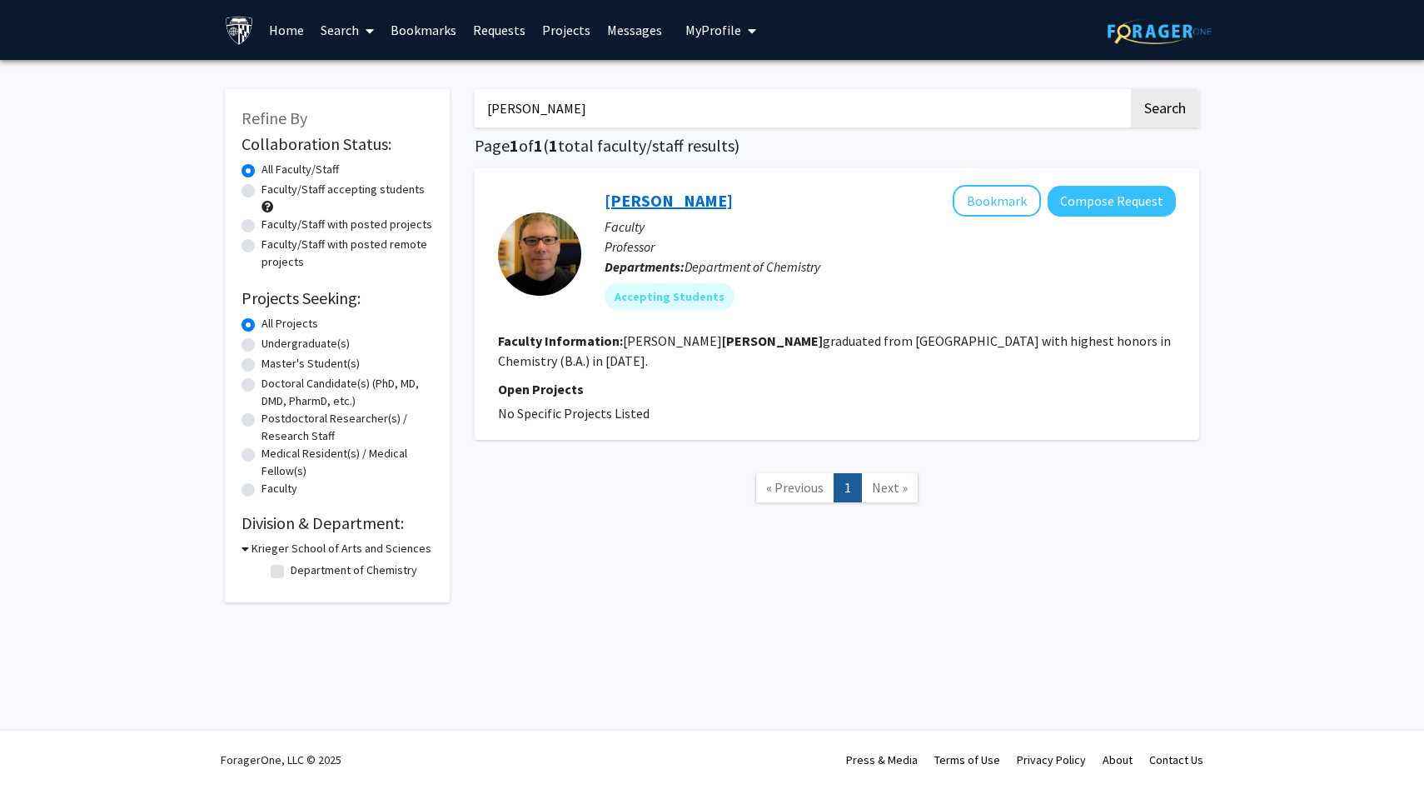
click at [669, 195] on link "[PERSON_NAME]" at bounding box center [669, 200] width 128 height 21
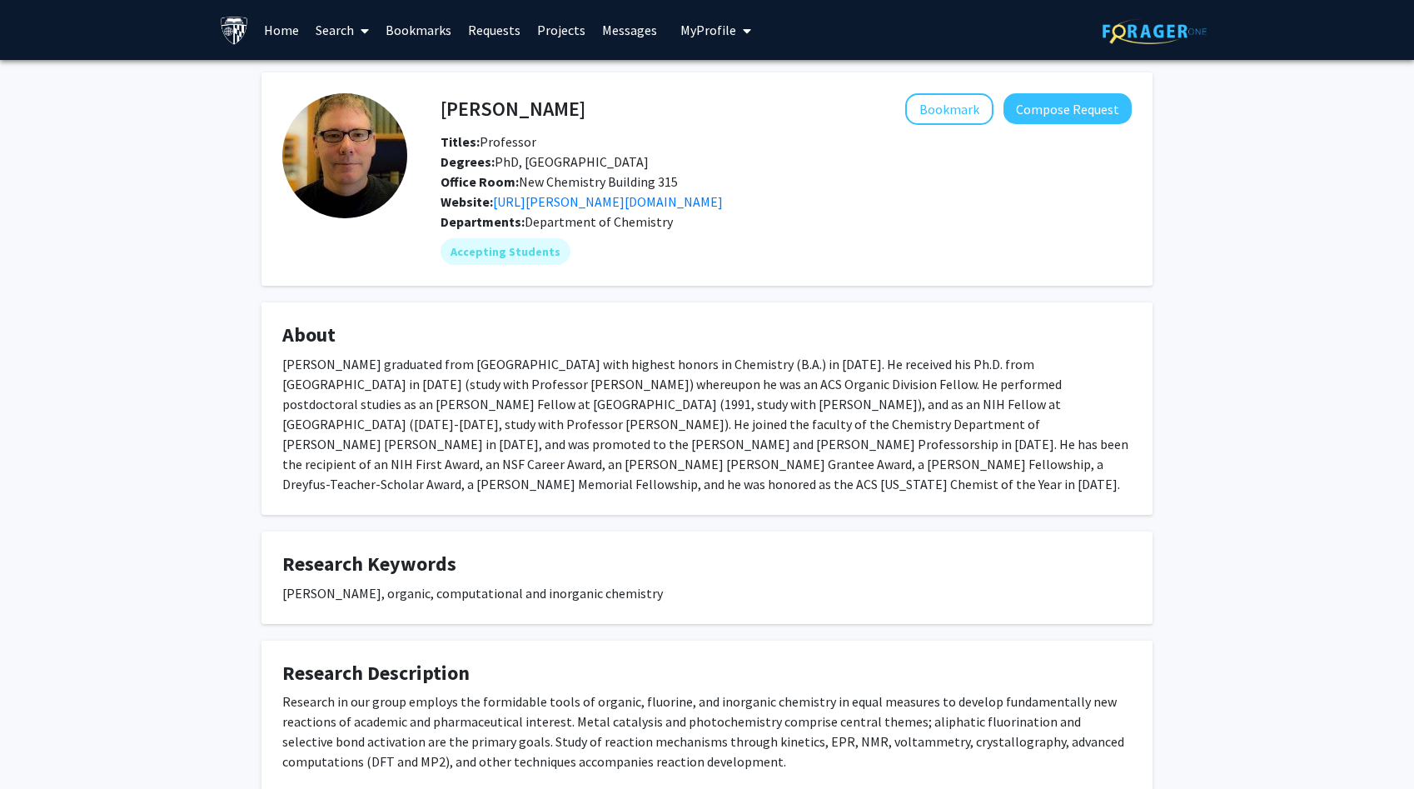
click at [585, 386] on div "[PERSON_NAME] graduated from [GEOGRAPHIC_DATA] with highest honors in Chemistry…" at bounding box center [706, 424] width 849 height 140
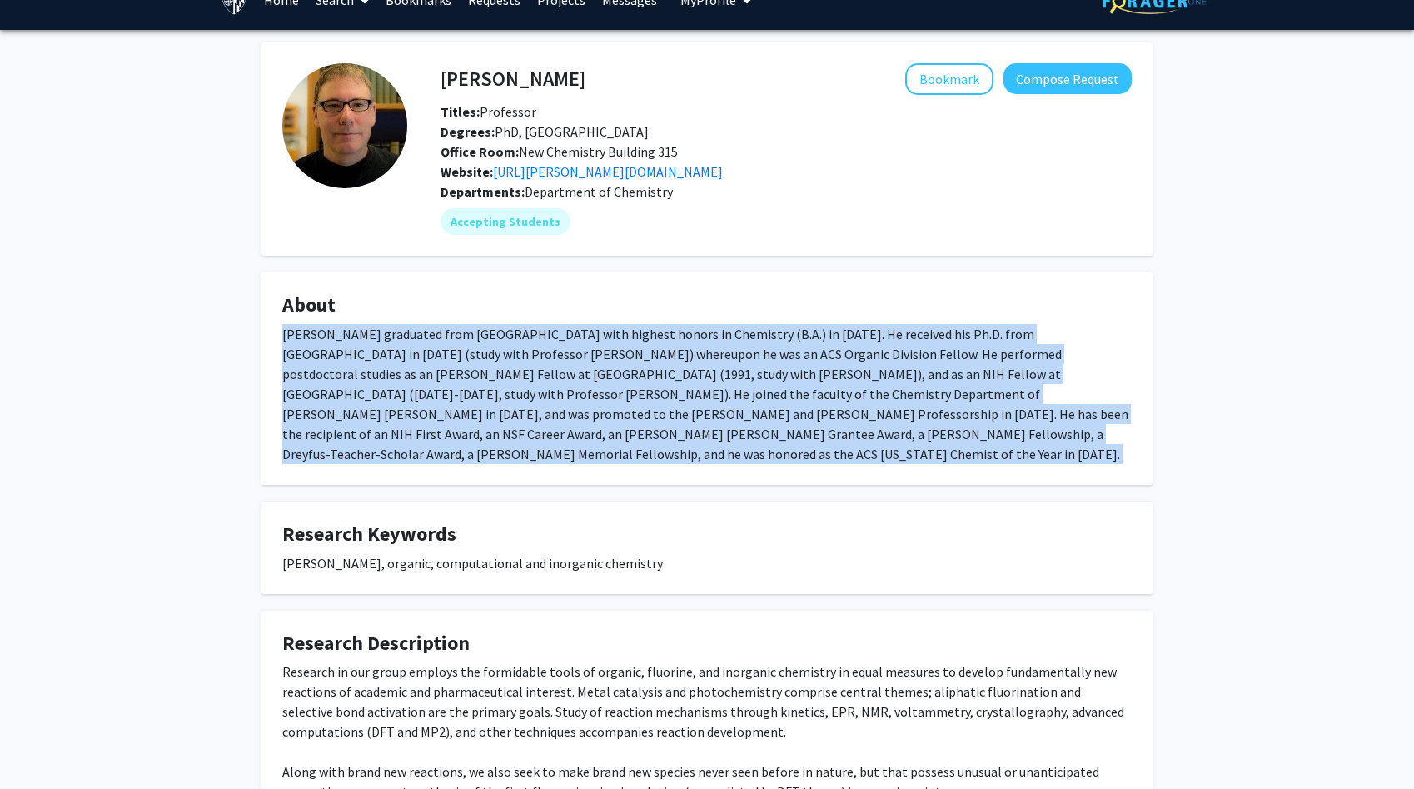
scroll to position [41, 0]
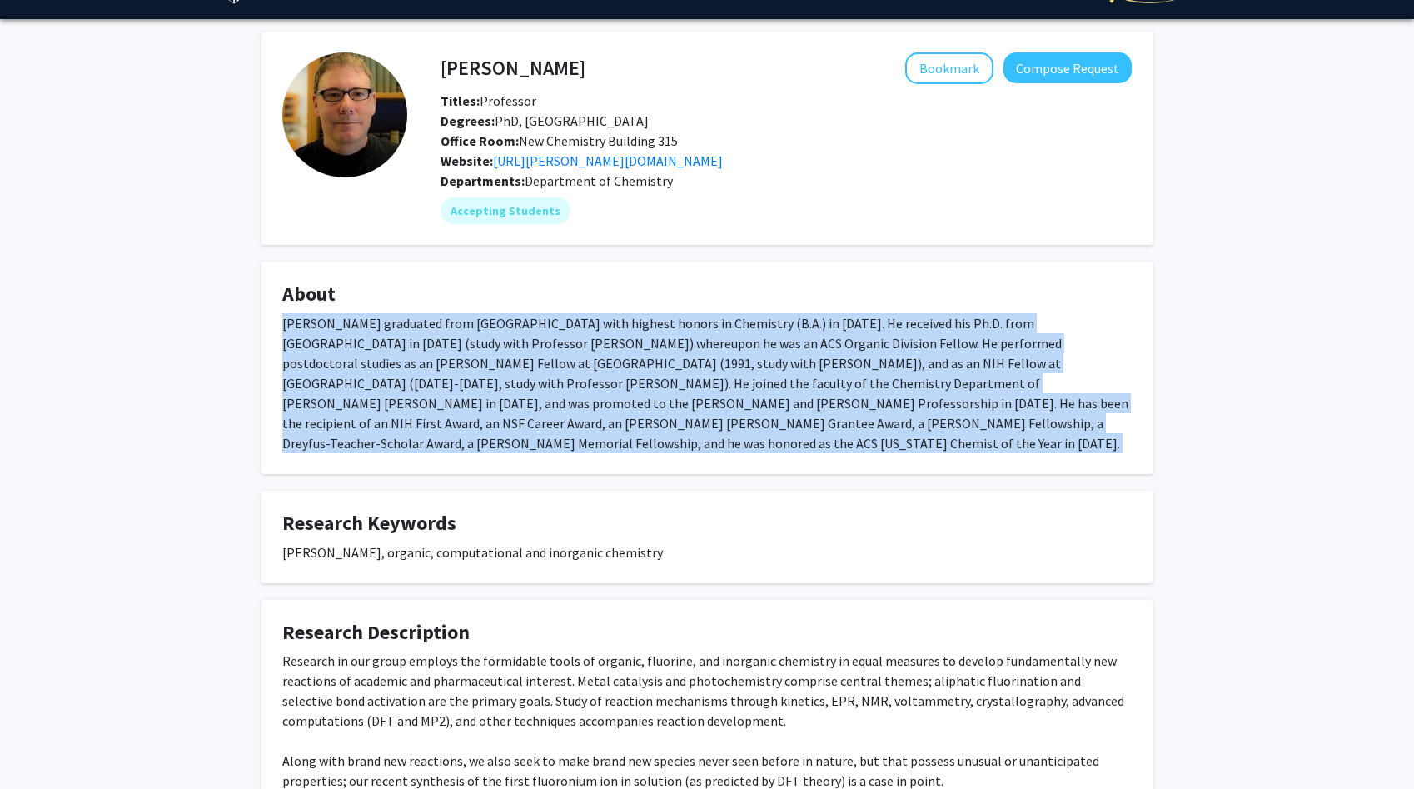
click at [483, 713] on div "Research in our group employs the formidable tools of organic, fluorine, and in…" at bounding box center [706, 720] width 849 height 140
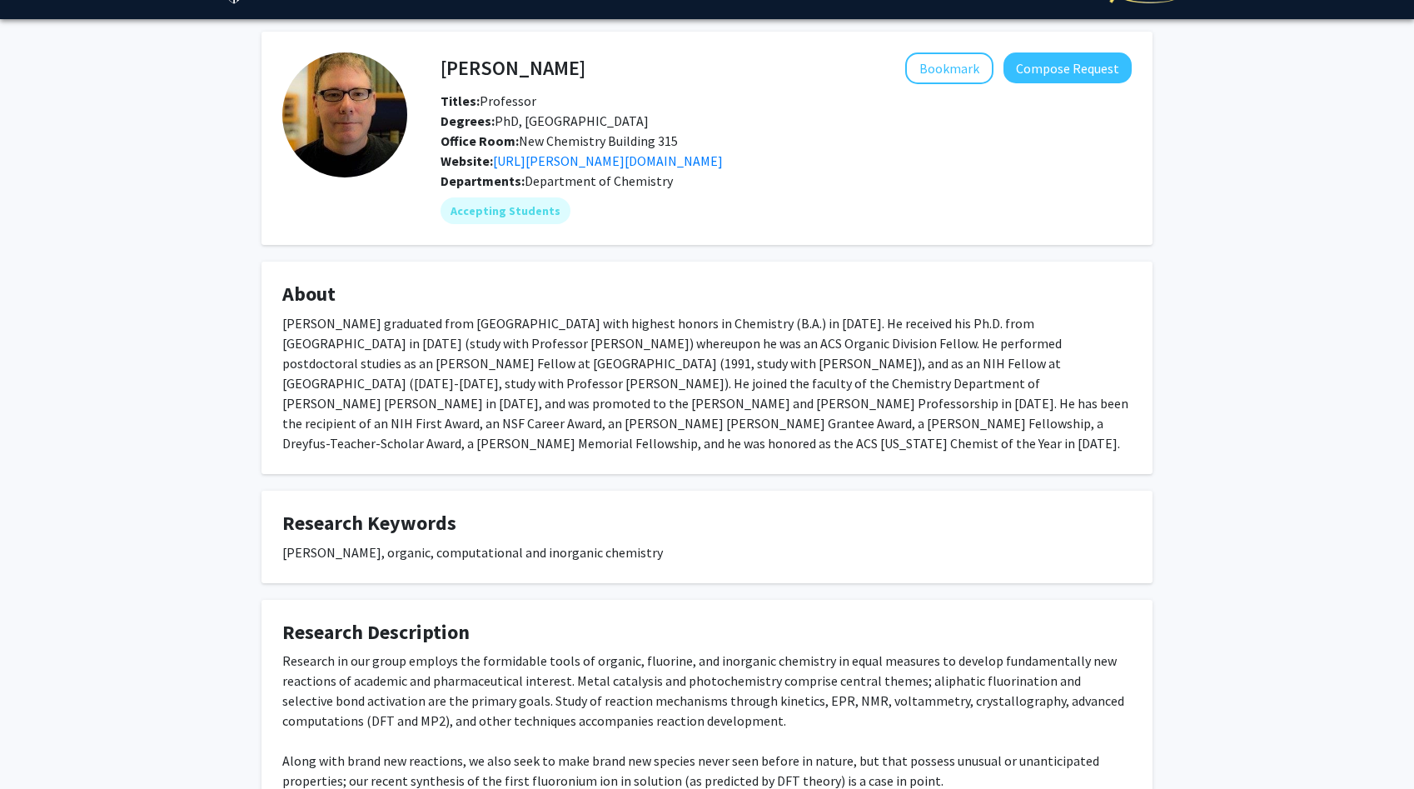
click at [483, 713] on div "Research in our group employs the formidable tools of organic, fluorine, and in…" at bounding box center [706, 720] width 849 height 140
click at [505, 670] on div "Research in our group employs the formidable tools of organic, fluorine, and in…" at bounding box center [706, 720] width 849 height 140
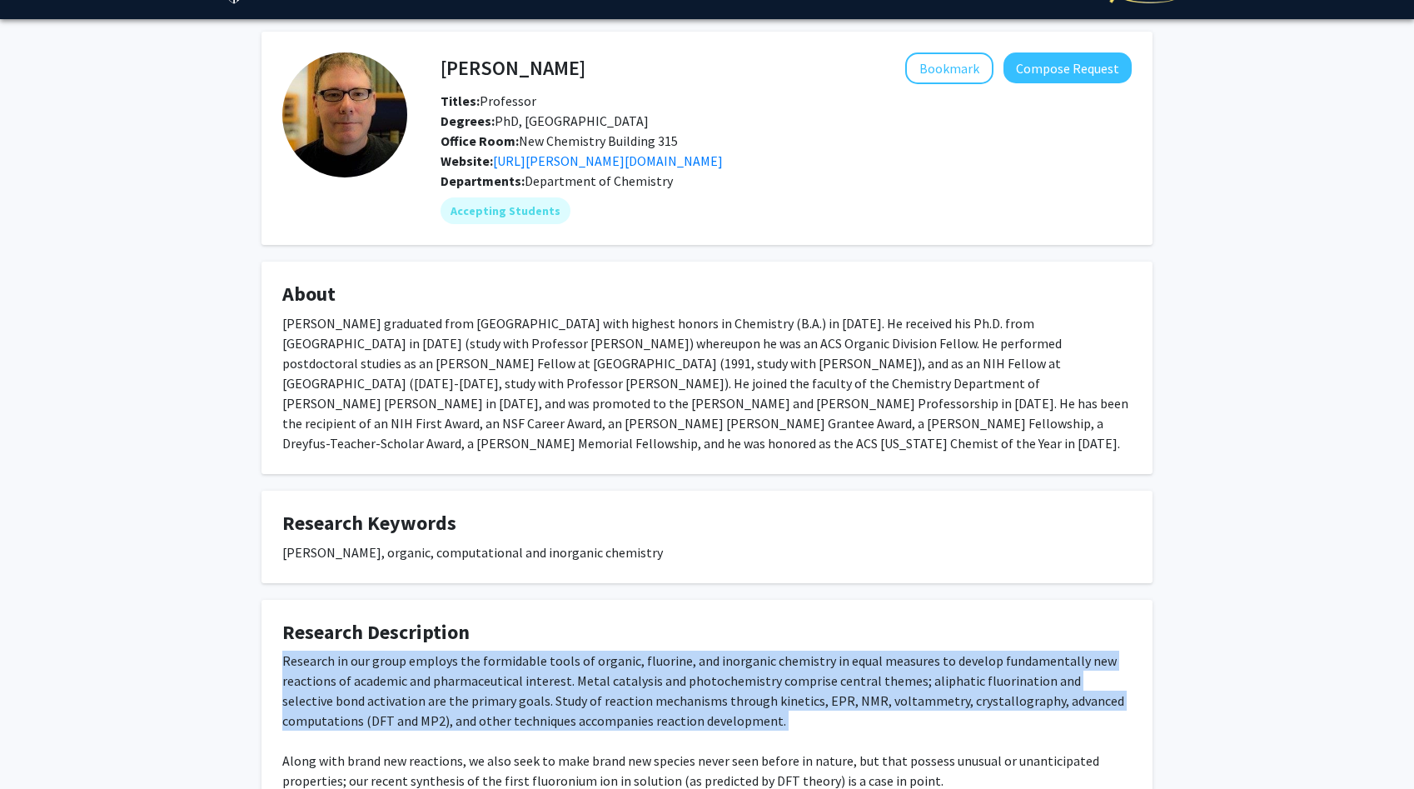
click at [505, 670] on div "Research in our group employs the formidable tools of organic, fluorine, and in…" at bounding box center [706, 720] width 849 height 140
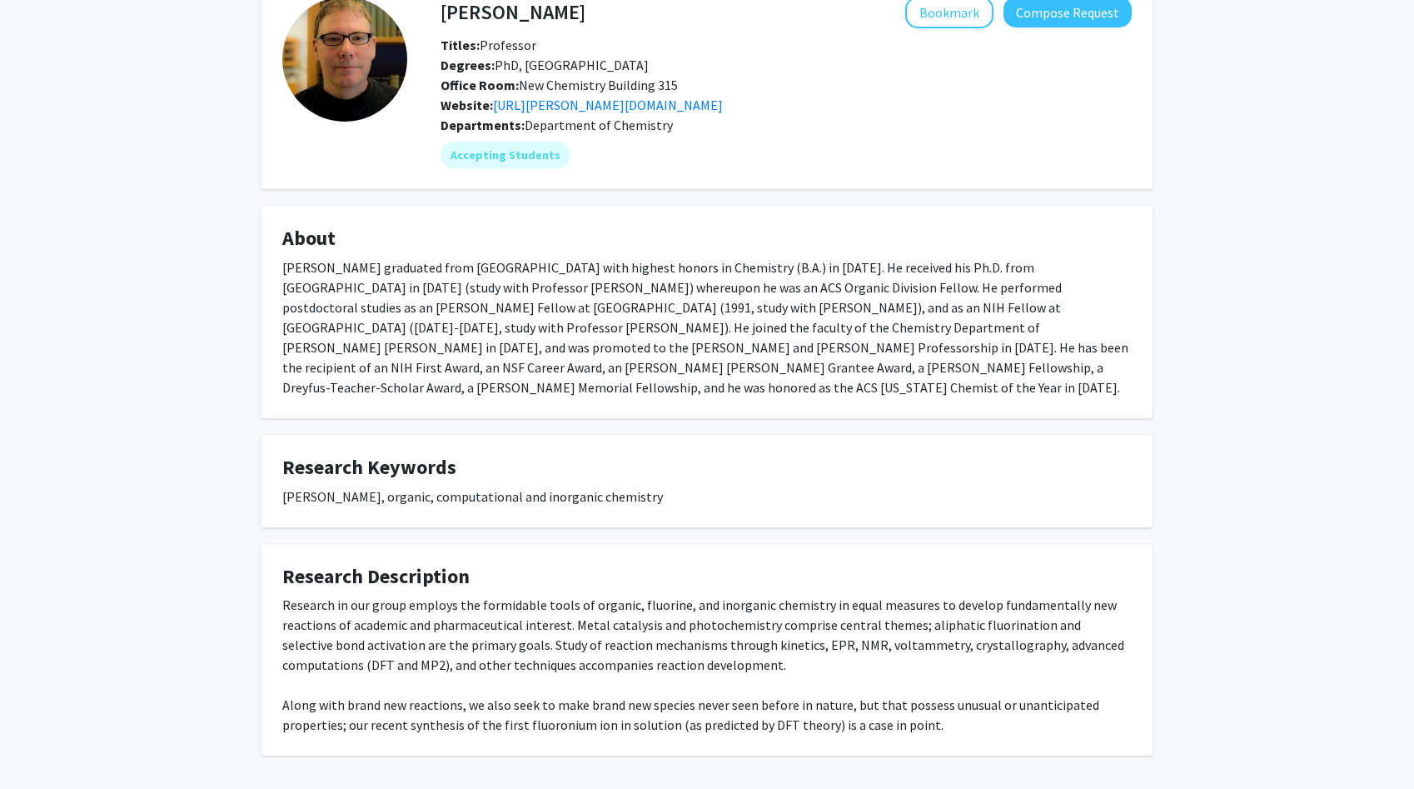
scroll to position [147, 0]
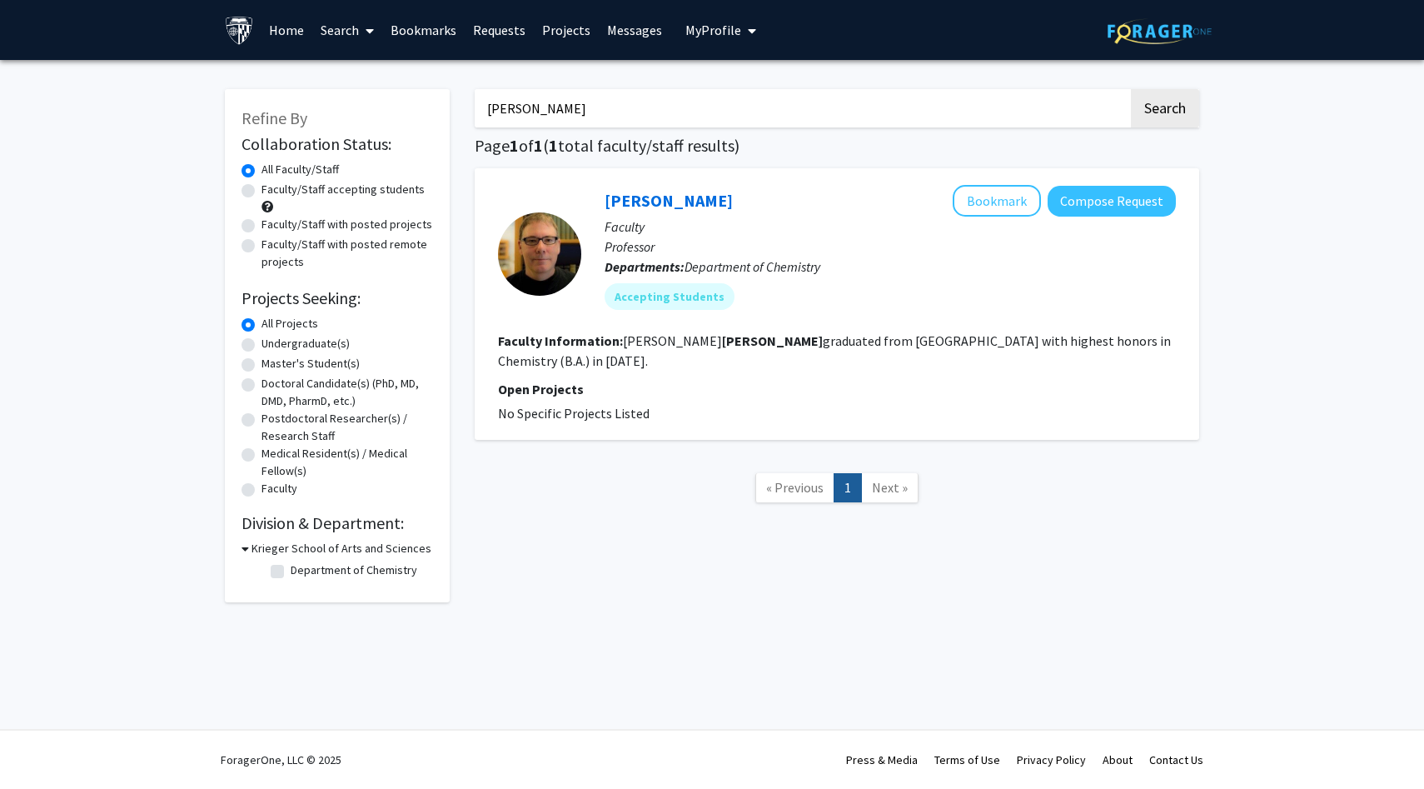
click at [669, 81] on div "[PERSON_NAME] Search Page 1 of 1 ( 1 total faculty/staff results) [PERSON_NAME]…" at bounding box center [837, 337] width 750 height 530
click at [660, 102] on input "[PERSON_NAME]" at bounding box center [802, 108] width 654 height 38
type input "[PERSON_NAME]"
click at [1131, 89] on button "Search" at bounding box center [1165, 108] width 68 height 38
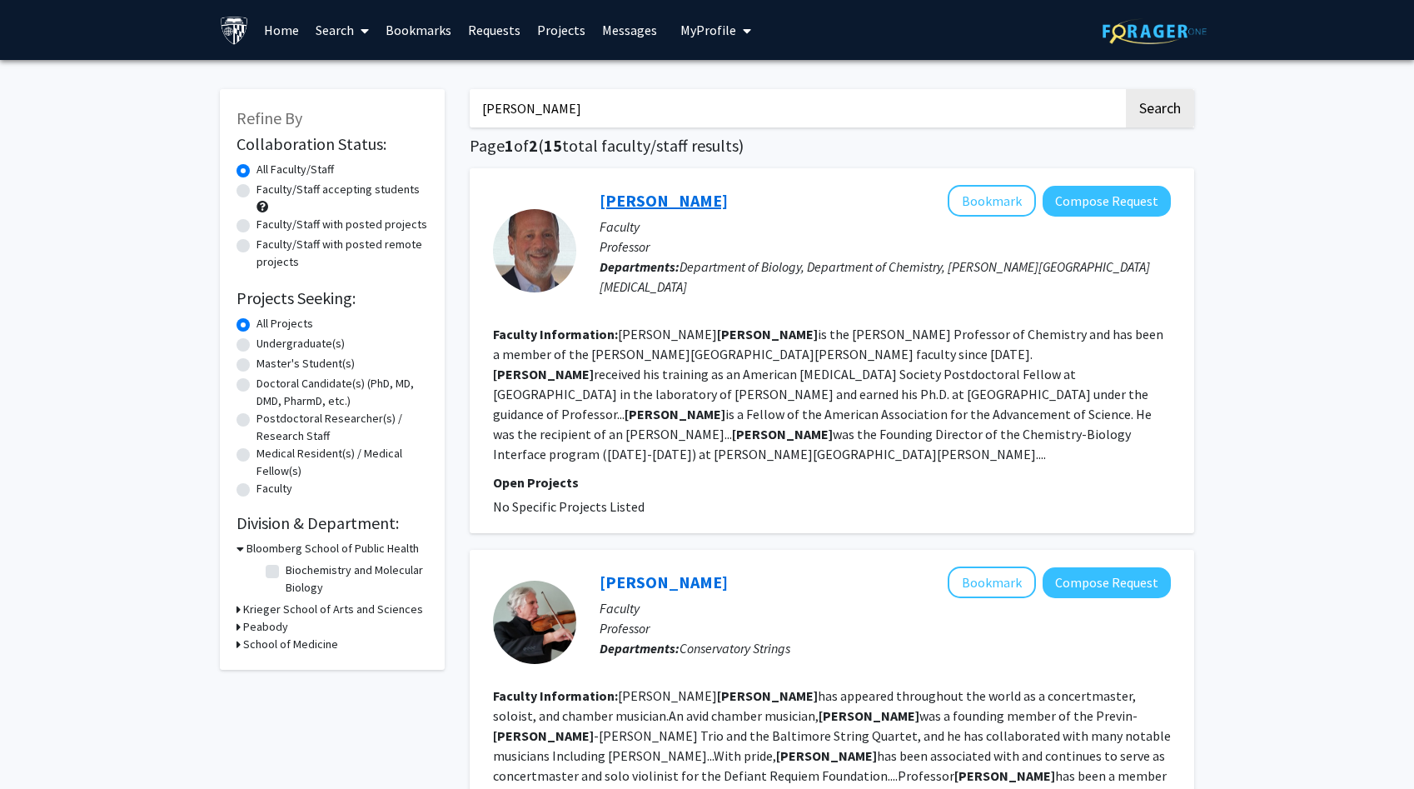
click at [625, 203] on link "[PERSON_NAME]" at bounding box center [664, 200] width 128 height 21
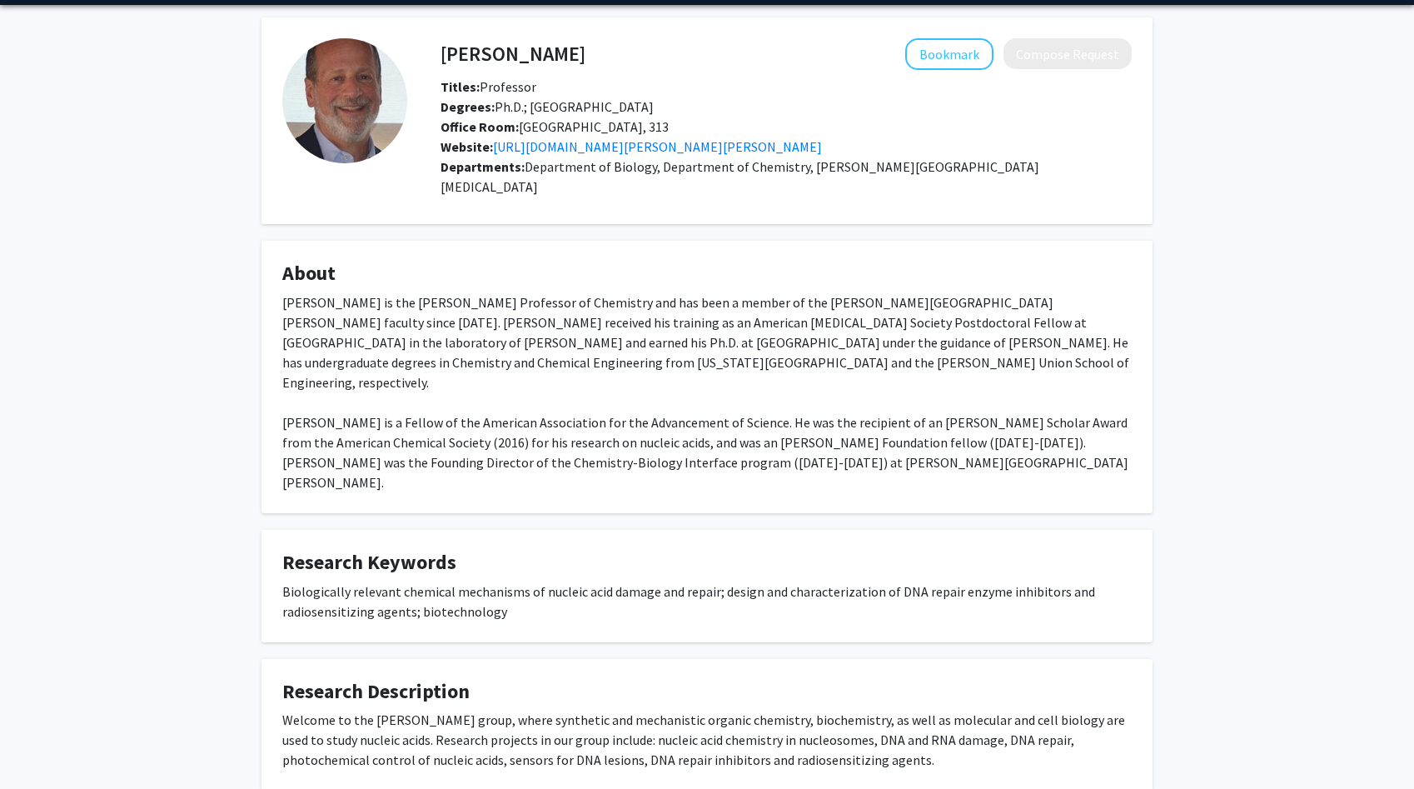
scroll to position [101, 0]
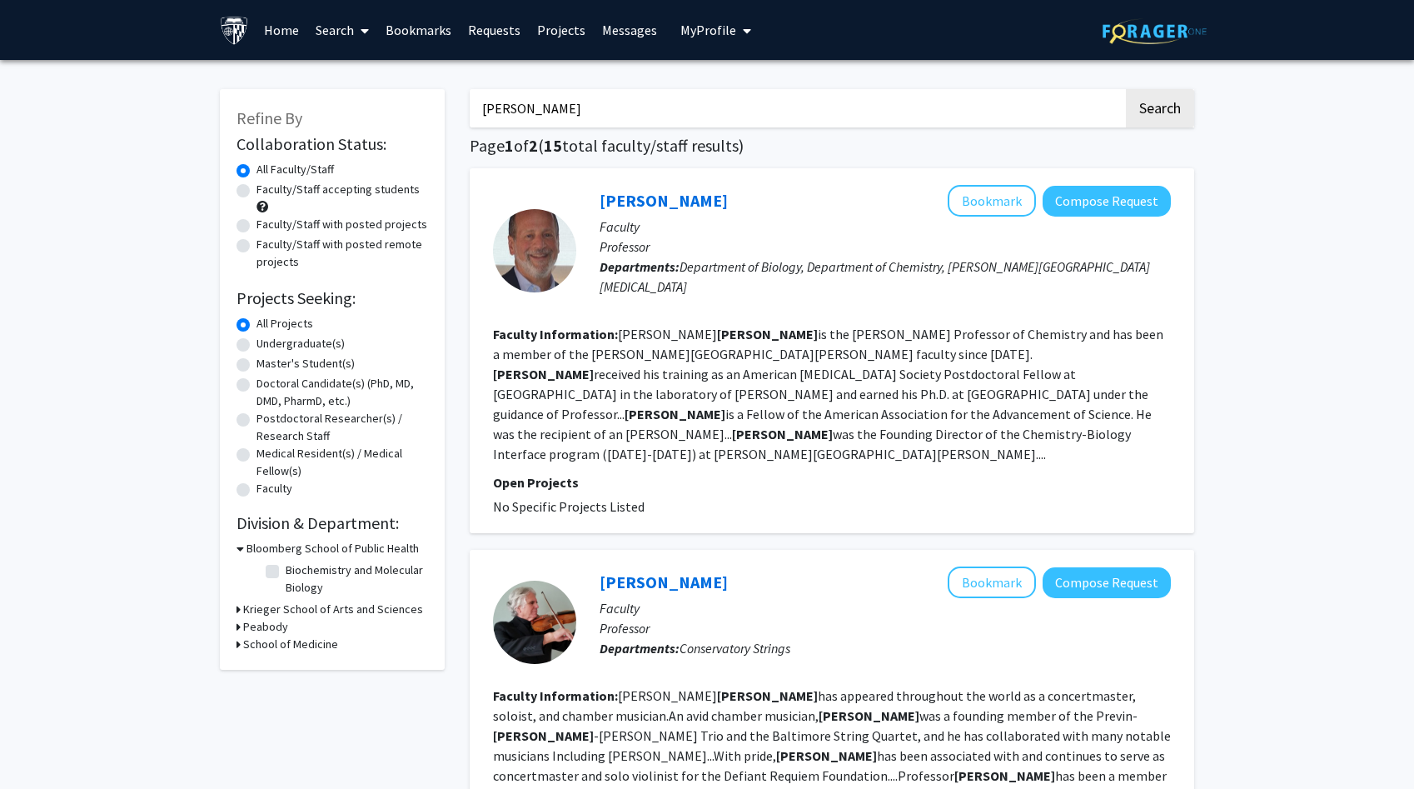
click at [560, 111] on input "[PERSON_NAME]" at bounding box center [797, 108] width 654 height 38
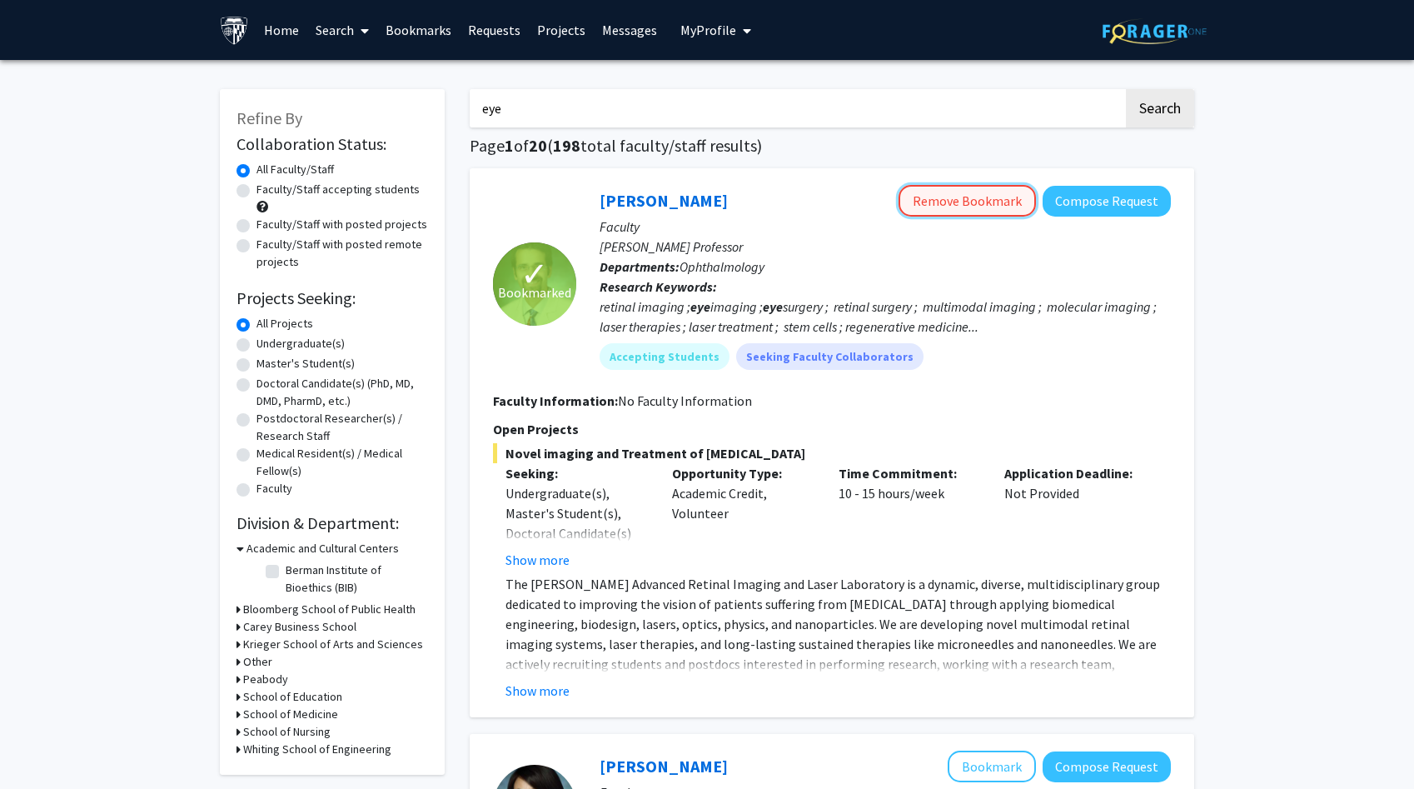
click at [956, 189] on button "Remove Bookmark" at bounding box center [967, 201] width 137 height 32
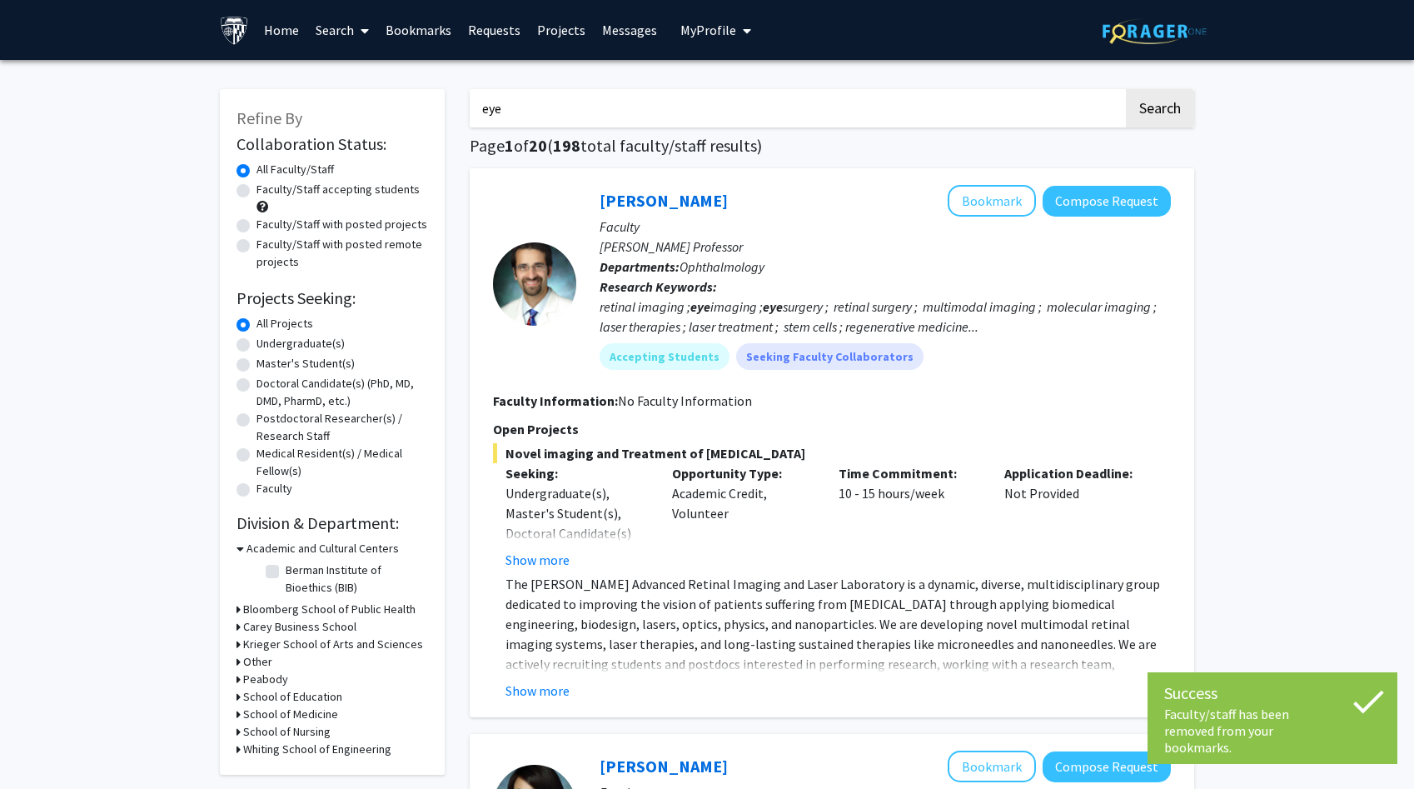
click at [425, 33] on link "Bookmarks" at bounding box center [418, 30] width 82 height 58
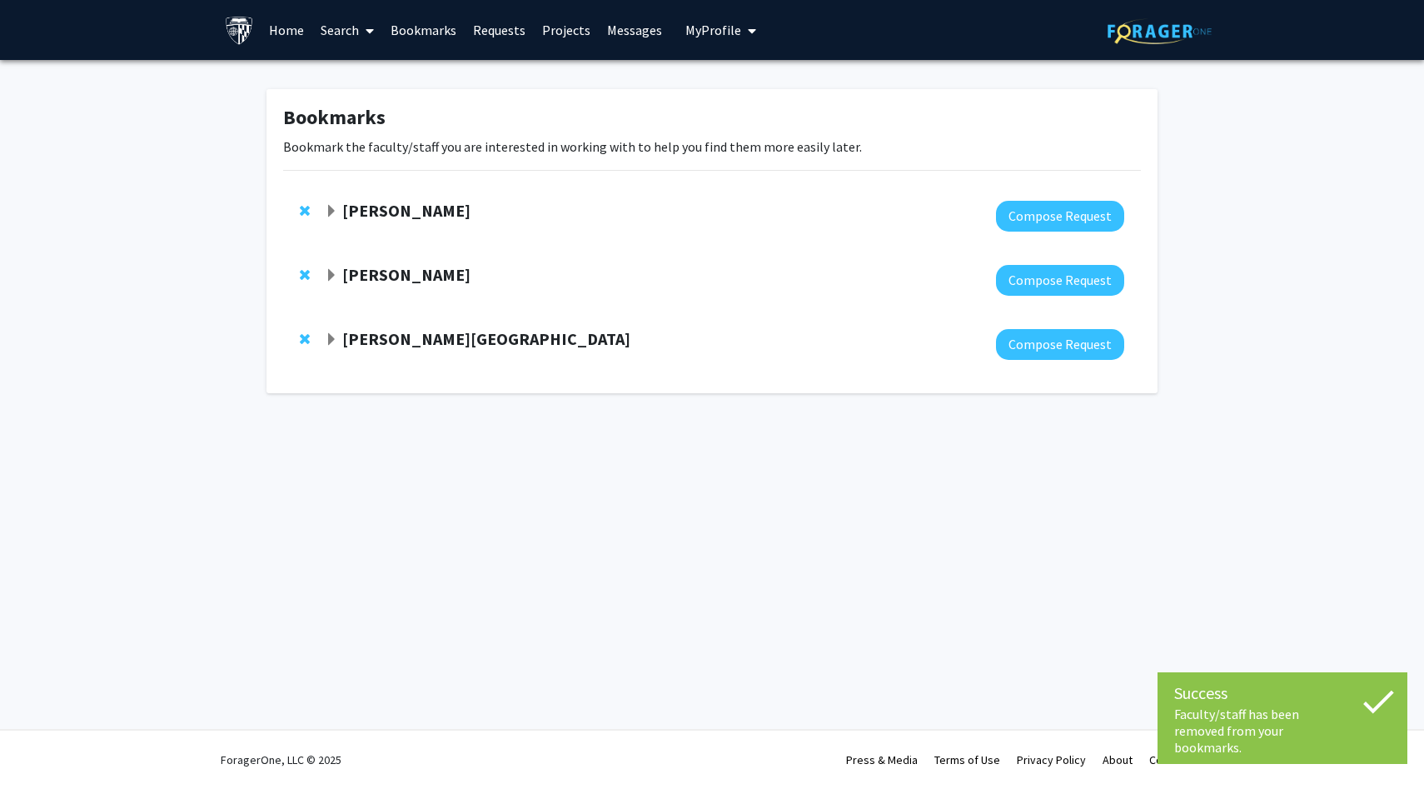
click at [433, 278] on strong "Michele Manahan" at bounding box center [406, 274] width 128 height 21
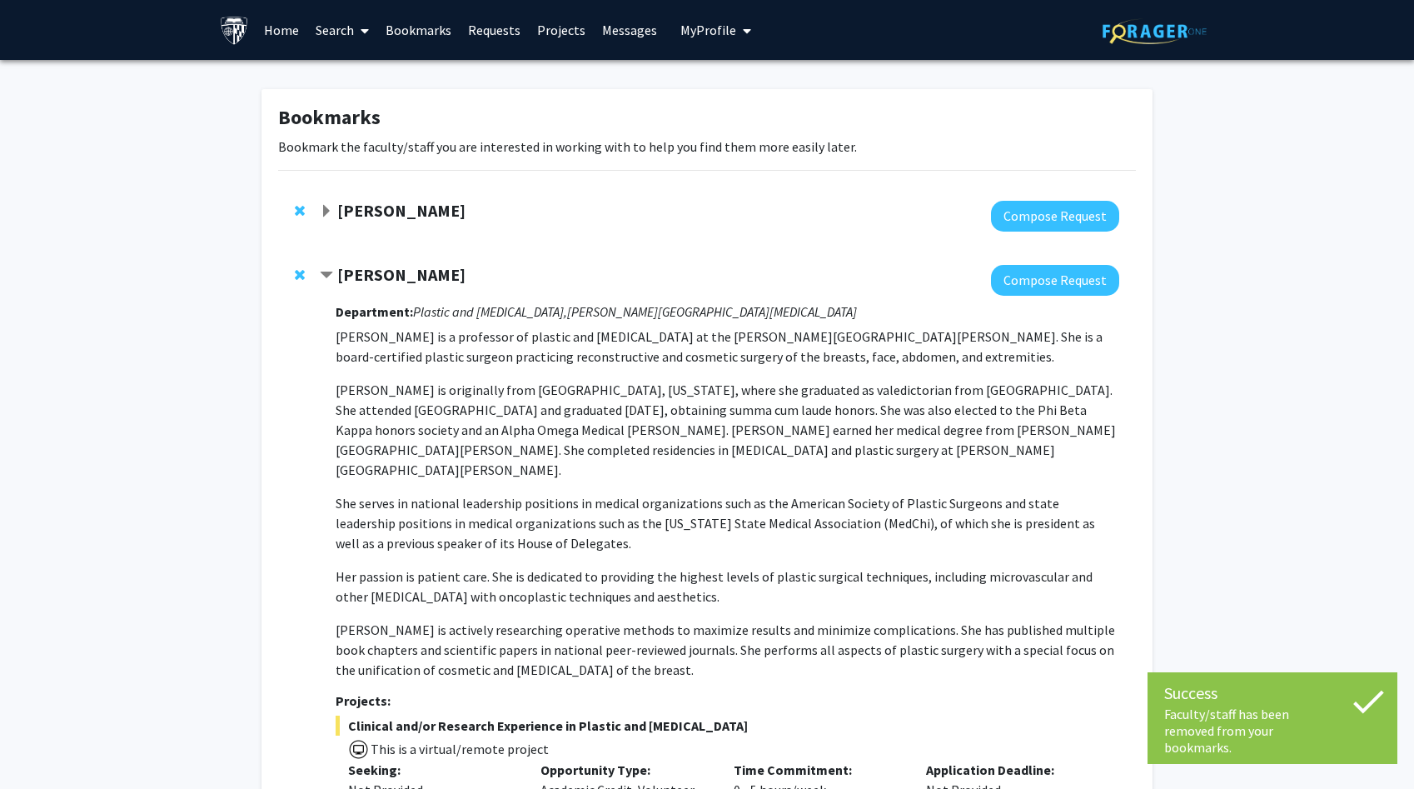
click at [300, 279] on span "Remove Michele Manahan from bookmarks" at bounding box center [300, 274] width 10 height 13
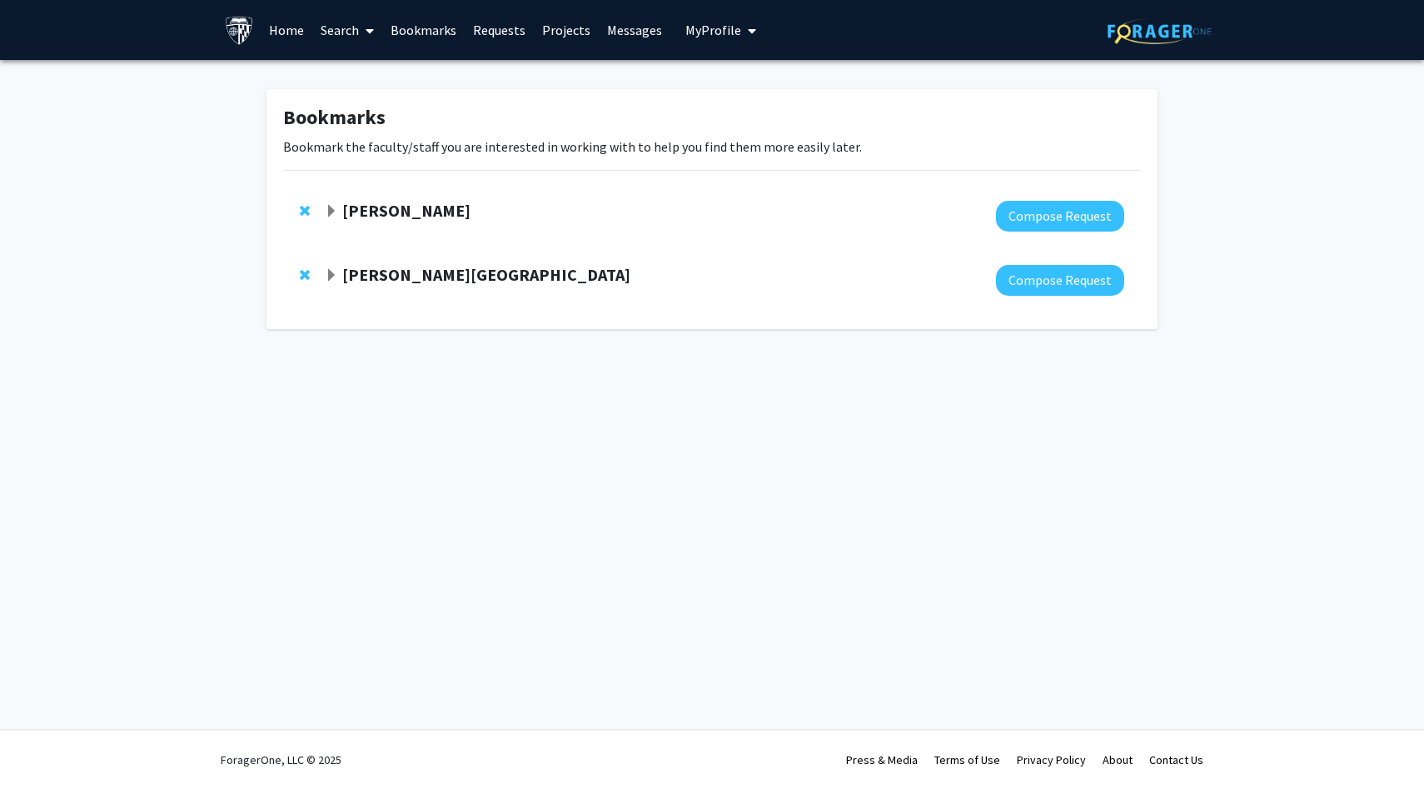
click at [301, 273] on span "Remove J. D. Tovar from bookmarks" at bounding box center [305, 274] width 10 height 13
click at [309, 208] on span "Remove Raj Mukherjee from bookmarks" at bounding box center [305, 210] width 10 height 13
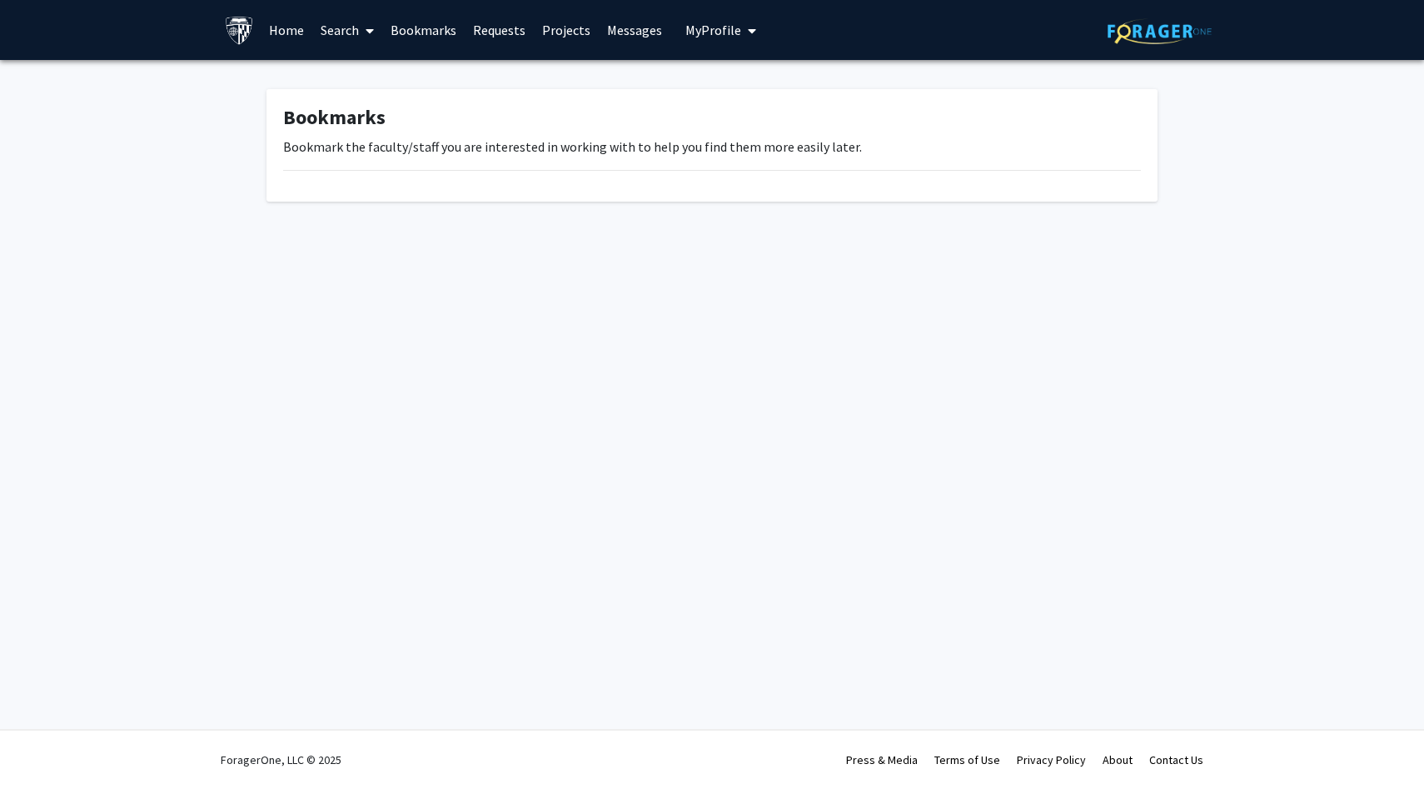
click at [350, 39] on link "Search" at bounding box center [347, 30] width 70 height 58
click at [352, 77] on span "Faculty/Staff" at bounding box center [373, 76] width 122 height 33
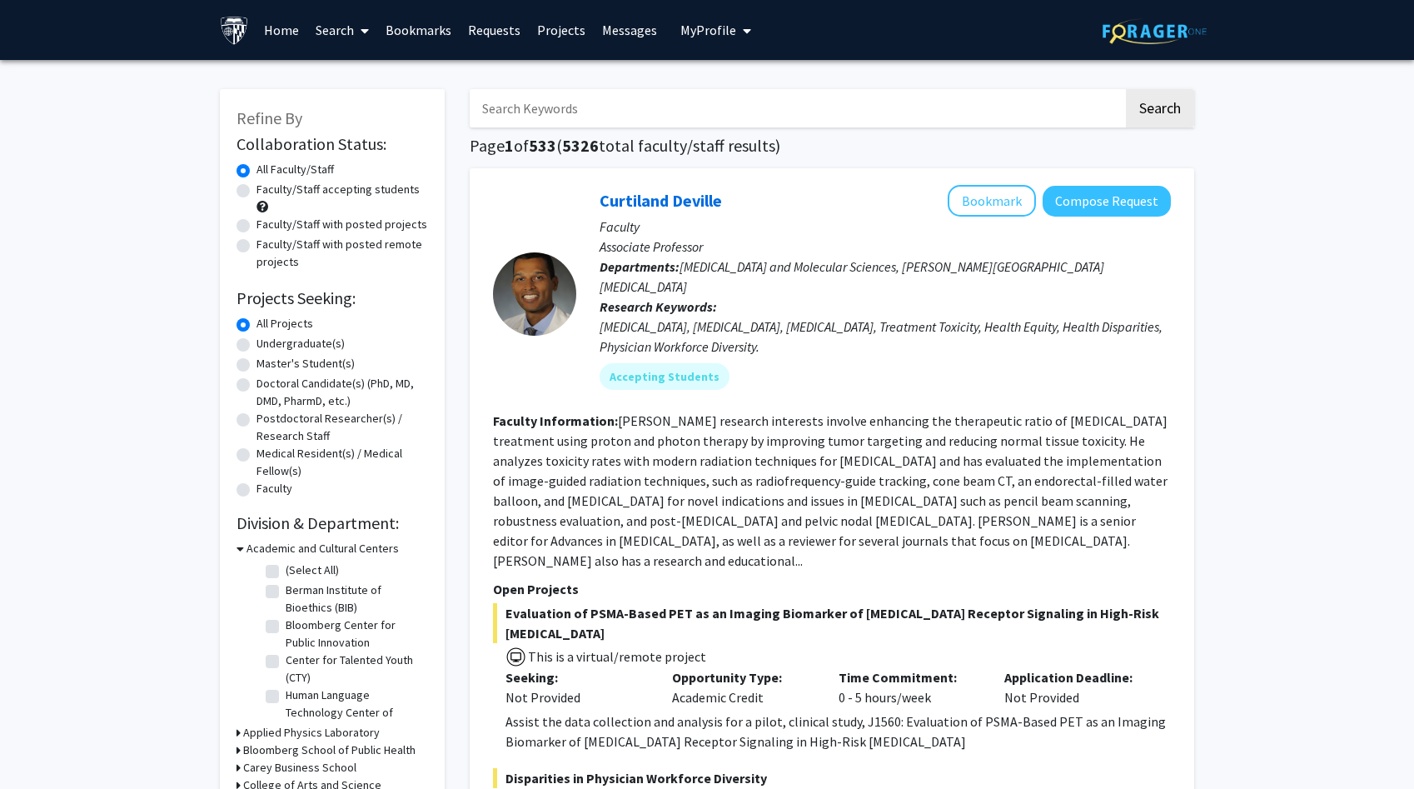
click at [341, 216] on label "Faculty/Staff with posted projects" at bounding box center [342, 224] width 171 height 17
click at [267, 216] on input "Faculty/Staff with posted projects" at bounding box center [262, 221] width 11 height 11
radio input "true"
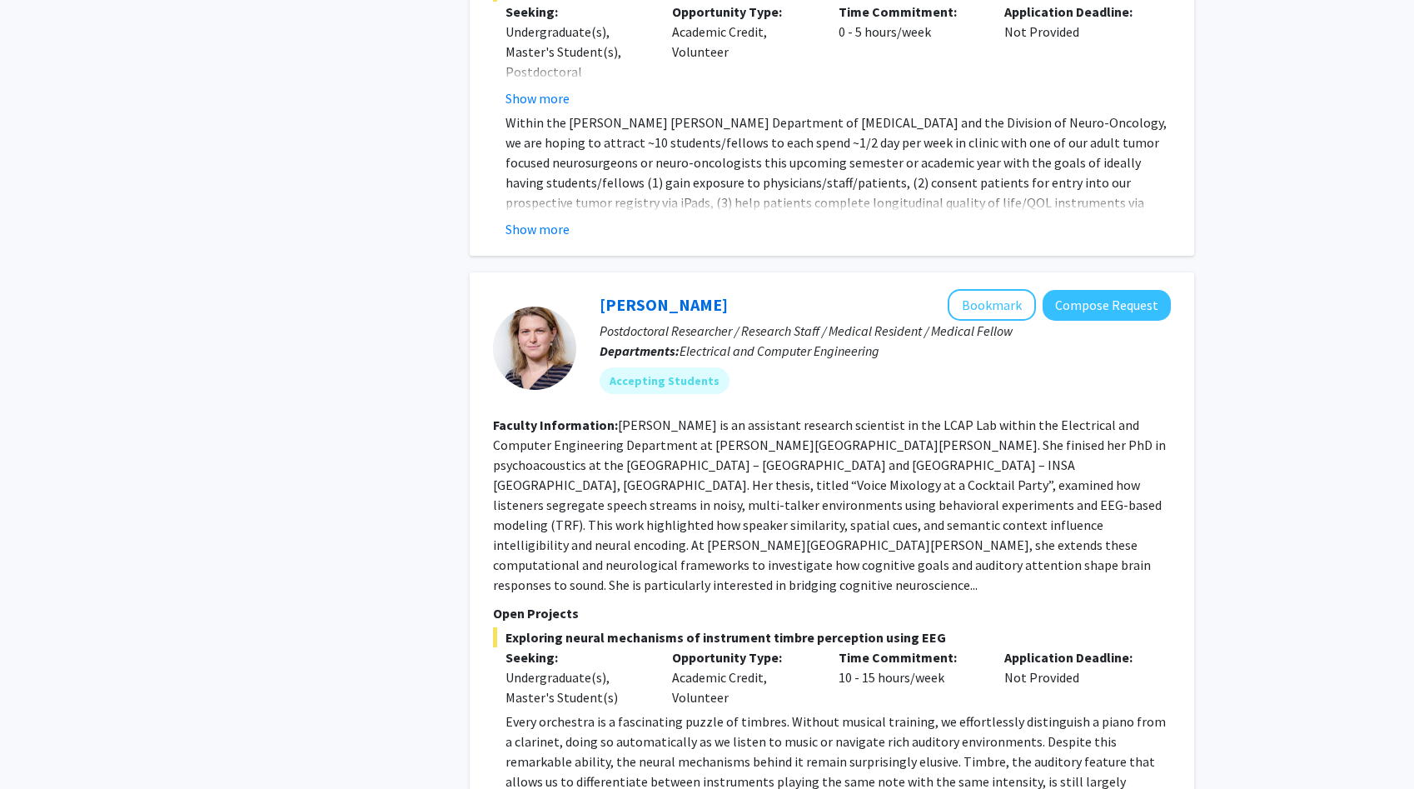
scroll to position [1647, 0]
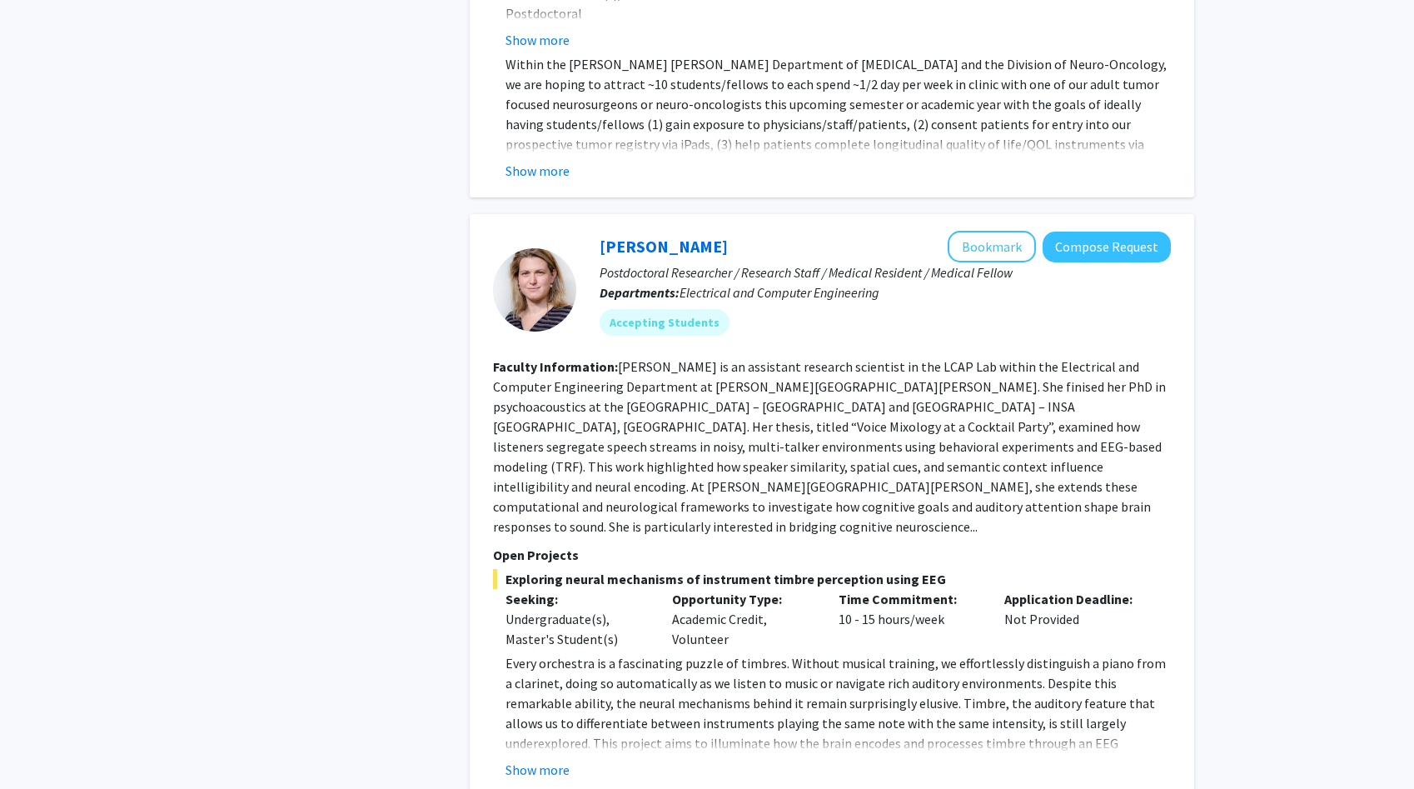
click at [610, 358] on fg-read-more "[PERSON_NAME] is an assistant research scientist in the LCAP Lab within the Ele…" at bounding box center [829, 446] width 673 height 177
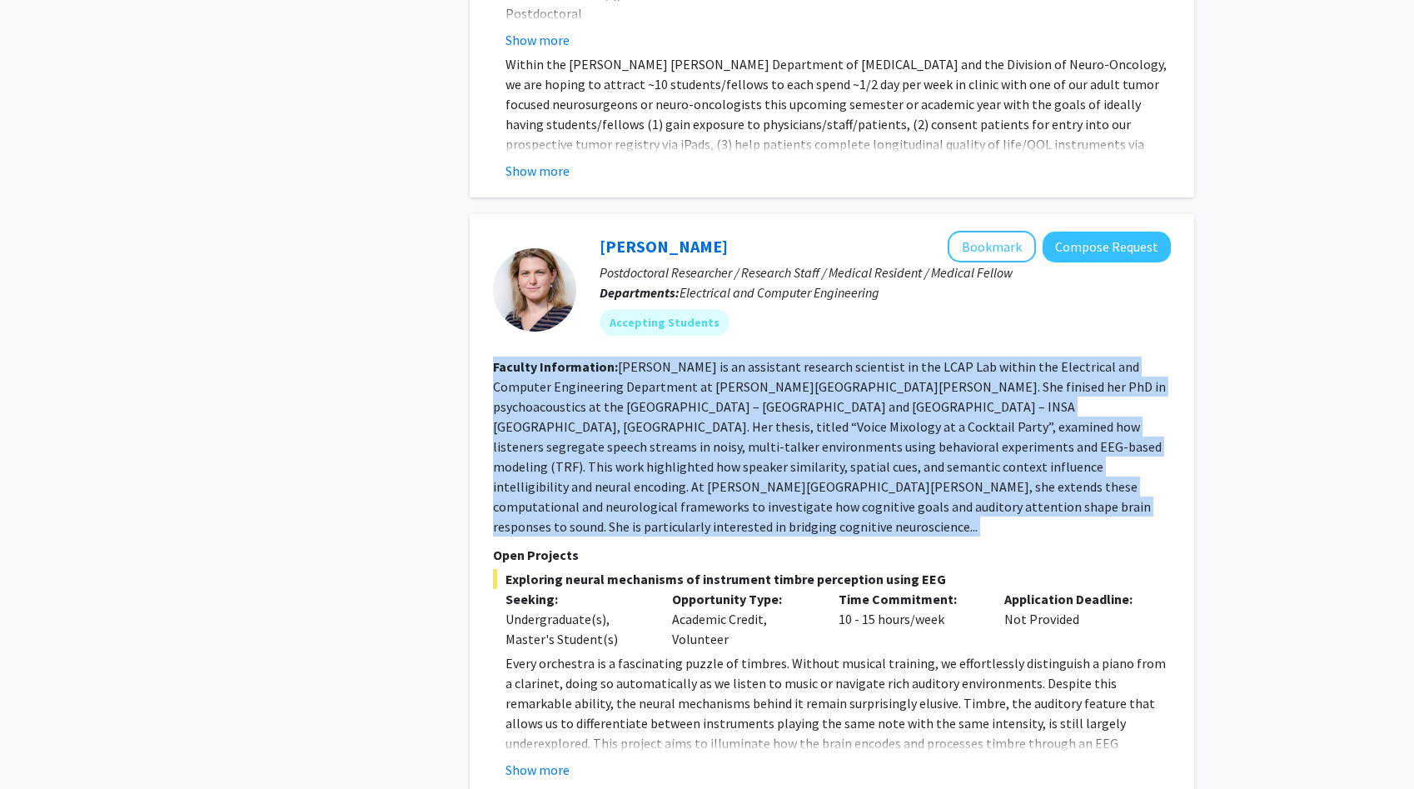
click at [610, 358] on fg-read-more "[PERSON_NAME] is an assistant research scientist in the LCAP Lab within the Ele…" at bounding box center [829, 446] width 673 height 177
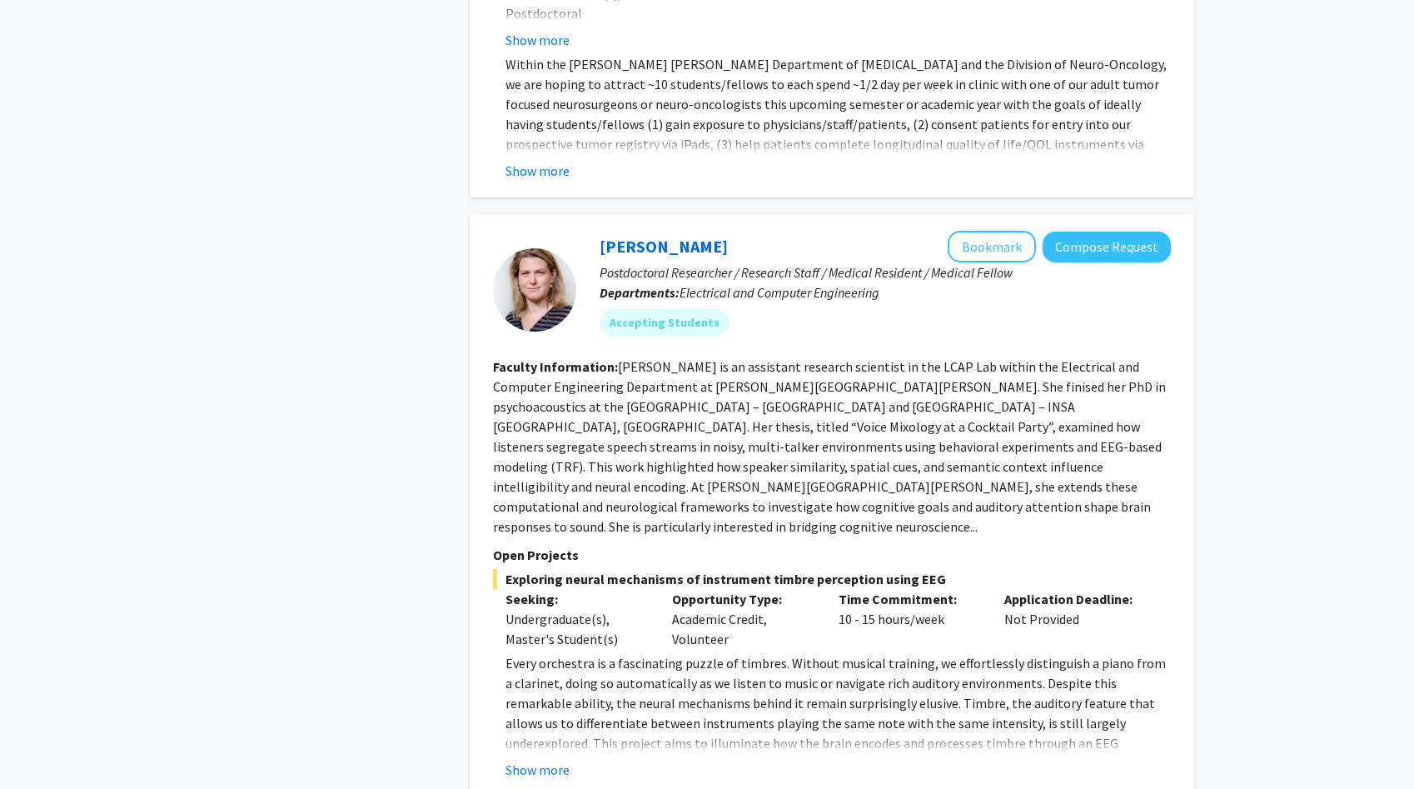
click at [610, 358] on fg-read-more "[PERSON_NAME] is an assistant research scientist in the LCAP Lab within the Ele…" at bounding box center [829, 446] width 673 height 177
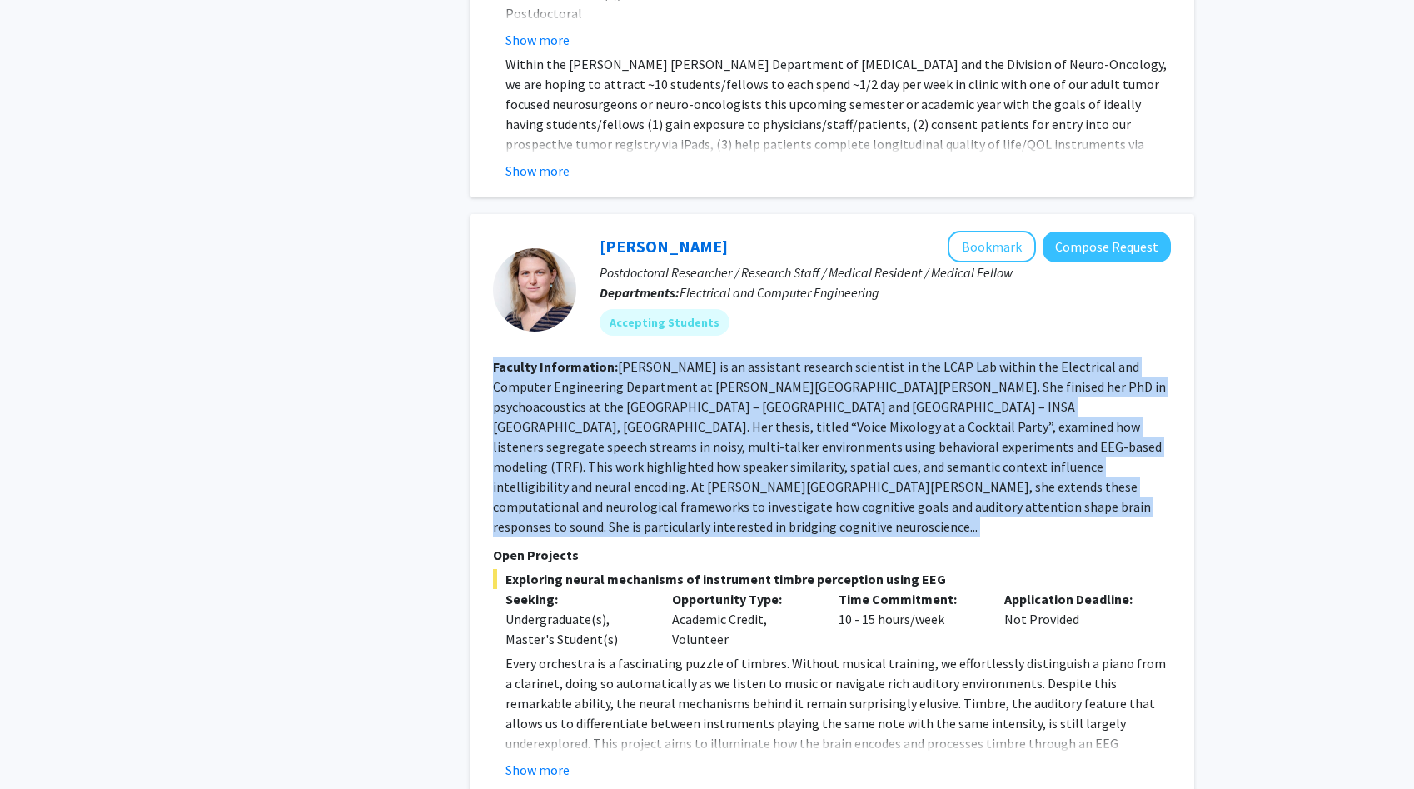
click at [610, 358] on fg-read-more "[PERSON_NAME] is an assistant research scientist in the LCAP Lab within the Ele…" at bounding box center [829, 446] width 673 height 177
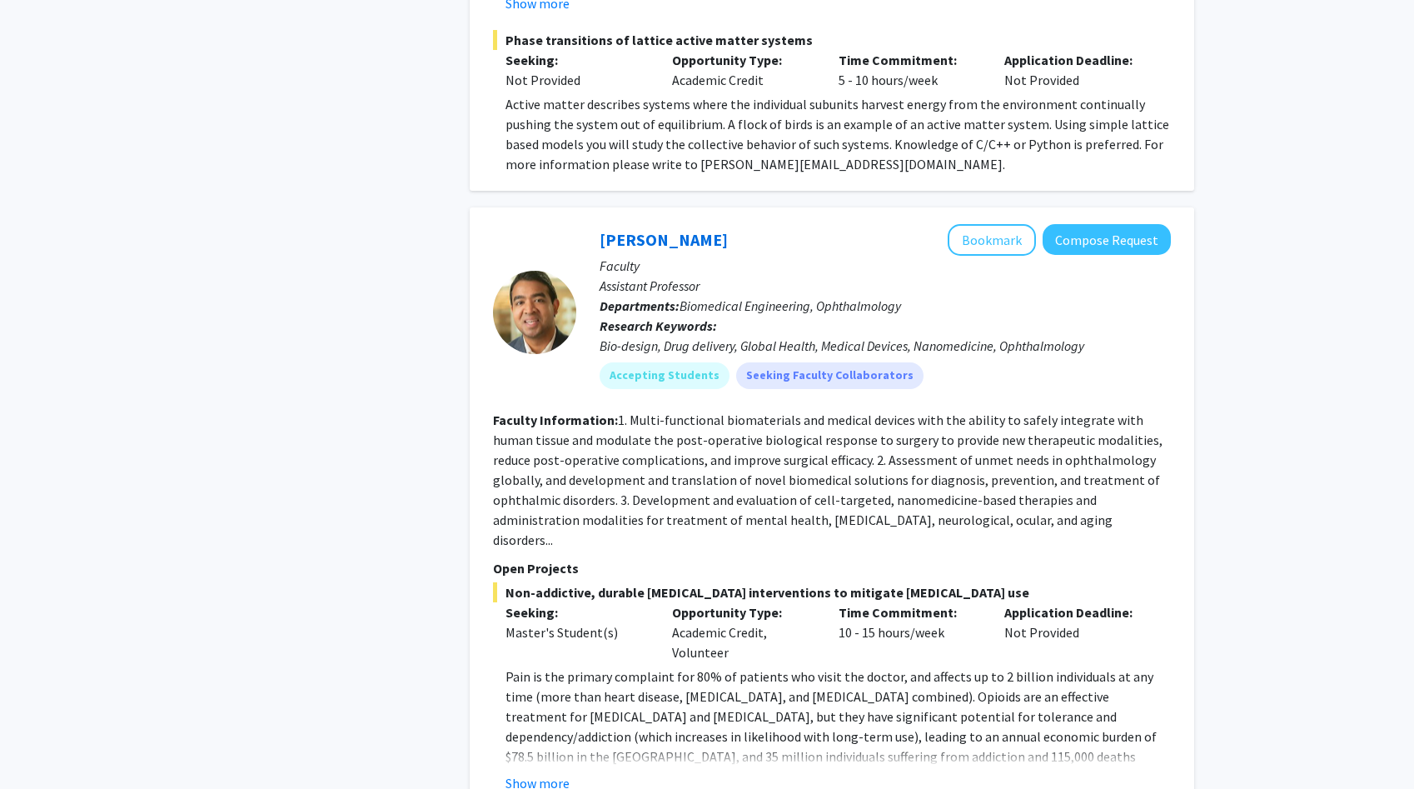
scroll to position [3185, 0]
click at [610, 411] on b "Faculty Information:" at bounding box center [555, 419] width 125 height 17
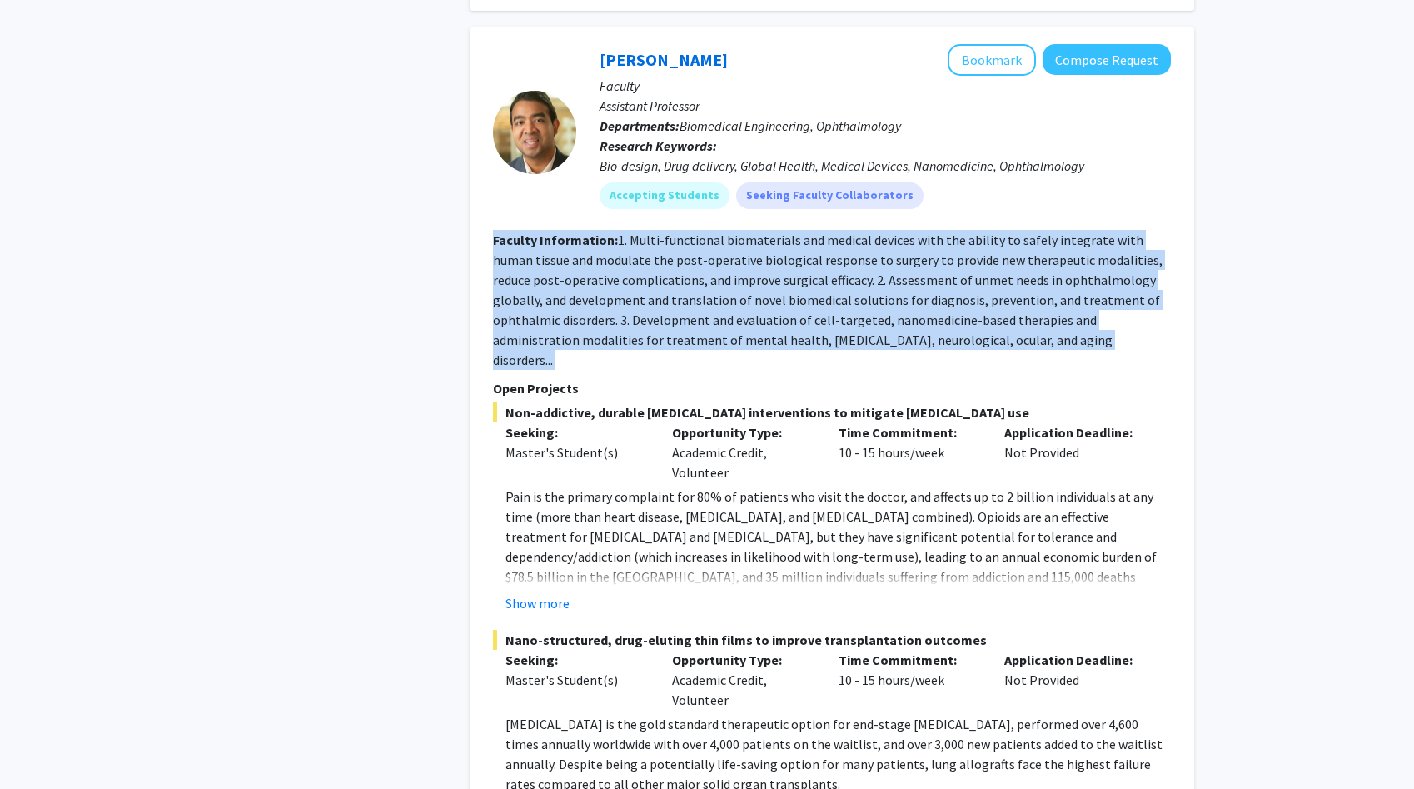
scroll to position [3365, 0]
click at [585, 486] on p "Pain is the primary complaint for 80% of patients who visit the doctor, and aff…" at bounding box center [838, 556] width 665 height 140
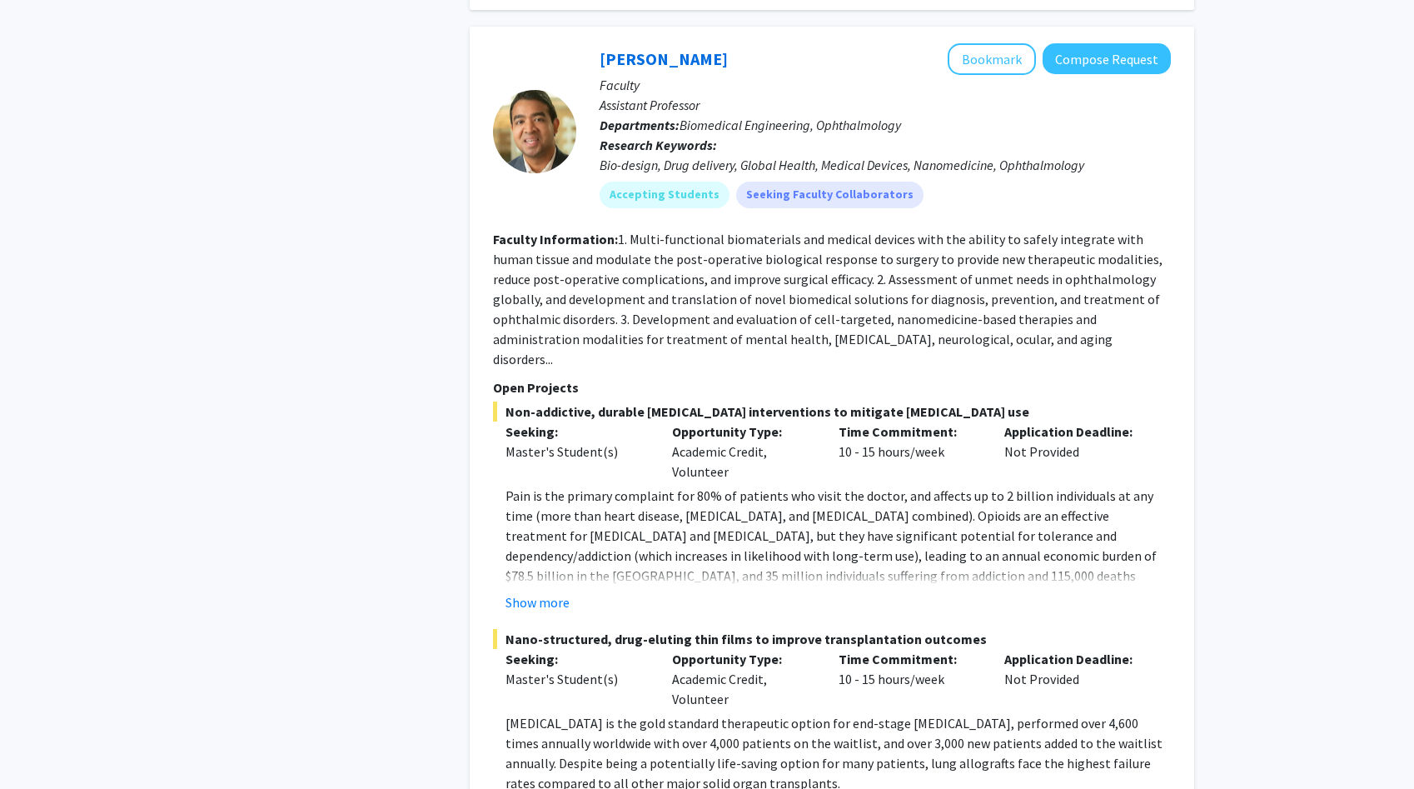
click at [585, 486] on p "Pain is the primary complaint for 80% of patients who visit the doctor, and aff…" at bounding box center [838, 556] width 665 height 140
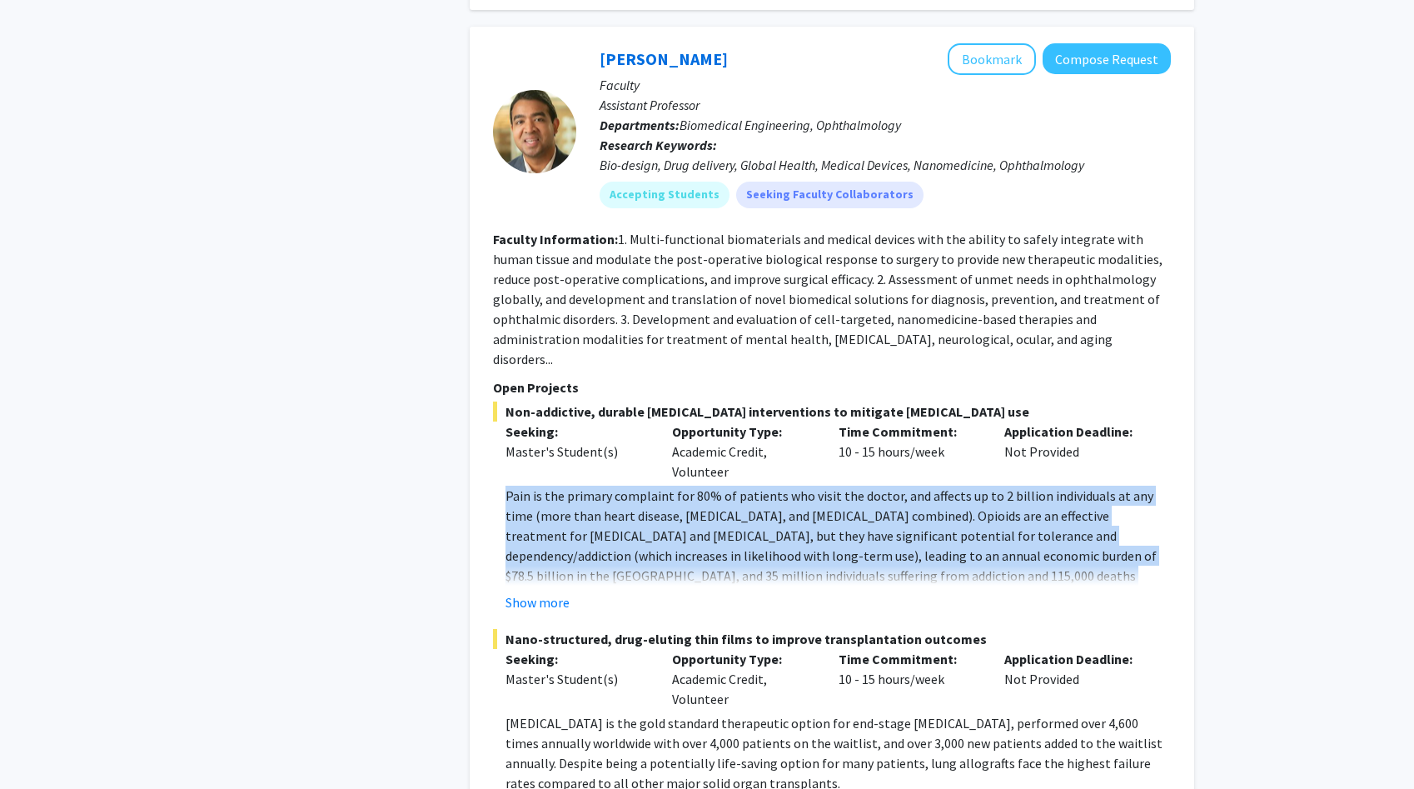
click at [585, 486] on p "Pain is the primary complaint for 80% of patients who visit the doctor, and aff…" at bounding box center [838, 556] width 665 height 140
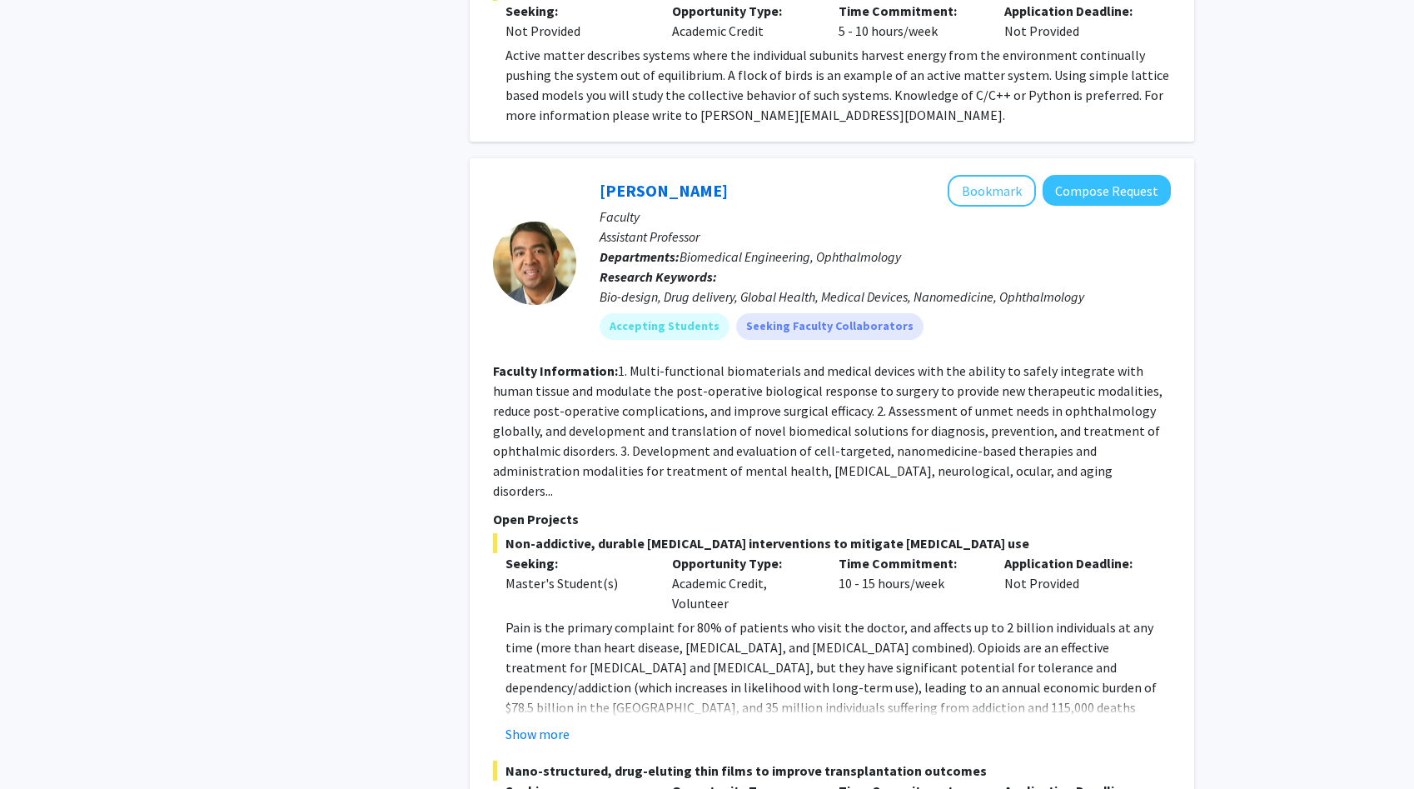
scroll to position [3232, 0]
click at [643, 363] on fg-read-more "1. Multi-functional biomaterials and medical devices with the ability to safely…" at bounding box center [828, 431] width 670 height 137
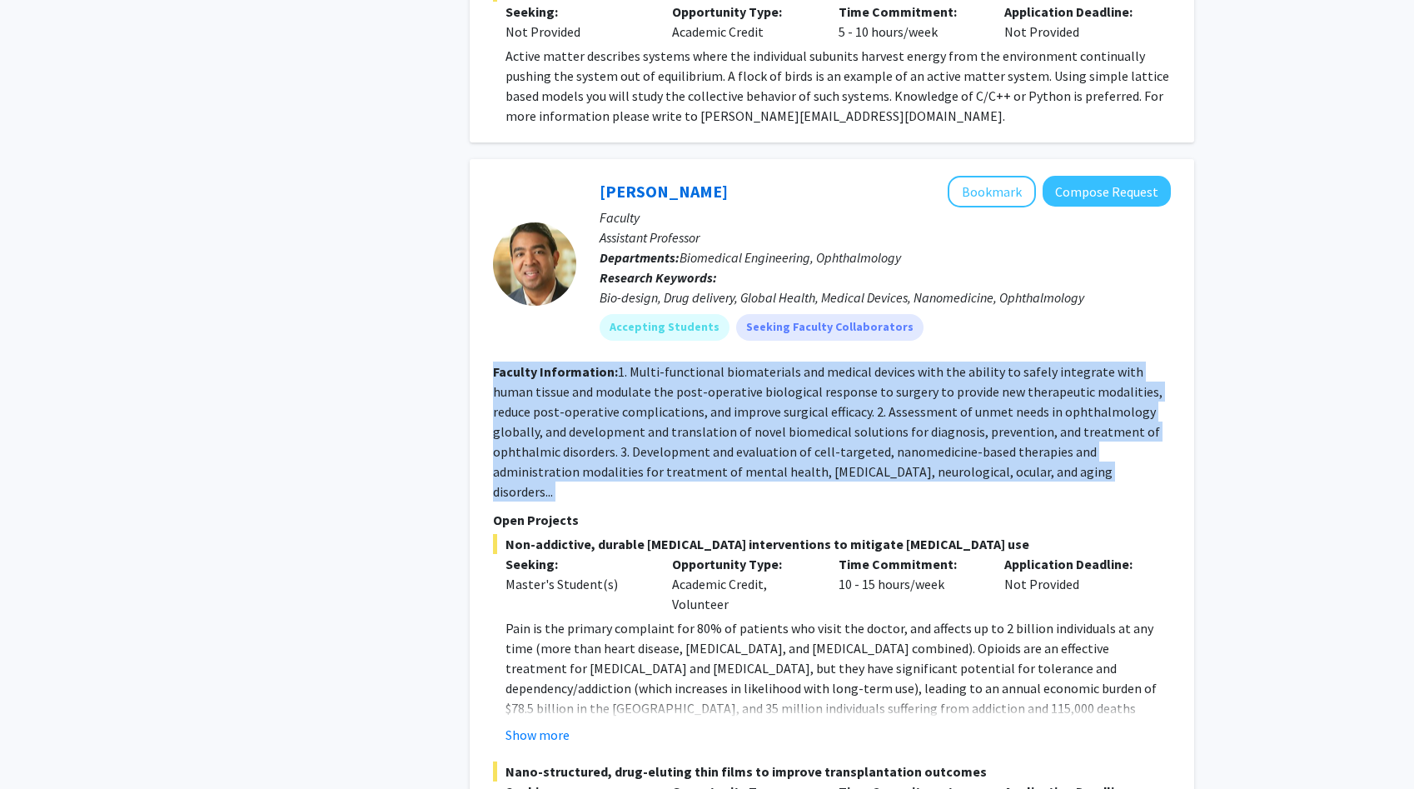
click at [643, 363] on fg-read-more "1. Multi-functional biomaterials and medical devices with the ability to safely…" at bounding box center [828, 431] width 670 height 137
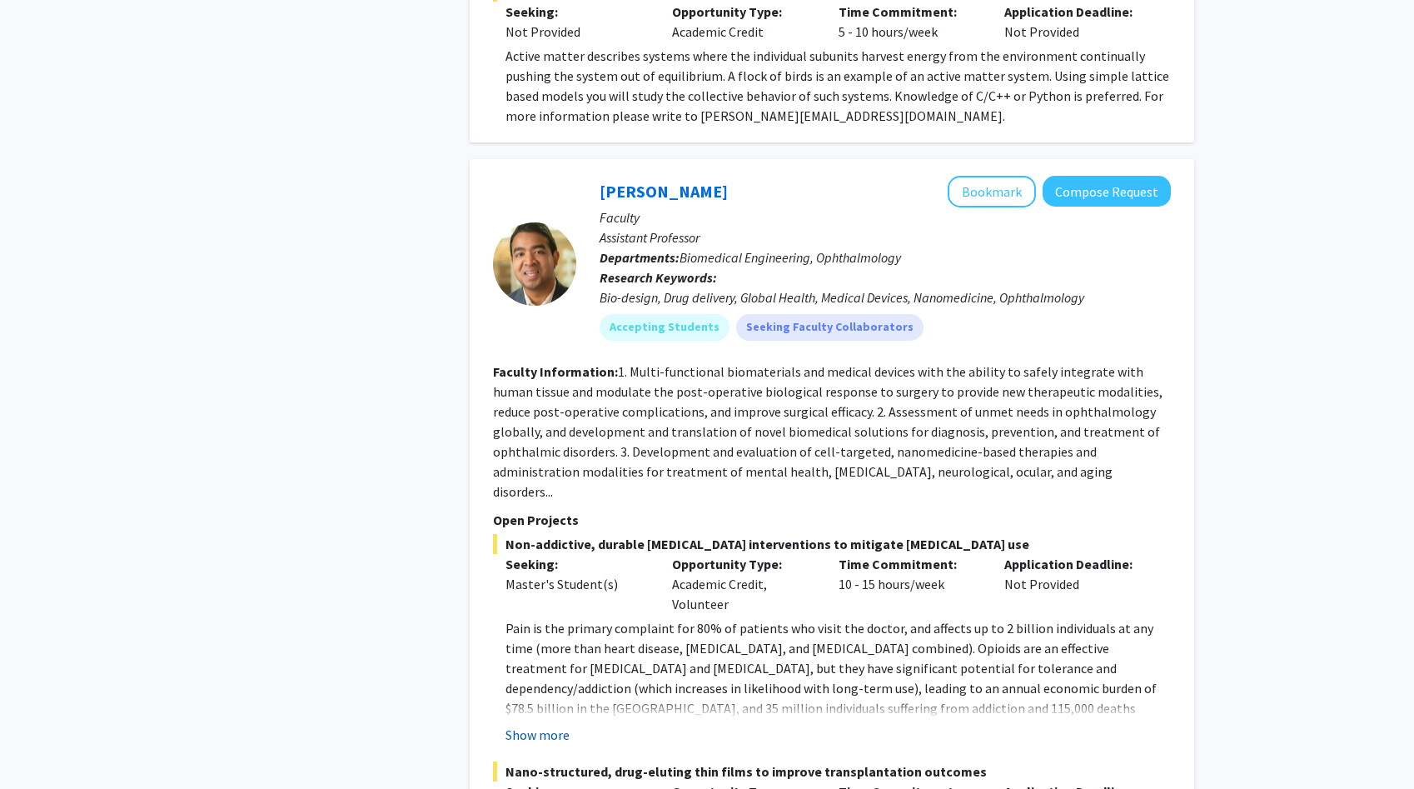
click at [535, 725] on button "Show more" at bounding box center [538, 735] width 64 height 20
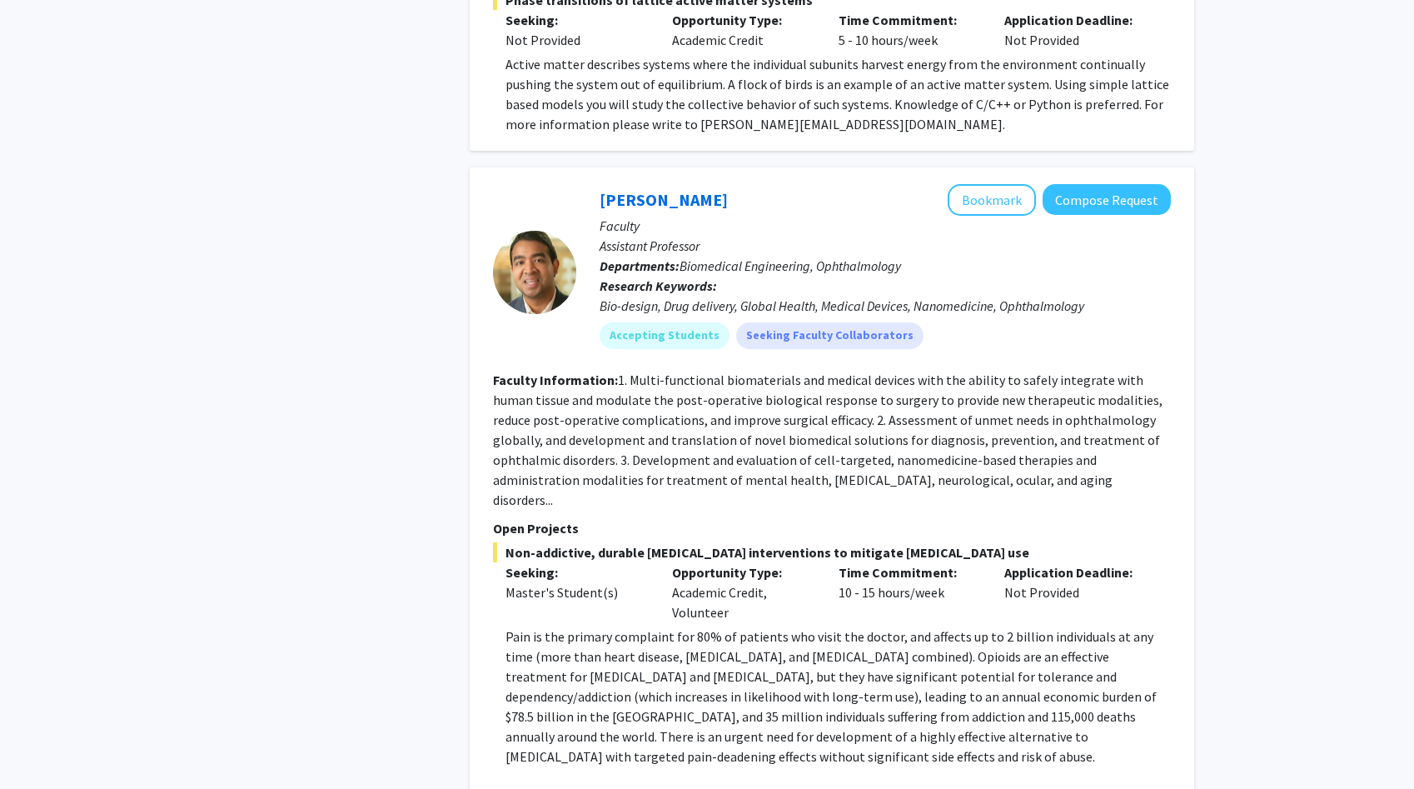
scroll to position [3175, 0]
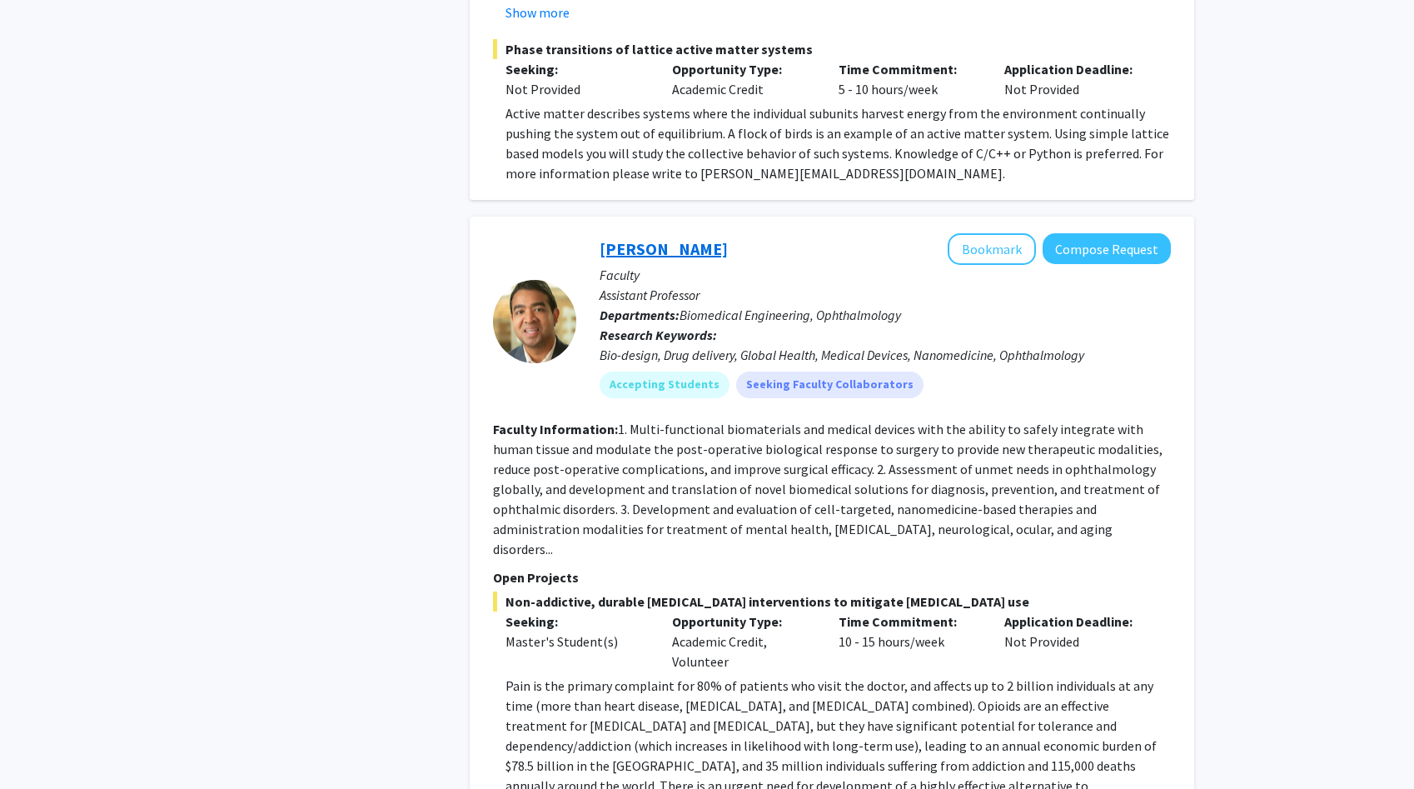
click at [660, 238] on link "[PERSON_NAME]" at bounding box center [664, 248] width 128 height 21
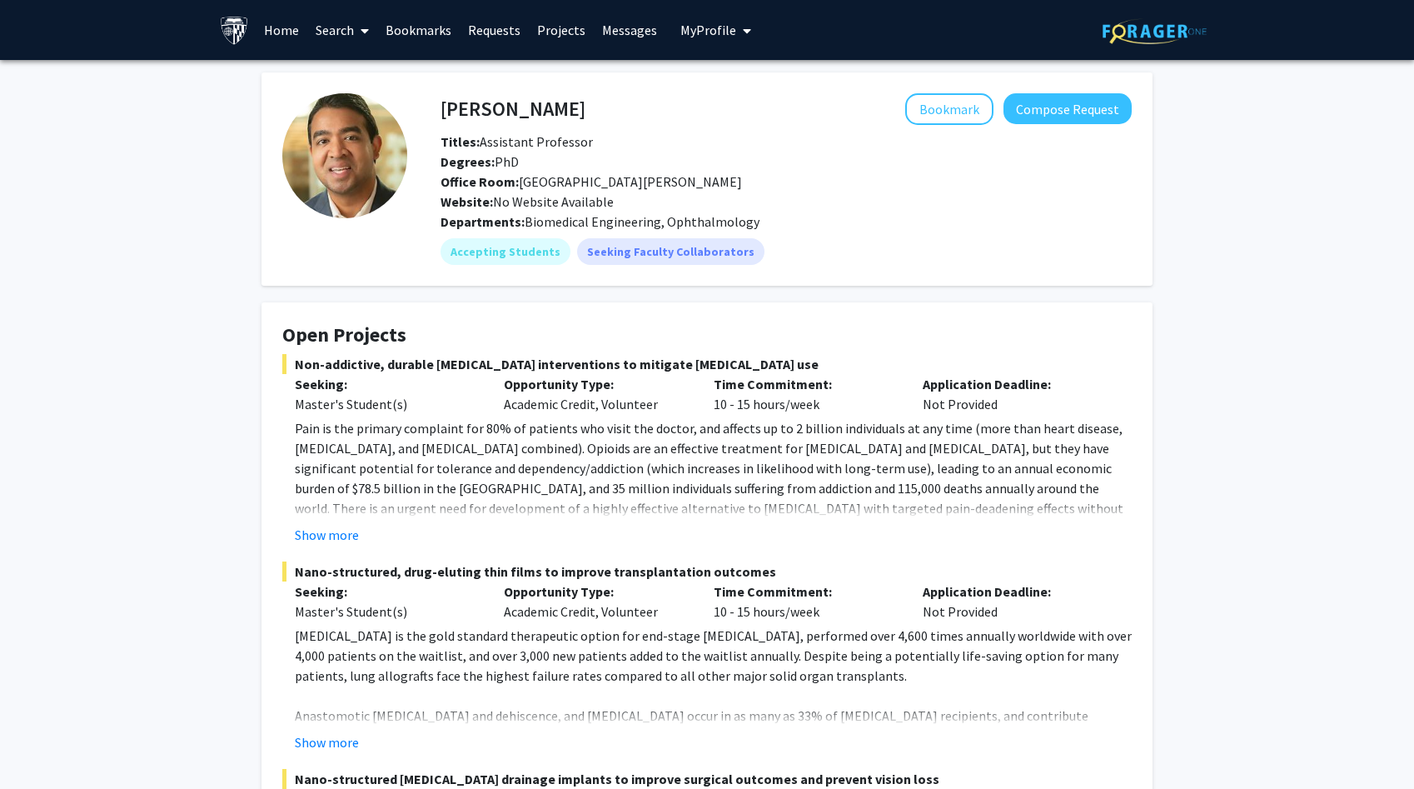
click at [532, 111] on h4 "[PERSON_NAME]" at bounding box center [513, 108] width 145 height 31
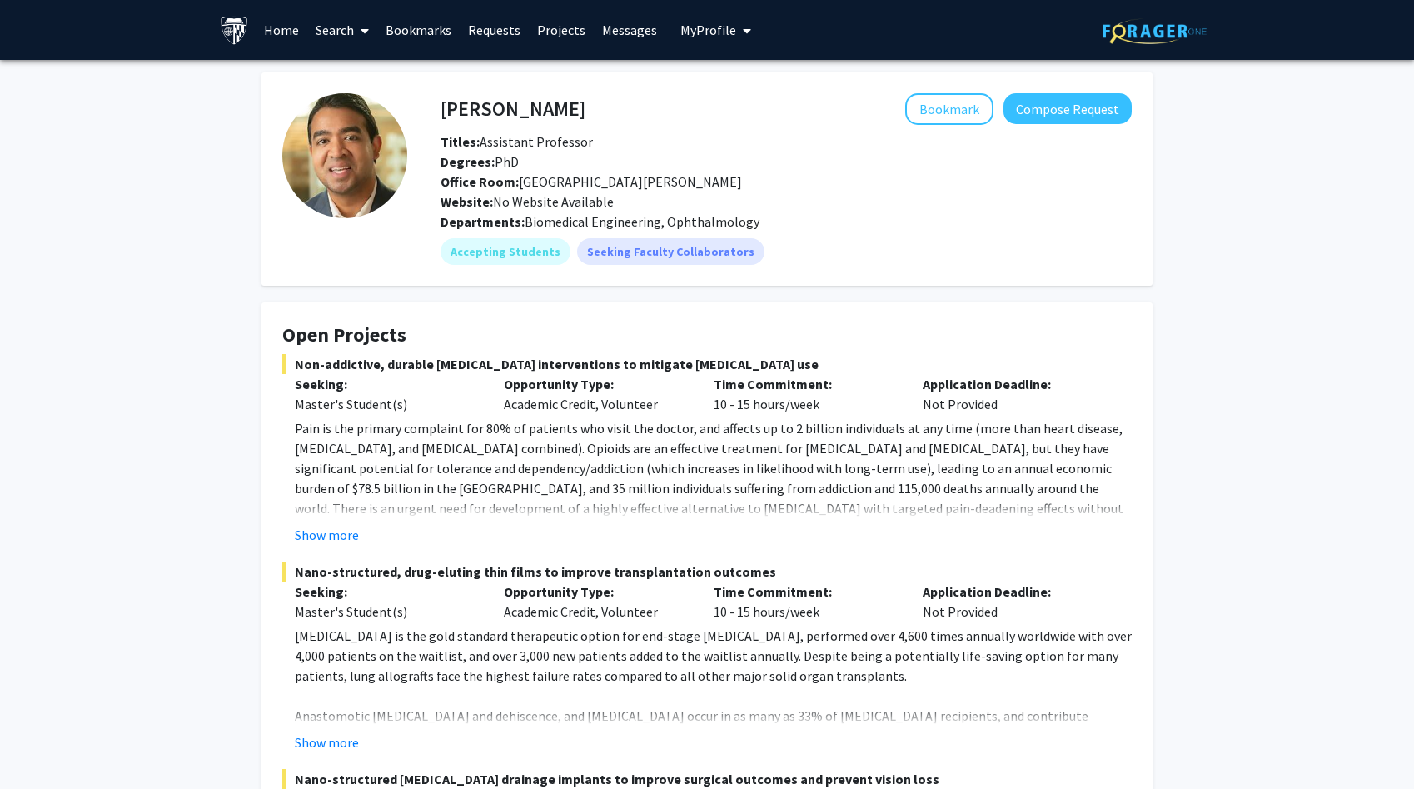
click at [532, 111] on h4 "[PERSON_NAME]" at bounding box center [513, 108] width 145 height 31
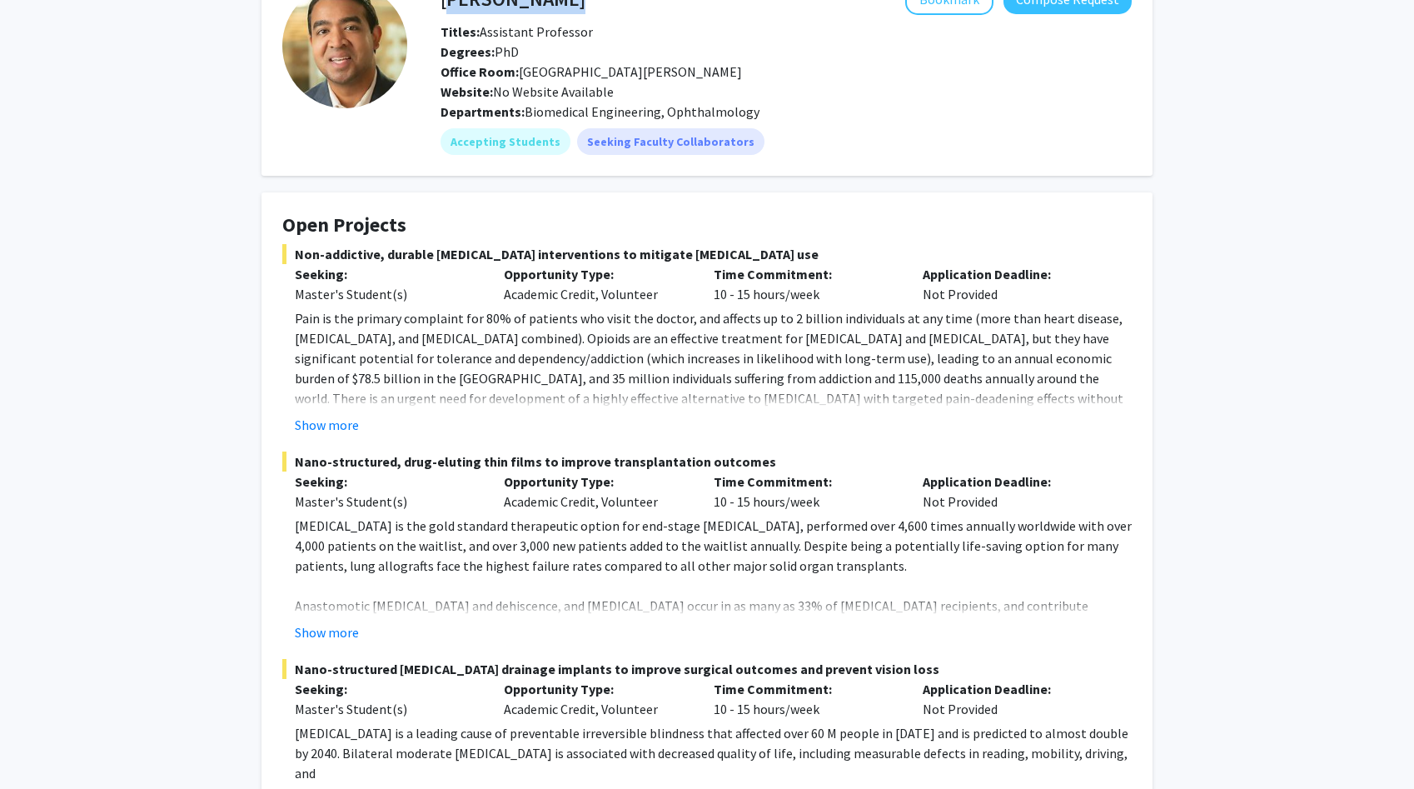
scroll to position [119, 0]
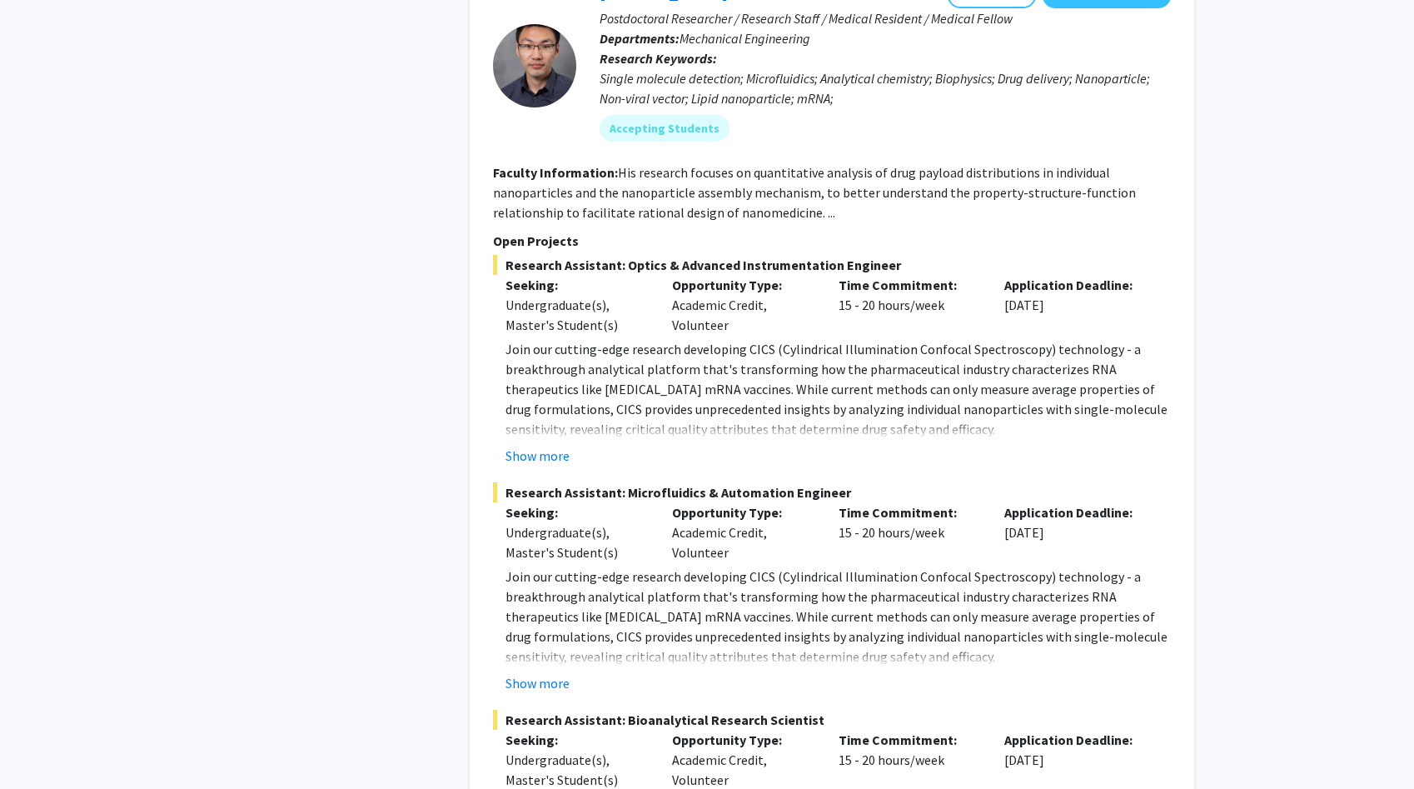
scroll to position [8108, 0]
